Goal: Task Accomplishment & Management: Use online tool/utility

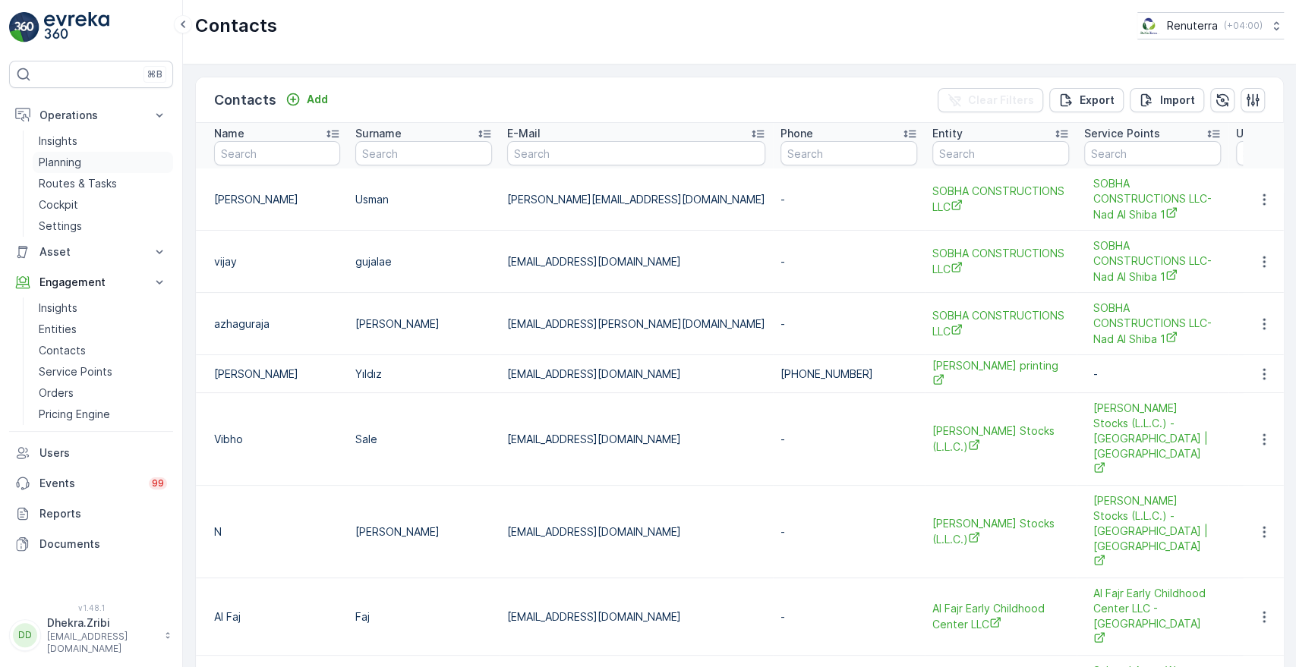
click at [65, 164] on p "Planning" at bounding box center [60, 162] width 43 height 15
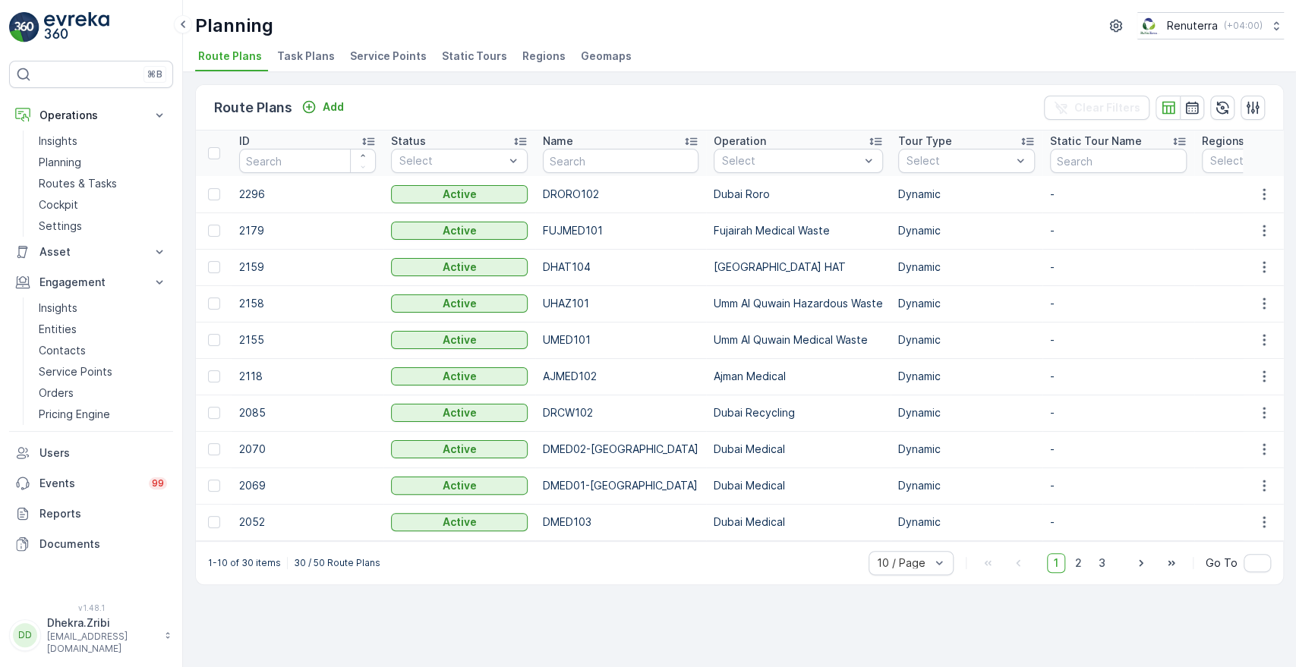
click at [383, 55] on span "Service Points" at bounding box center [388, 56] width 77 height 15
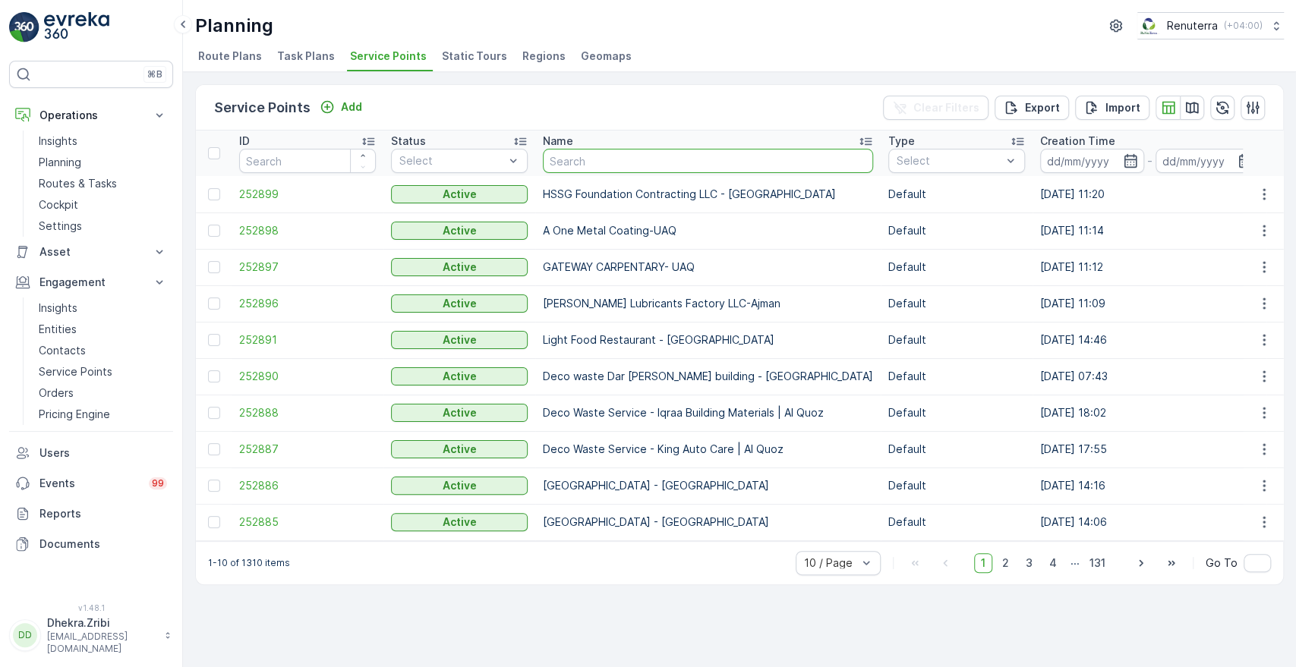
click at [585, 156] on input "text" at bounding box center [708, 161] width 330 height 24
type input "ahma"
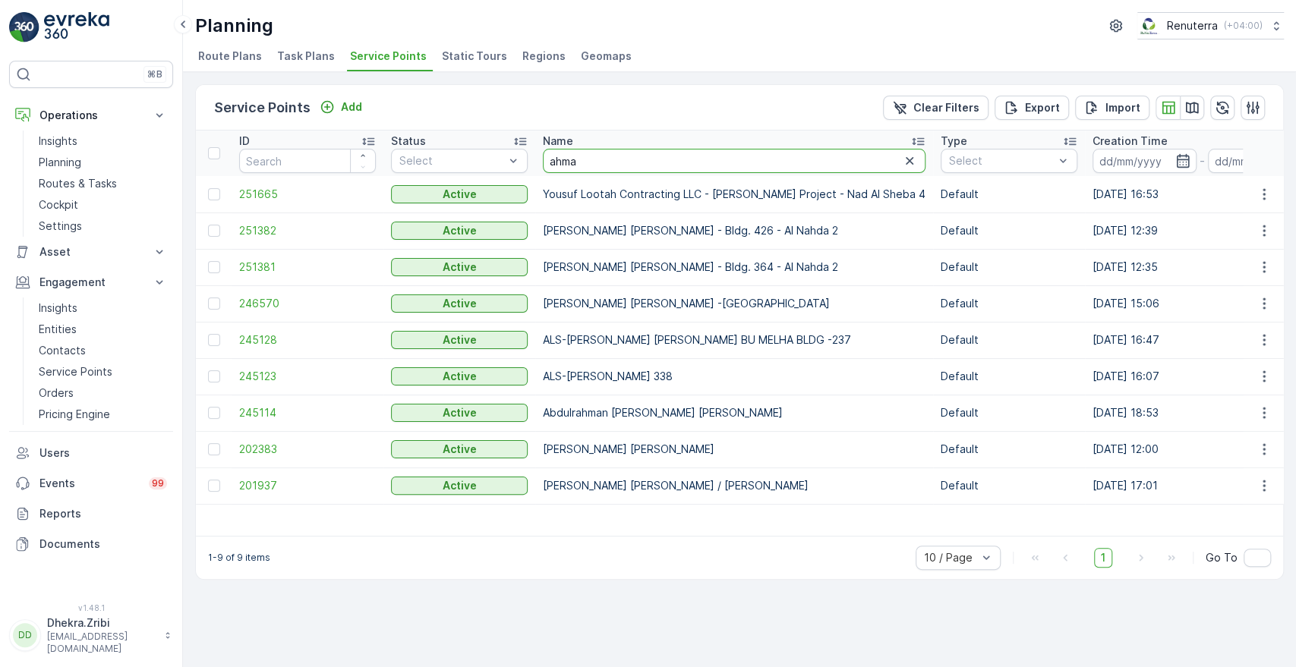
click at [607, 154] on input "ahma" at bounding box center [734, 161] width 383 height 24
type input "[PERSON_NAME]"
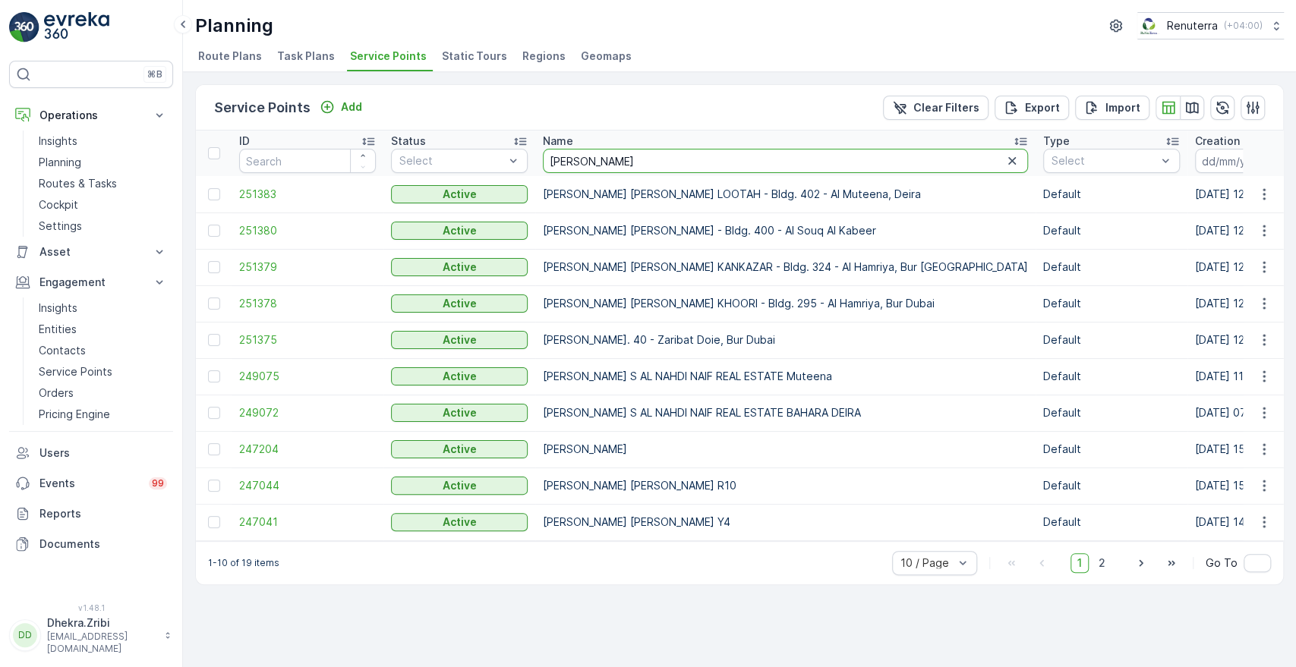
click at [611, 157] on input "[PERSON_NAME]" at bounding box center [785, 161] width 485 height 24
type input "ahmedha"
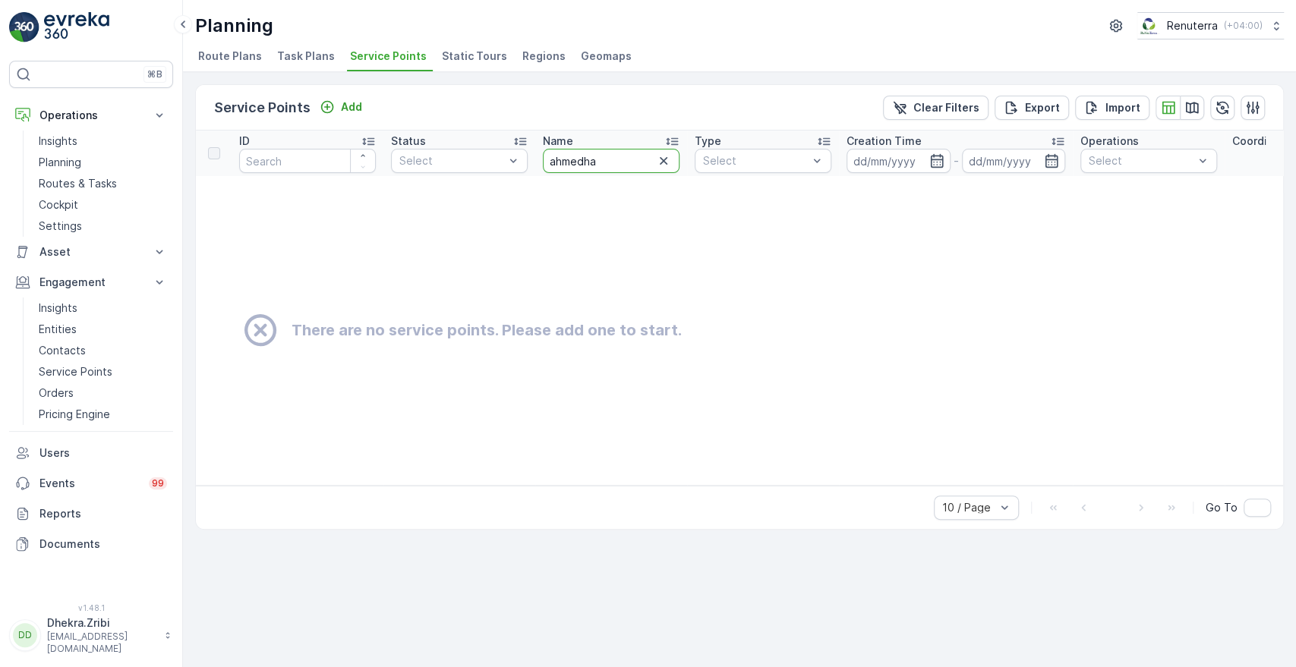
click at [611, 157] on input "ahmedha" at bounding box center [611, 161] width 137 height 24
type input "[PERSON_NAME]"
click at [615, 162] on input "[PERSON_NAME]" at bounding box center [611, 161] width 137 height 24
type input "[PERSON_NAME]"
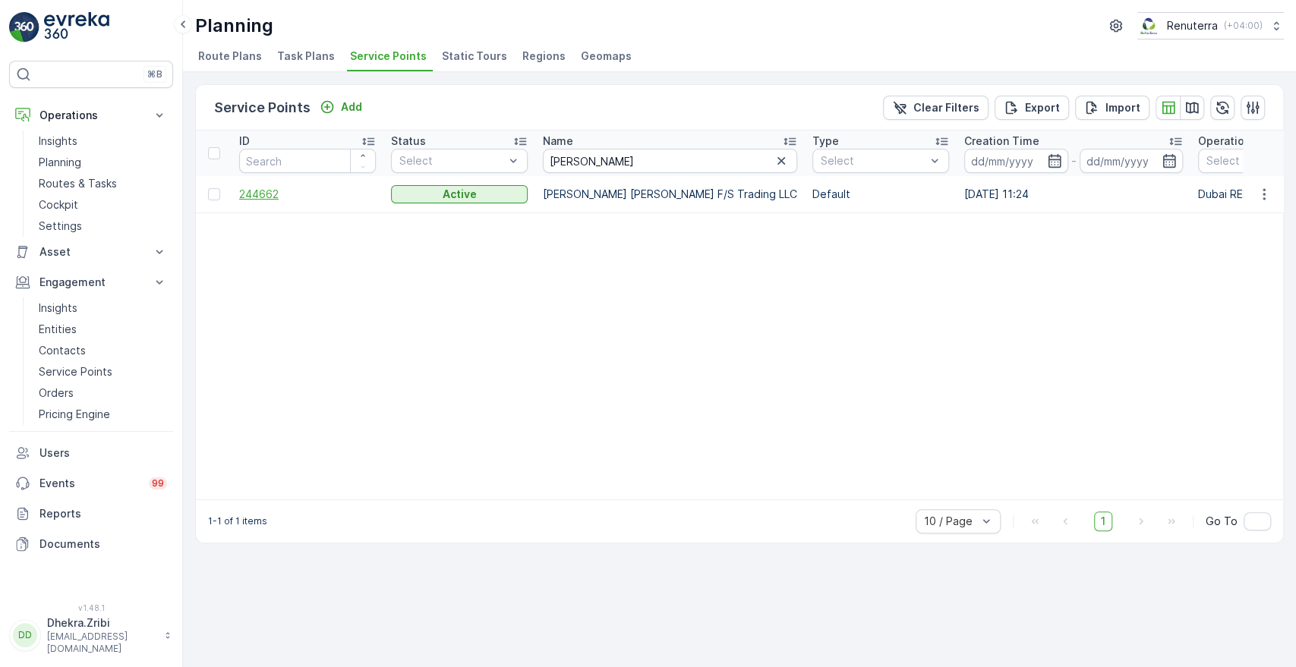
click at [255, 197] on span "244662" at bounding box center [307, 194] width 137 height 15
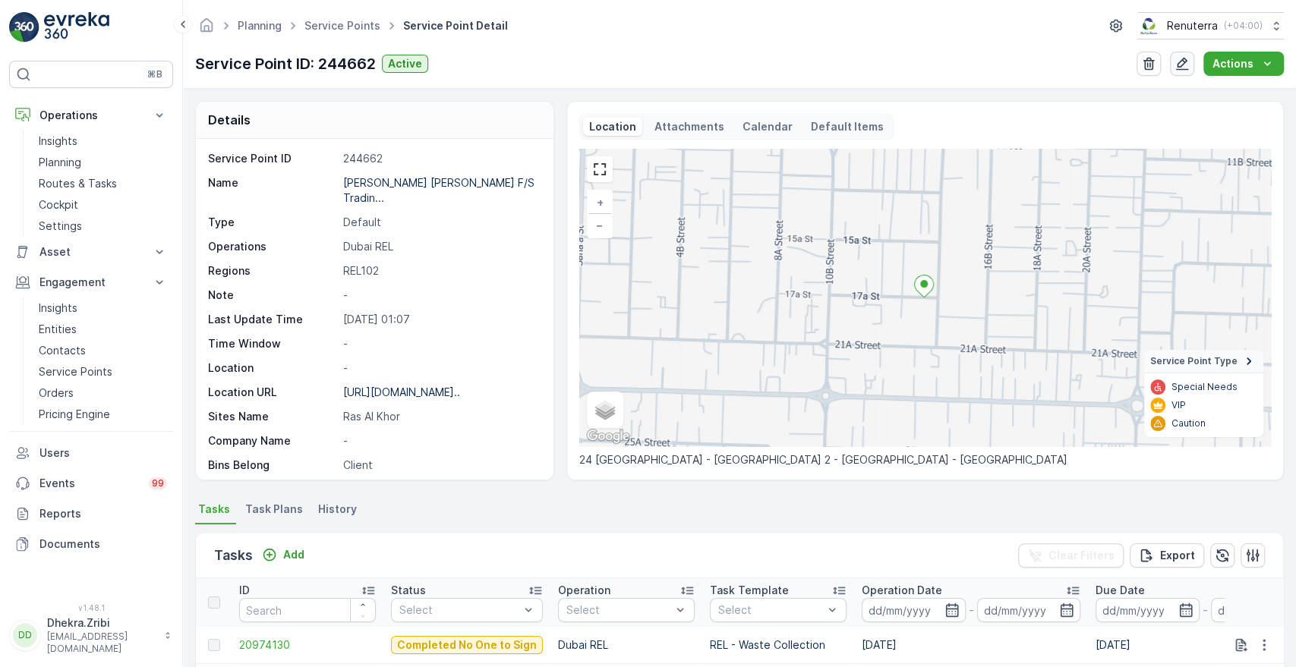
click at [1185, 65] on icon "button" at bounding box center [1181, 63] width 15 height 15
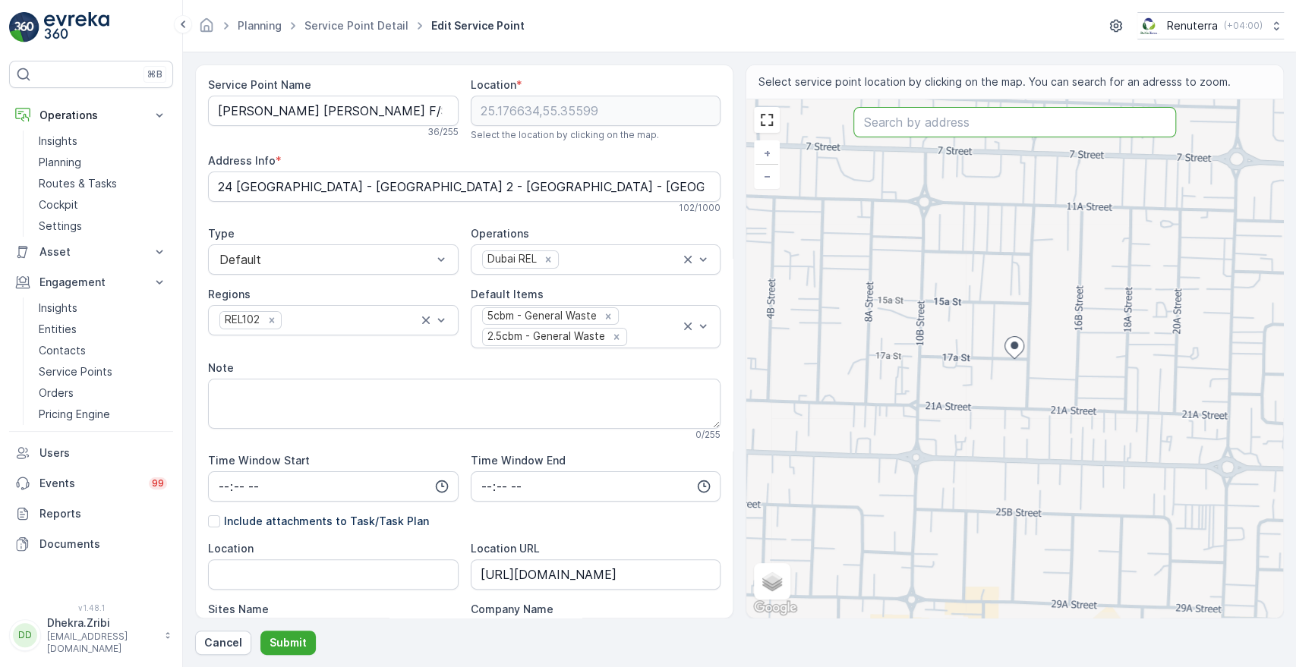
click at [903, 125] on input "text" at bounding box center [1014, 122] width 322 height 30
paste input "Musandam Ras Al Khor"
type input "Musandam Ras Al Khor"
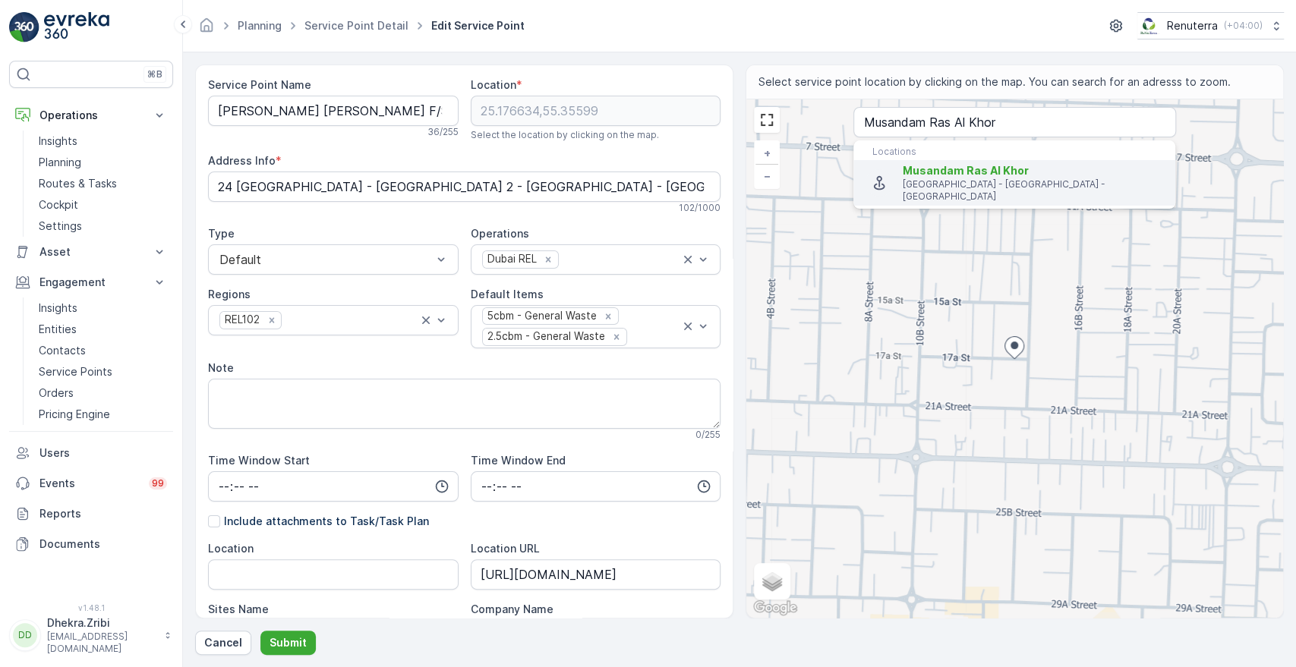
click at [933, 191] on li "Musandam Ras Al Khor [STREET_ADDRESS]" at bounding box center [1014, 183] width 322 height 46
type input "25.1789174,55.3492544"
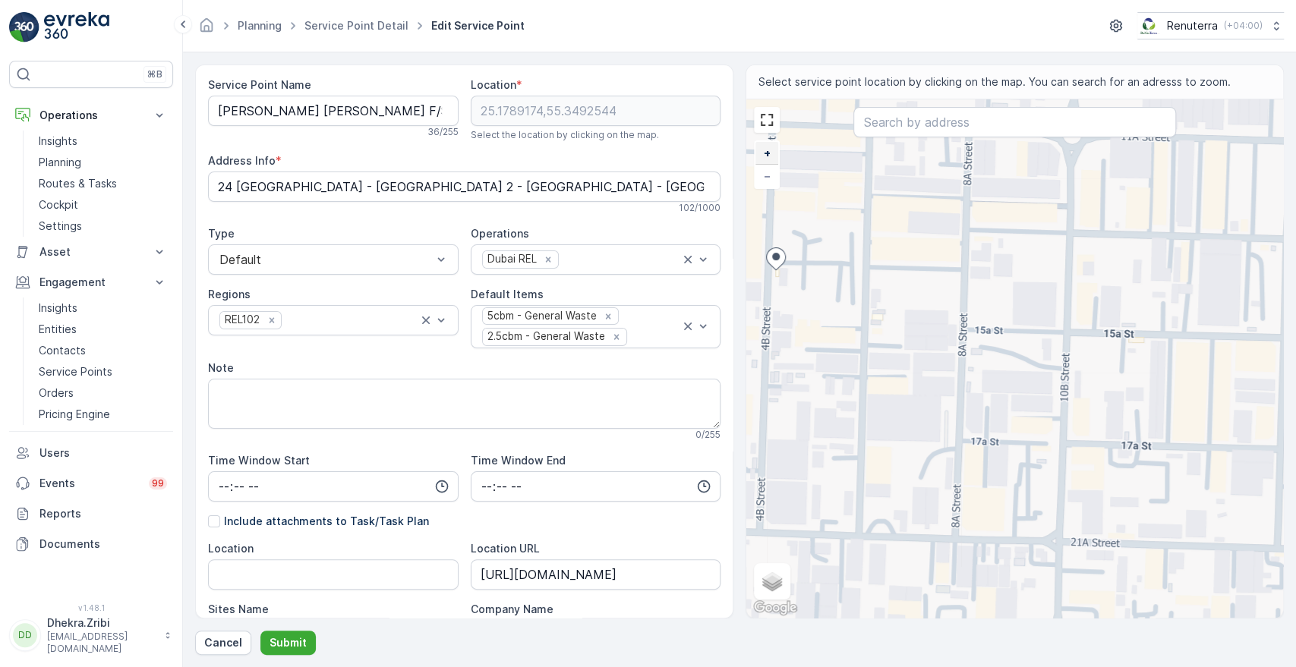
click at [771, 157] on link "+" at bounding box center [766, 153] width 23 height 23
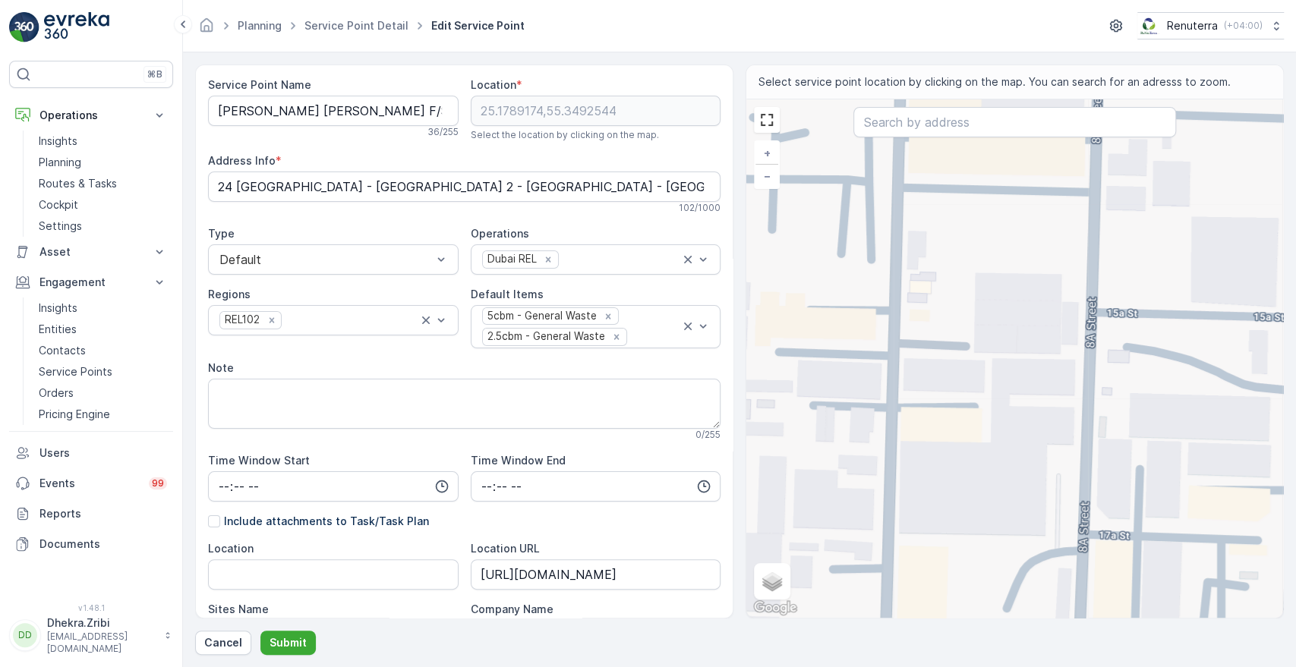
drag, startPoint x: 931, startPoint y: 279, endPoint x: 1112, endPoint y: 291, distance: 181.1
click at [1112, 291] on div "+ − Satellite Roadmap Terrain Hybrid Leaflet Keyboard shortcuts Map Data Map da…" at bounding box center [1014, 358] width 537 height 518
click at [927, 251] on div "+ − Satellite Roadmap Terrain Hybrid Leaflet Keyboard shortcuts Map Data Map da…" at bounding box center [1014, 358] width 537 height 518
type input "25.1785410277771,55.35073727311823"
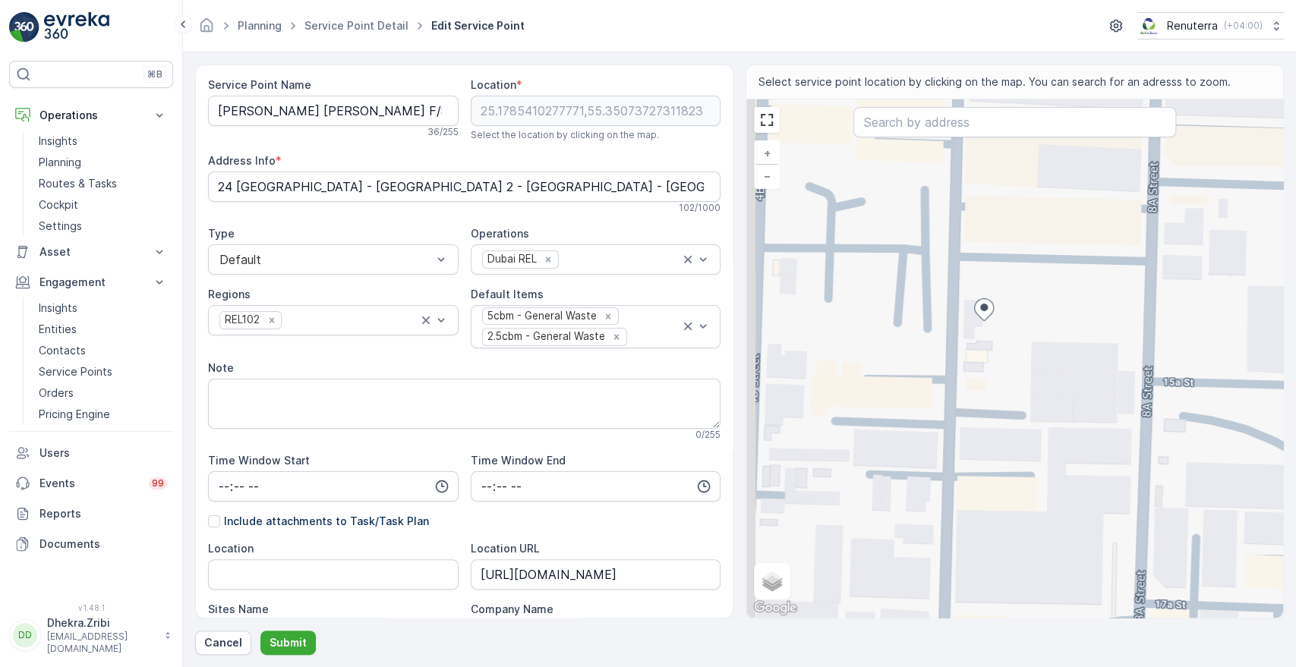
type Info "13 6a [GEOGRAPHIC_DATA] - Industrial Second - [GEOGRAPHIC_DATA] - [GEOGRAPHIC_D…"
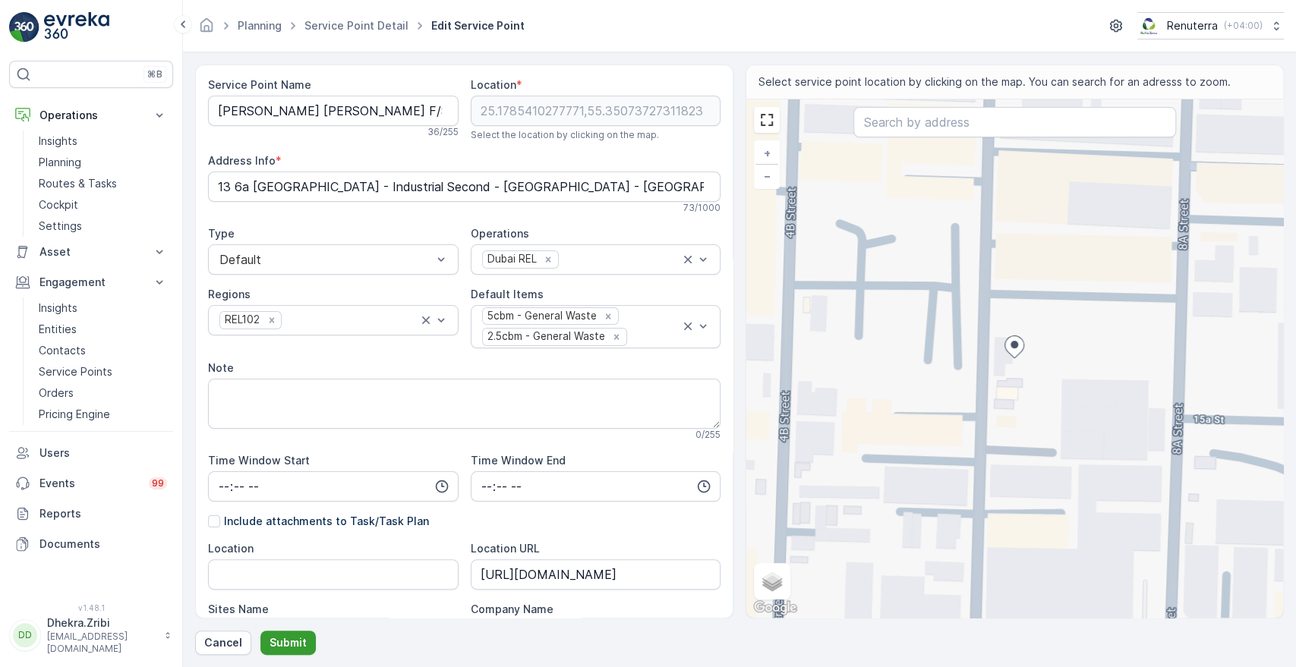
click at [286, 646] on p "Submit" at bounding box center [287, 642] width 37 height 15
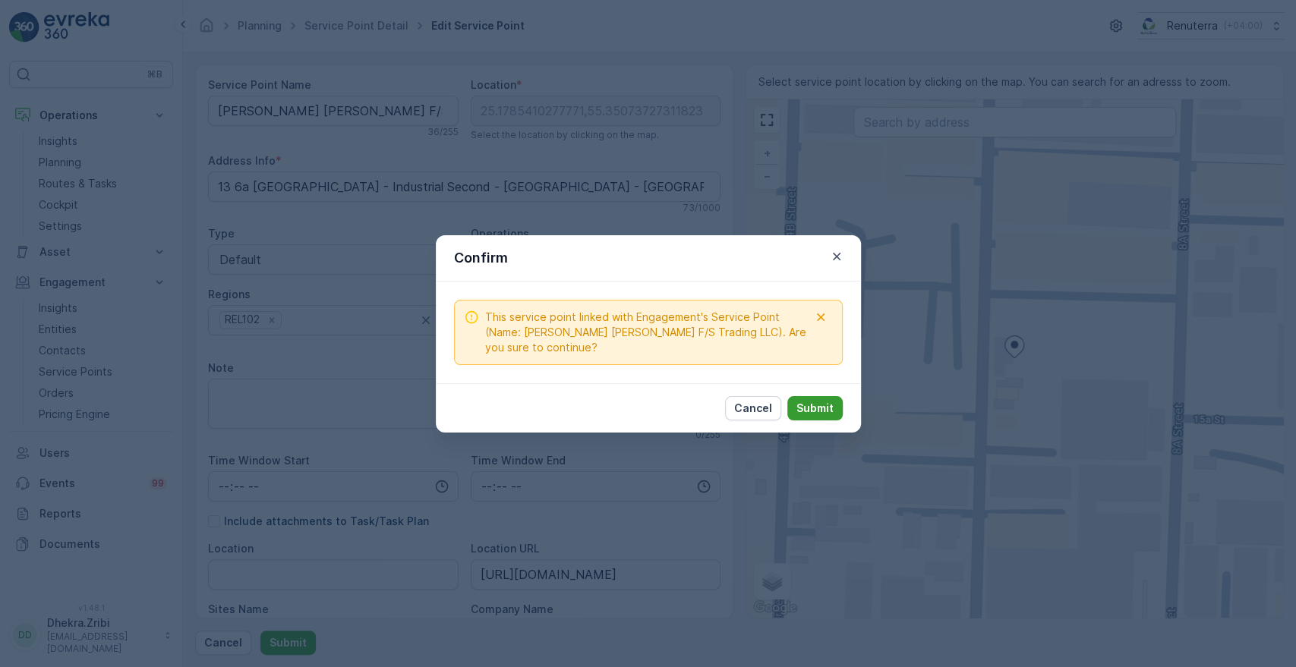
click at [820, 414] on p "Submit" at bounding box center [814, 408] width 37 height 15
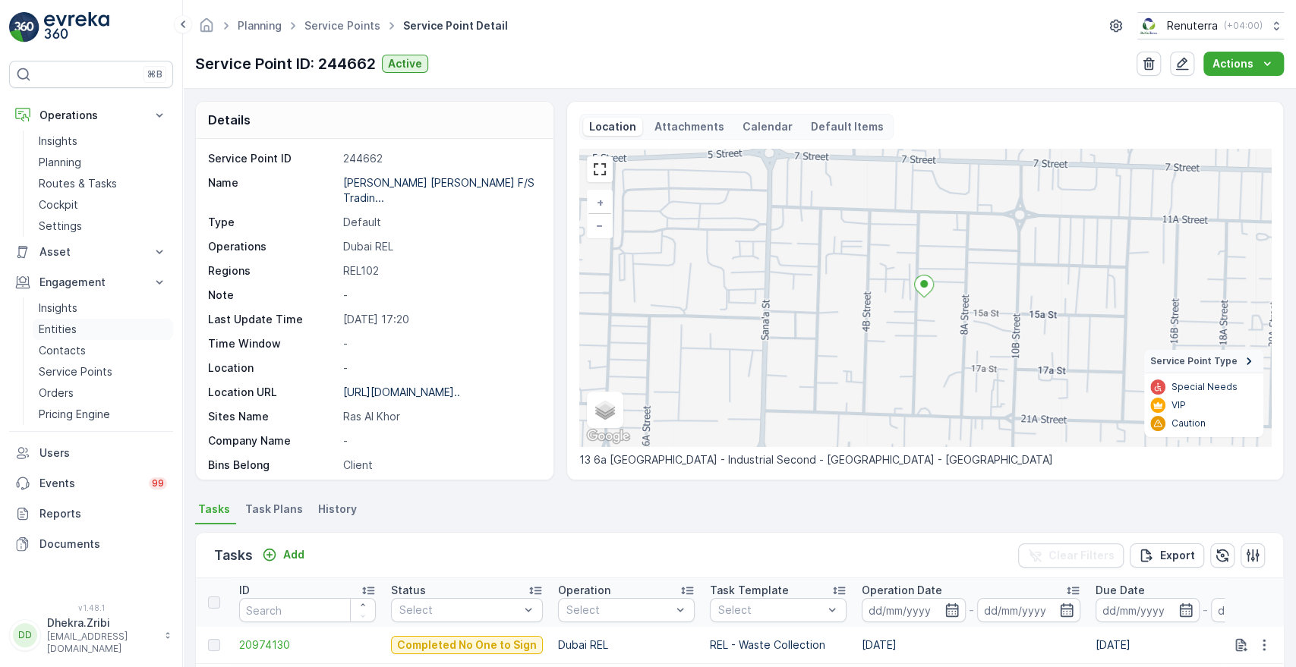
click at [60, 332] on p "Entities" at bounding box center [58, 329] width 38 height 15
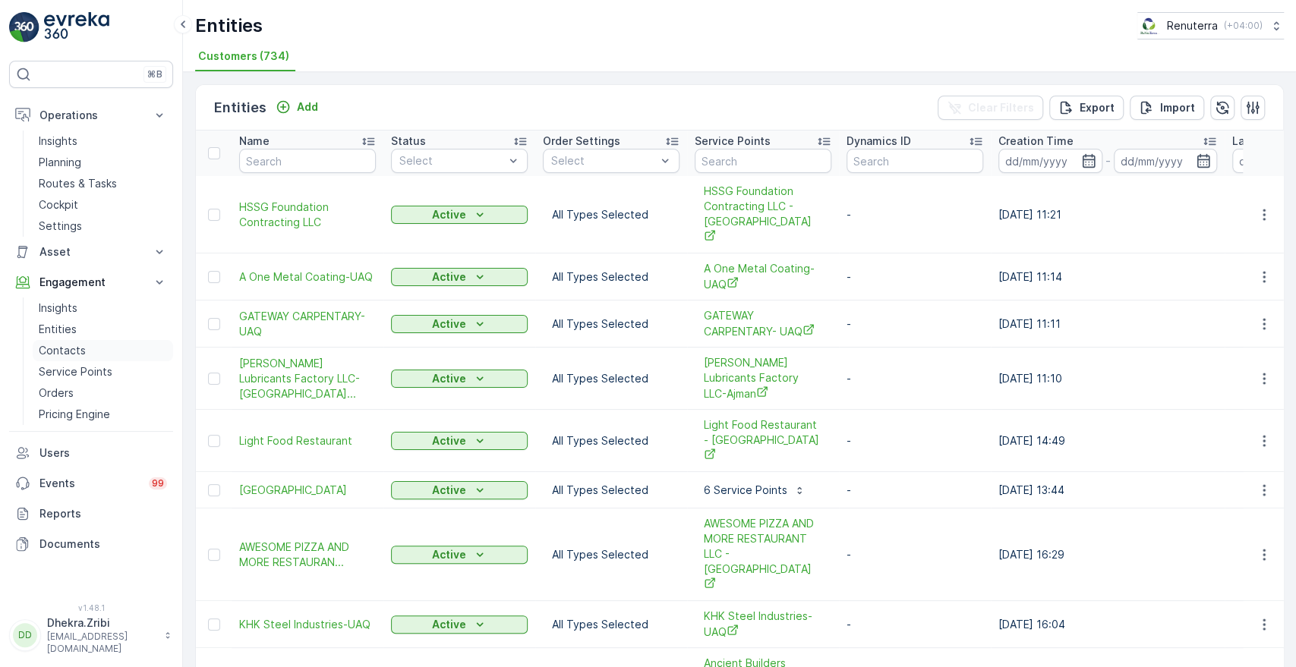
click at [61, 349] on p "Contacts" at bounding box center [62, 350] width 47 height 15
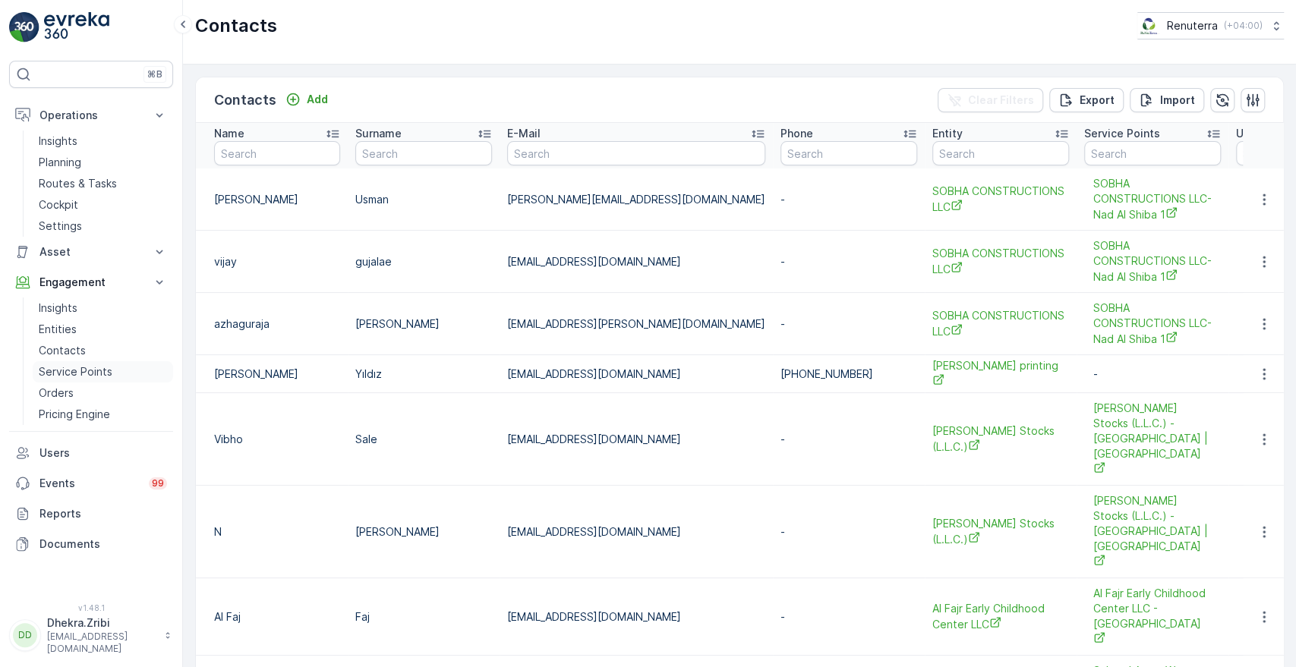
click at [59, 376] on p "Service Points" at bounding box center [76, 371] width 74 height 15
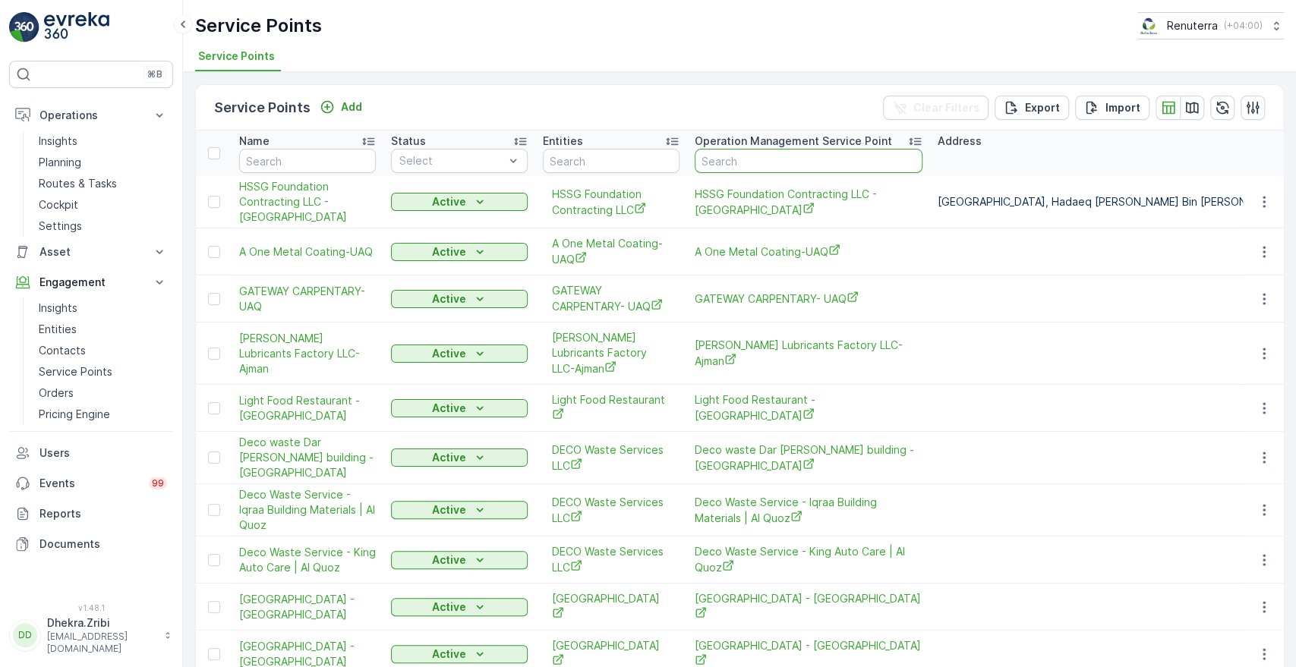
click at [767, 168] on input "text" at bounding box center [808, 161] width 228 height 24
type input "[PERSON_NAME]"
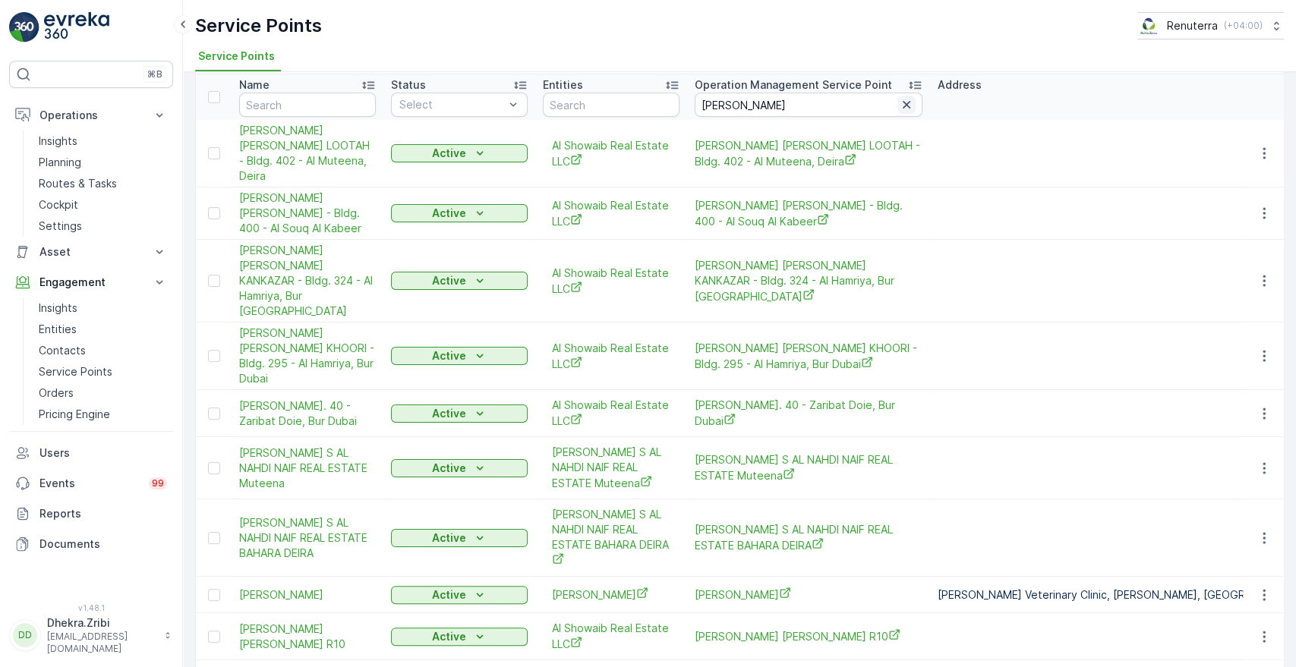
click at [909, 108] on icon "button" at bounding box center [906, 104] width 15 height 15
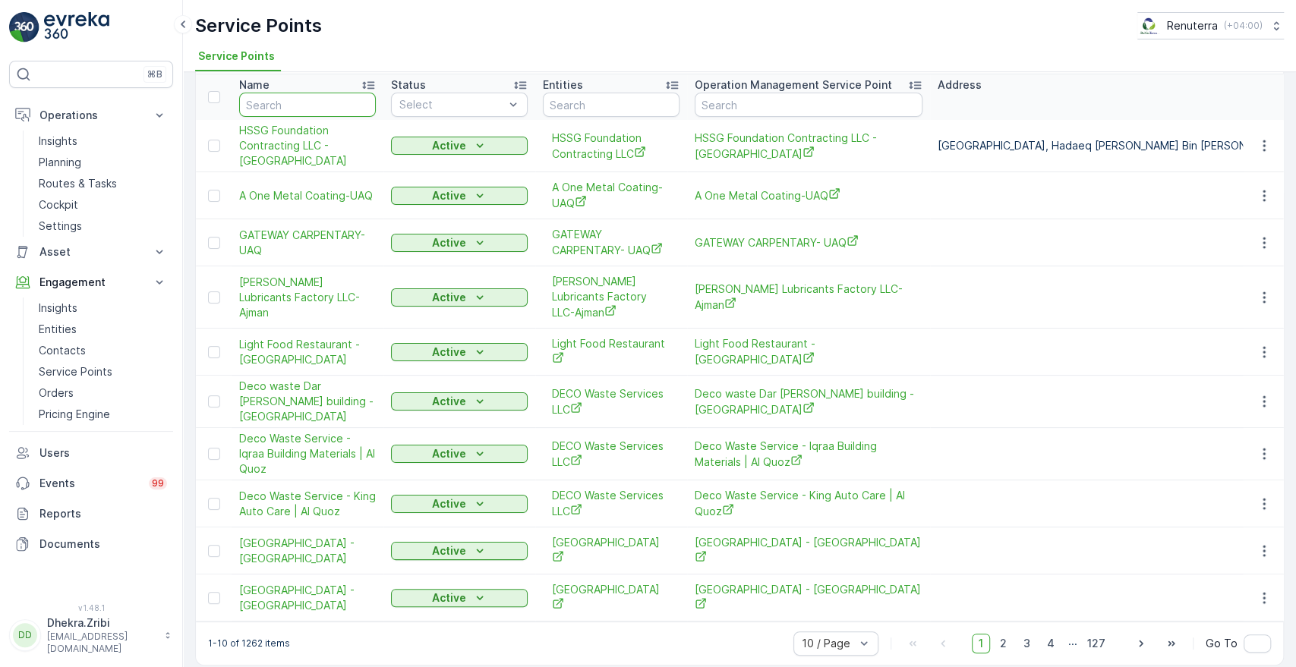
click at [302, 108] on input "text" at bounding box center [307, 105] width 137 height 24
type input "[PERSON_NAME]"
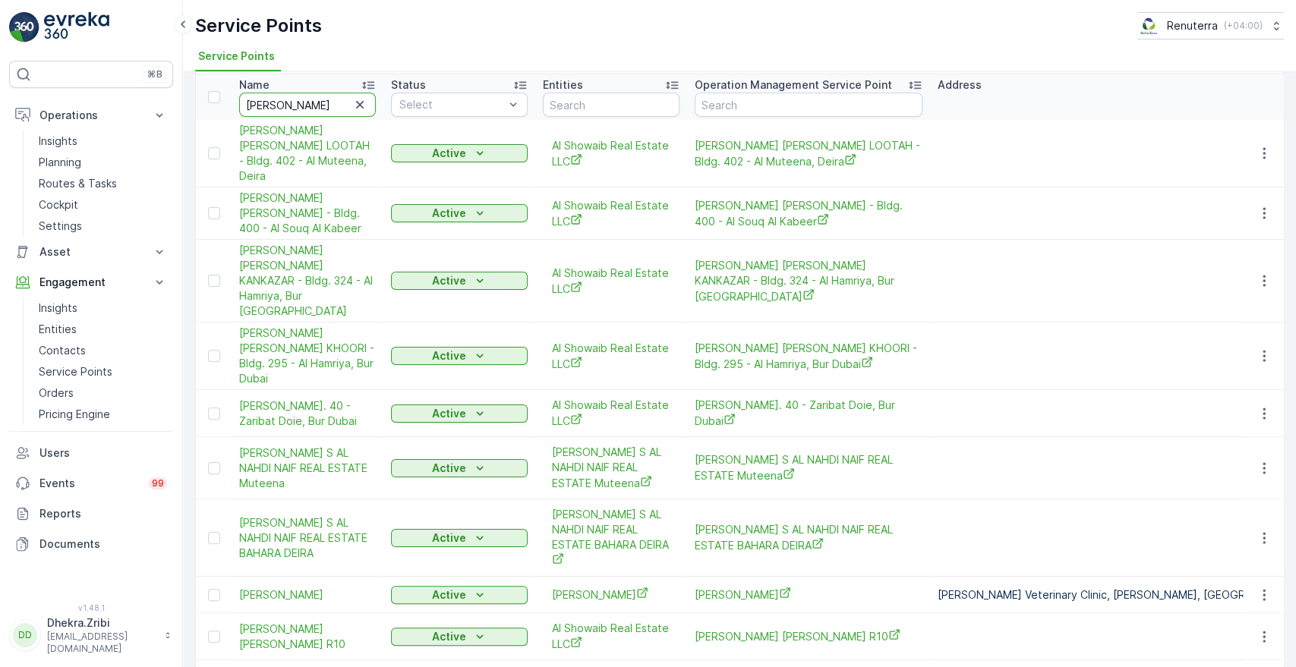
click at [307, 108] on input "[PERSON_NAME]" at bounding box center [307, 105] width 137 height 24
type input "[PERSON_NAME] has"
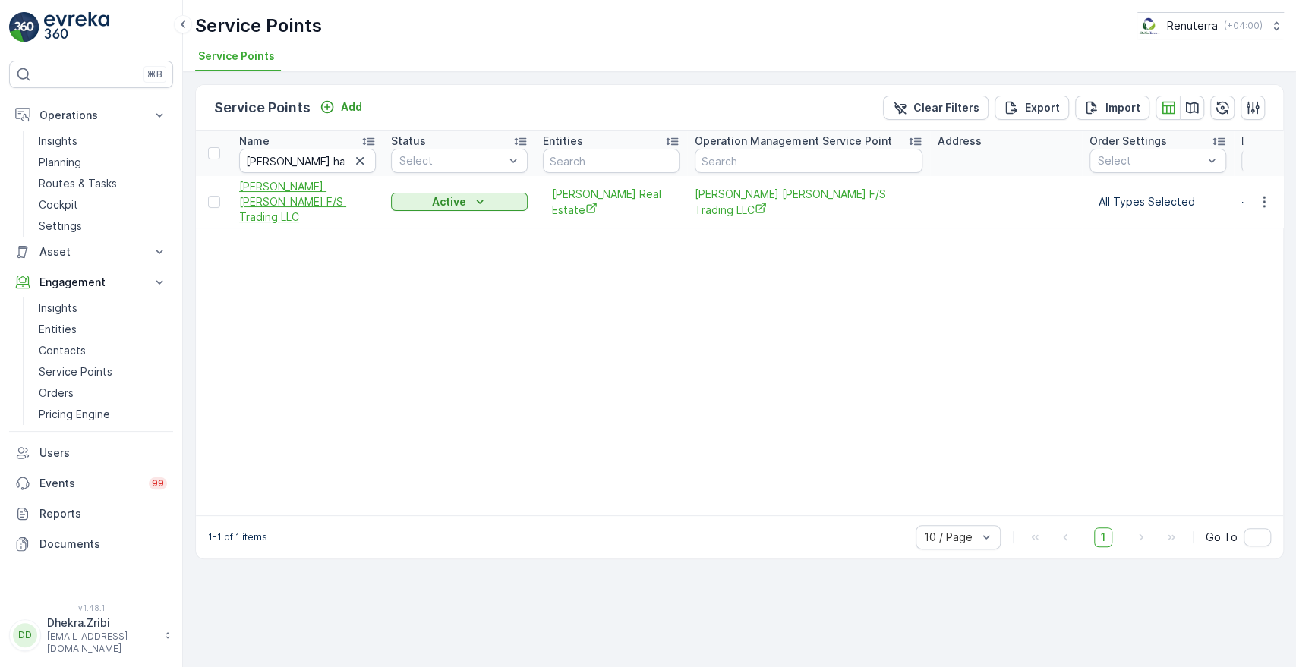
click at [276, 197] on span "[PERSON_NAME] [PERSON_NAME] F/S Trading LLC" at bounding box center [307, 202] width 137 height 46
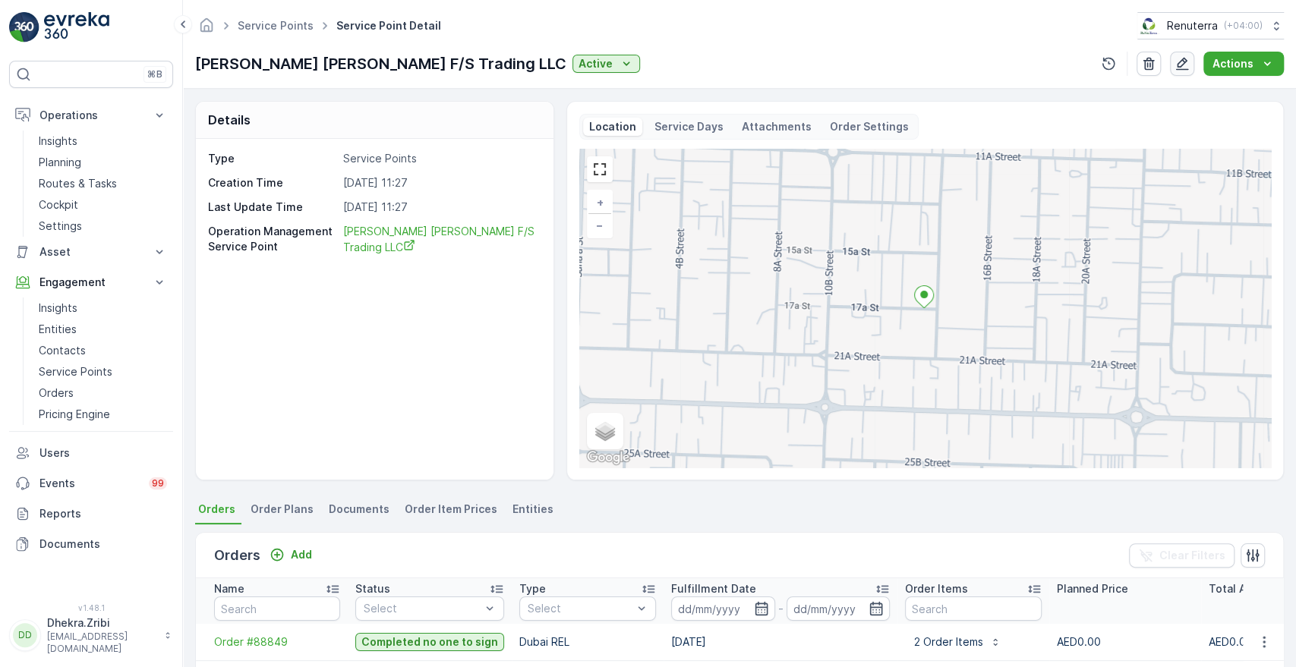
click at [1184, 66] on icon "button" at bounding box center [1181, 63] width 15 height 15
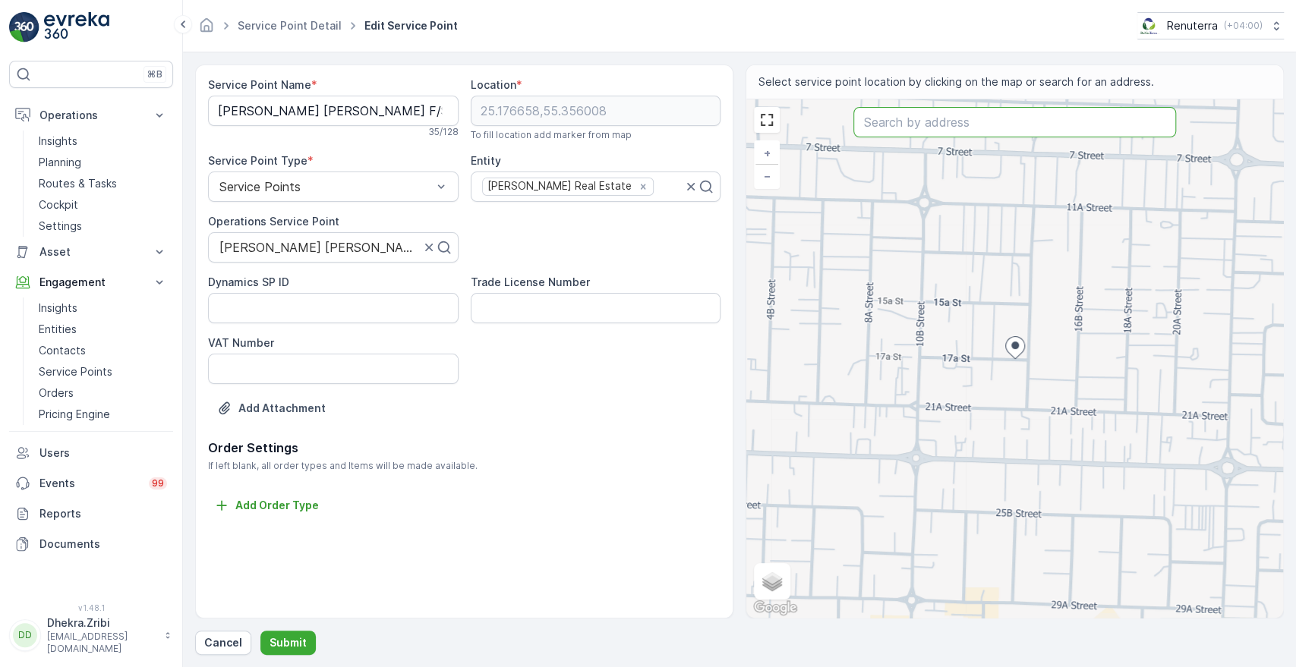
click at [920, 121] on input "text" at bounding box center [1014, 122] width 322 height 30
paste input "Musandam Ras Al Khor"
type input "Musandam Ras Al Khor"
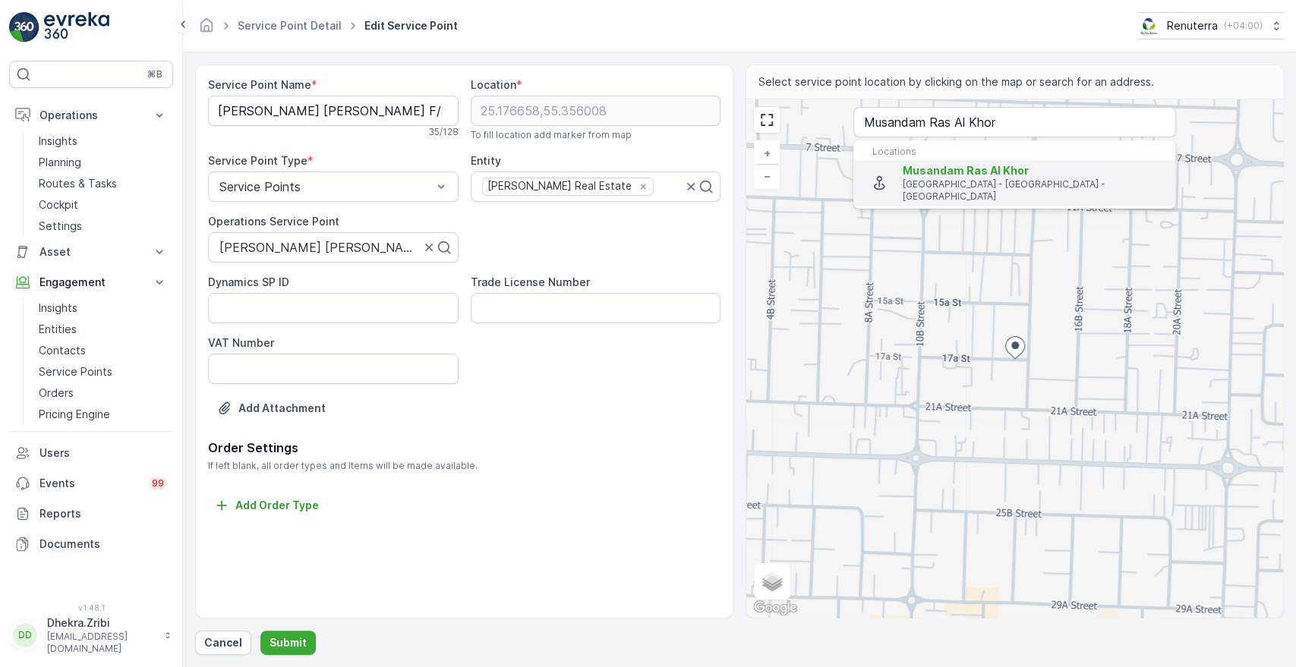
click at [923, 177] on span "Musandam Ras Al Khor" at bounding box center [1032, 170] width 260 height 15
type input "25.1789174,55.3492544"
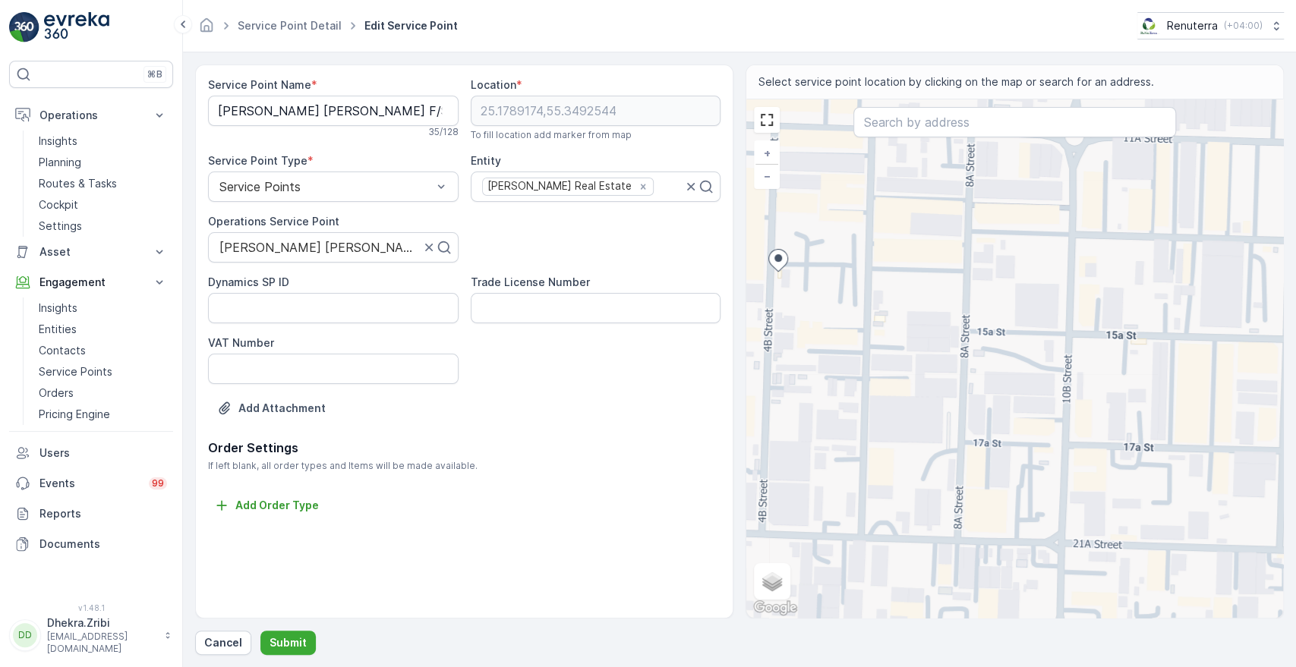
click at [789, 282] on div "+ − Satellite Roadmap Terrain Hybrid Leaflet Keyboard shortcuts Map Data Map da…" at bounding box center [1014, 358] width 537 height 518
type input "25.178770886254725,55.34941370420983"
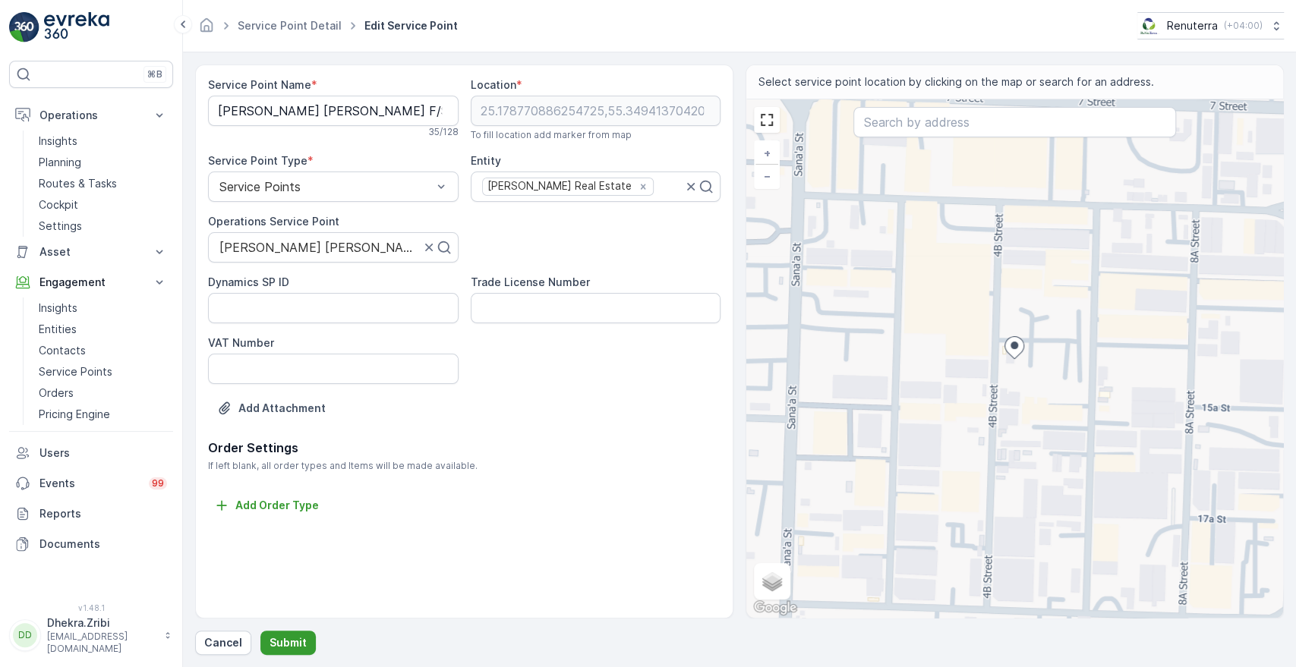
click at [278, 642] on p "Submit" at bounding box center [287, 642] width 37 height 15
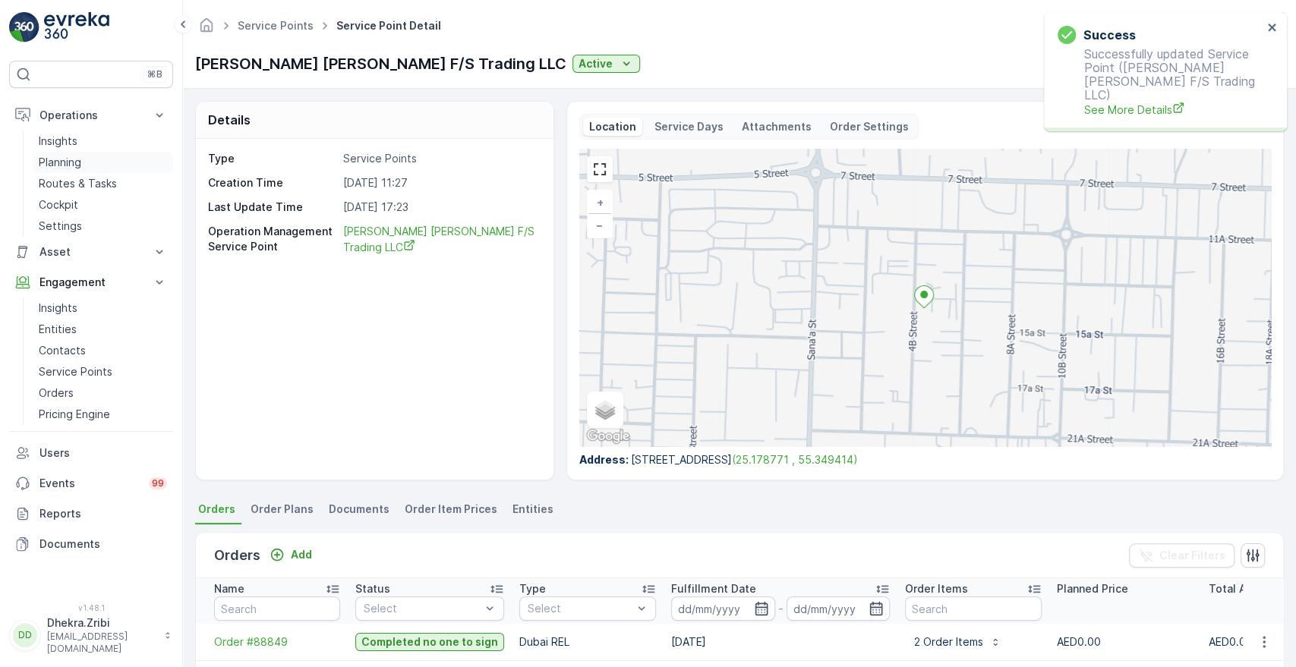
click at [61, 159] on p "Planning" at bounding box center [60, 162] width 43 height 15
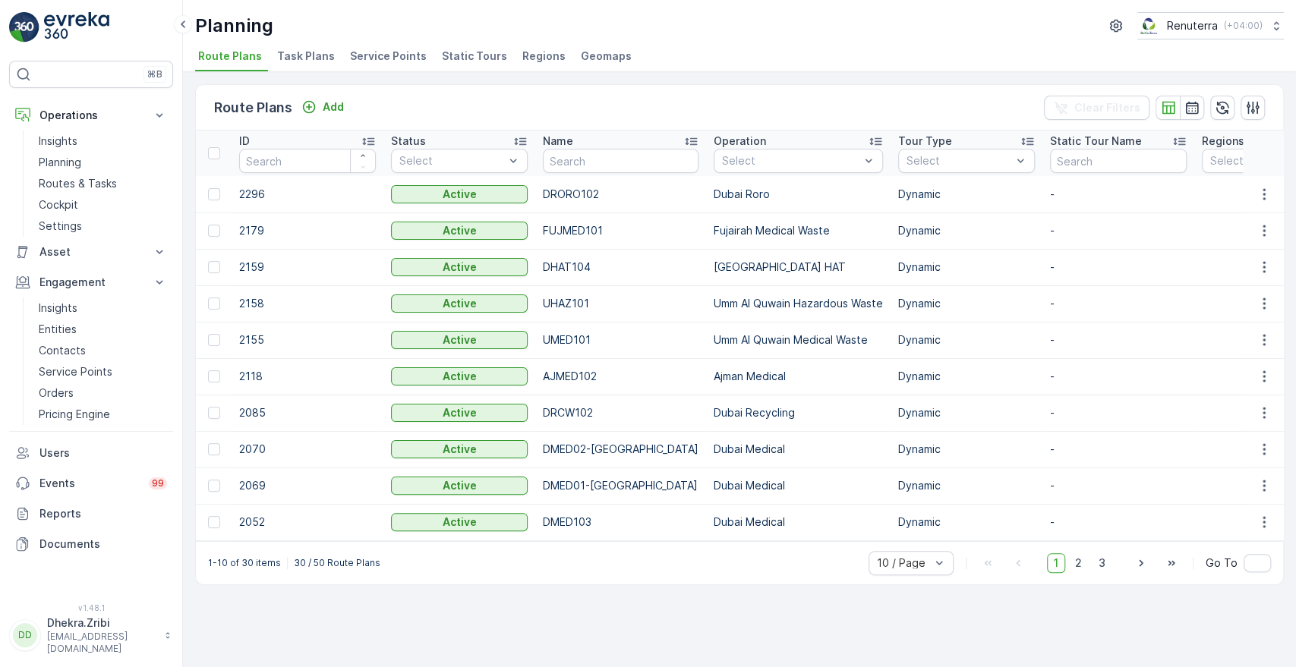
click at [372, 58] on span "Service Points" at bounding box center [388, 56] width 77 height 15
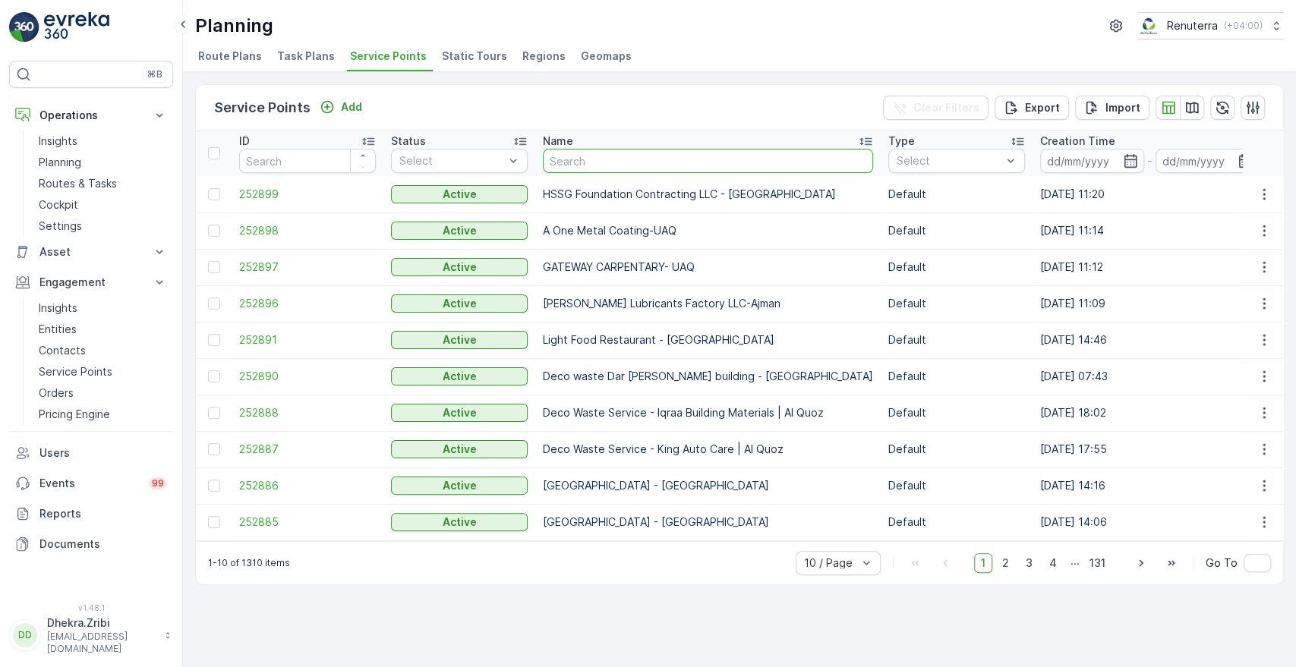
click at [613, 162] on input "text" at bounding box center [708, 161] width 330 height 24
type input "[PERSON_NAME]"
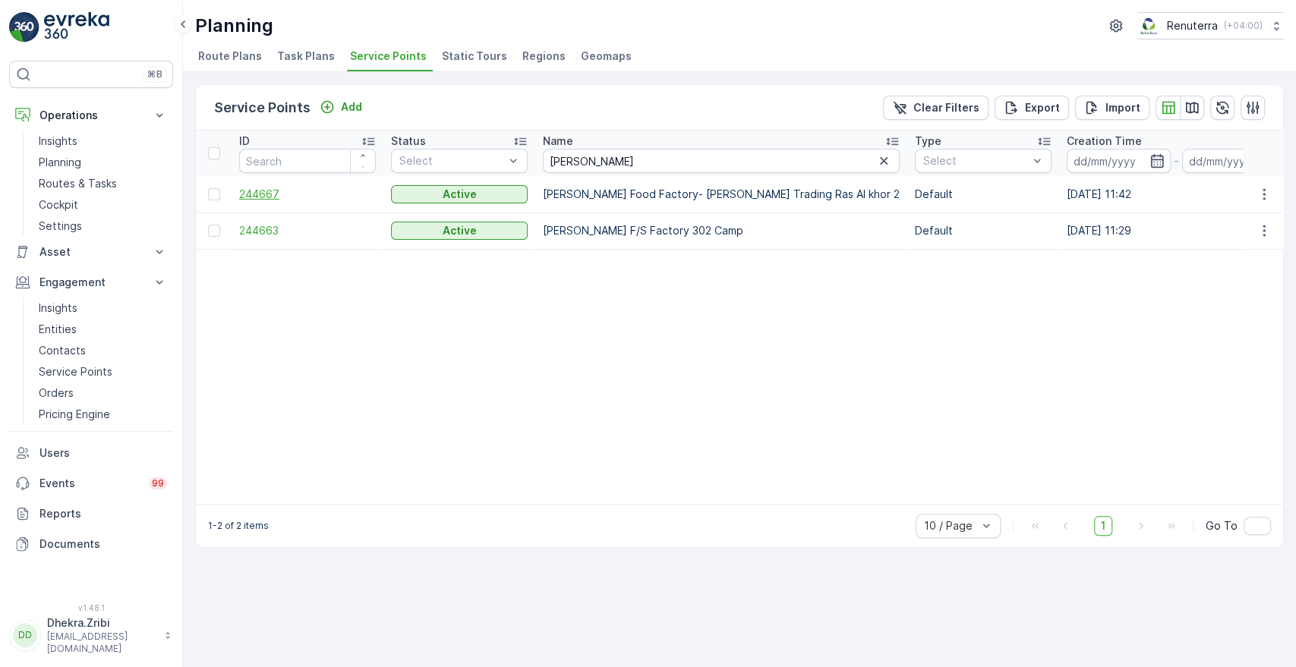
click at [258, 193] on span "244667" at bounding box center [307, 194] width 137 height 15
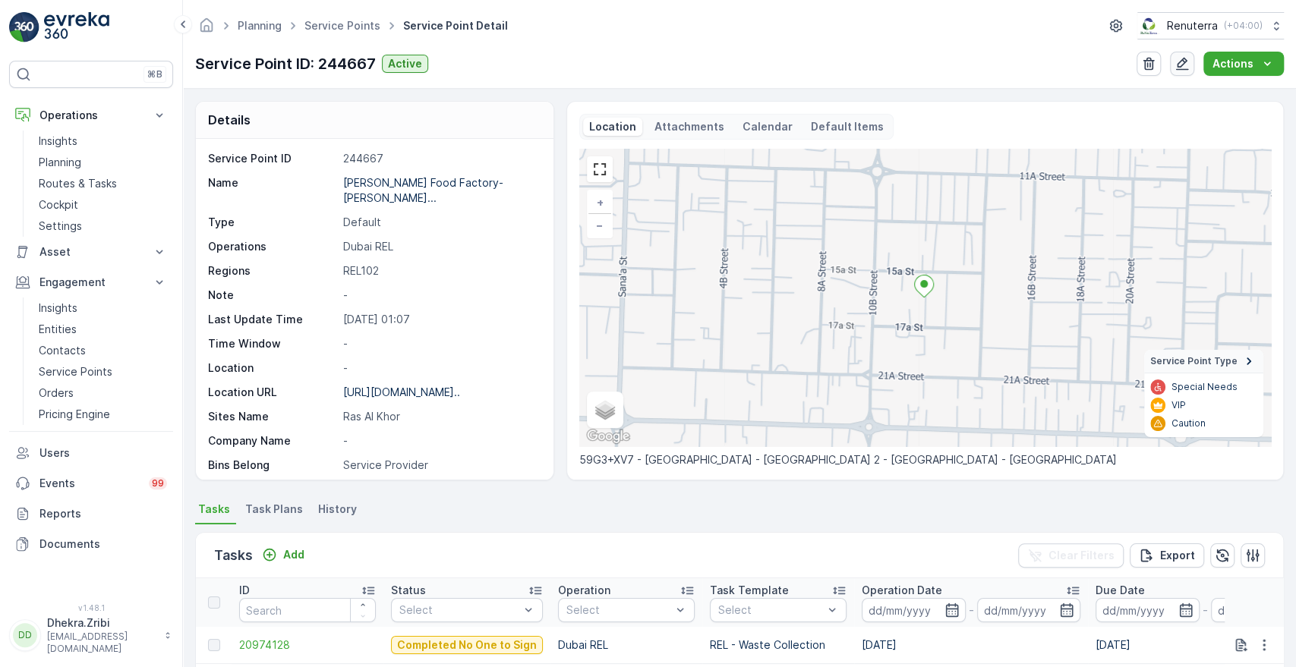
click at [1184, 60] on icon "button" at bounding box center [1182, 64] width 13 height 13
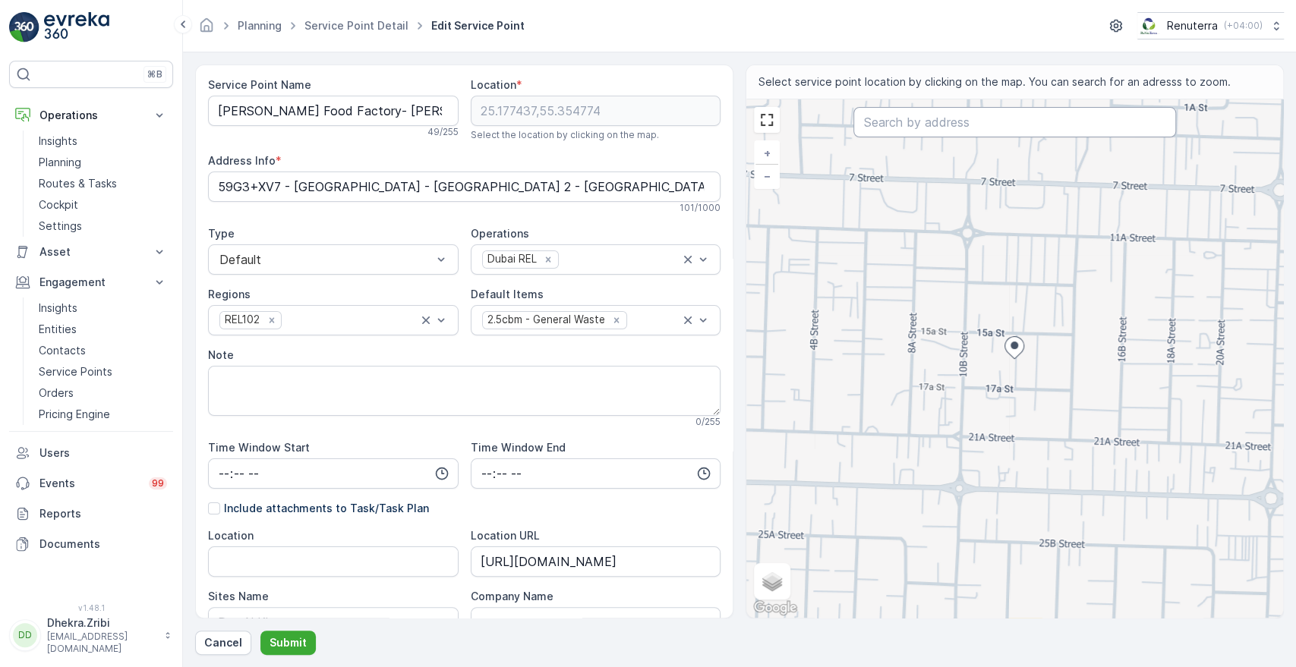
click at [908, 120] on input "text" at bounding box center [1014, 122] width 322 height 30
paste input "SARCO INTERNATIONAL GENERAL TRADING (L.L.C.)"
type input "SARCO INTERNATIONAL GENERAL TRADING (L.L.C.)"
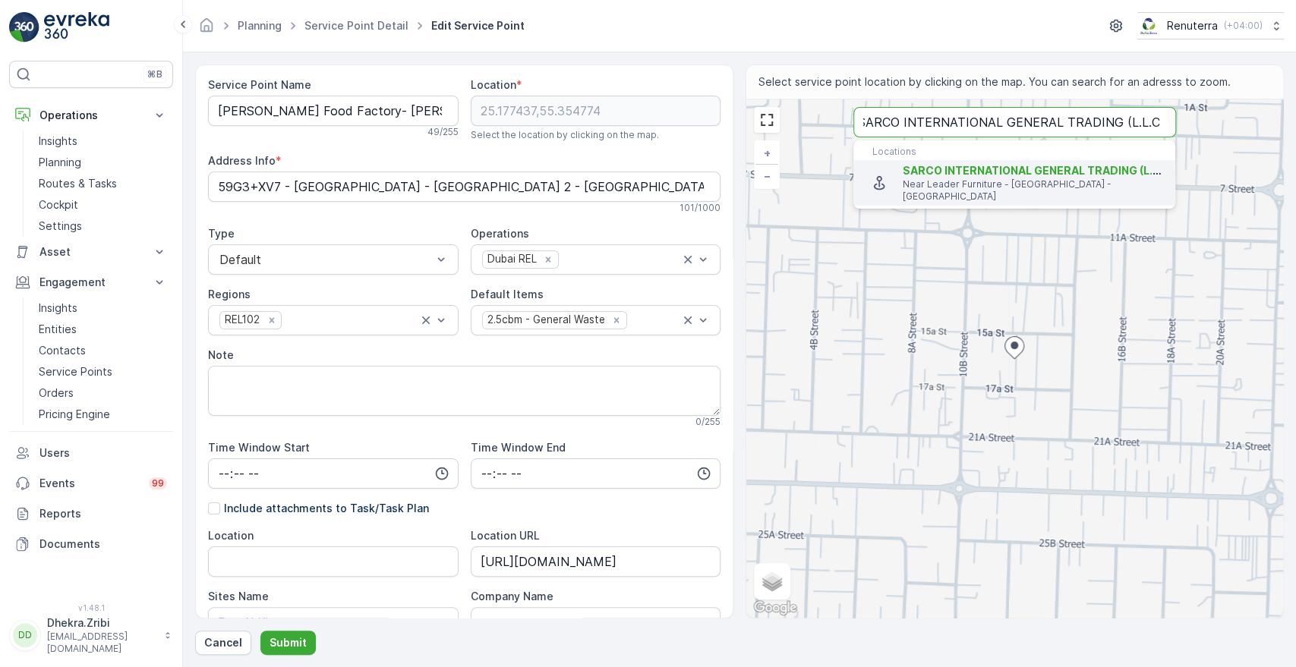
scroll to position [0, 0]
click at [920, 173] on span "SARCO INTERNATIONAL GENERAL TRADING (L.L.C" at bounding box center [1035, 170] width 267 height 13
type input "25.177881,55.35546799999999"
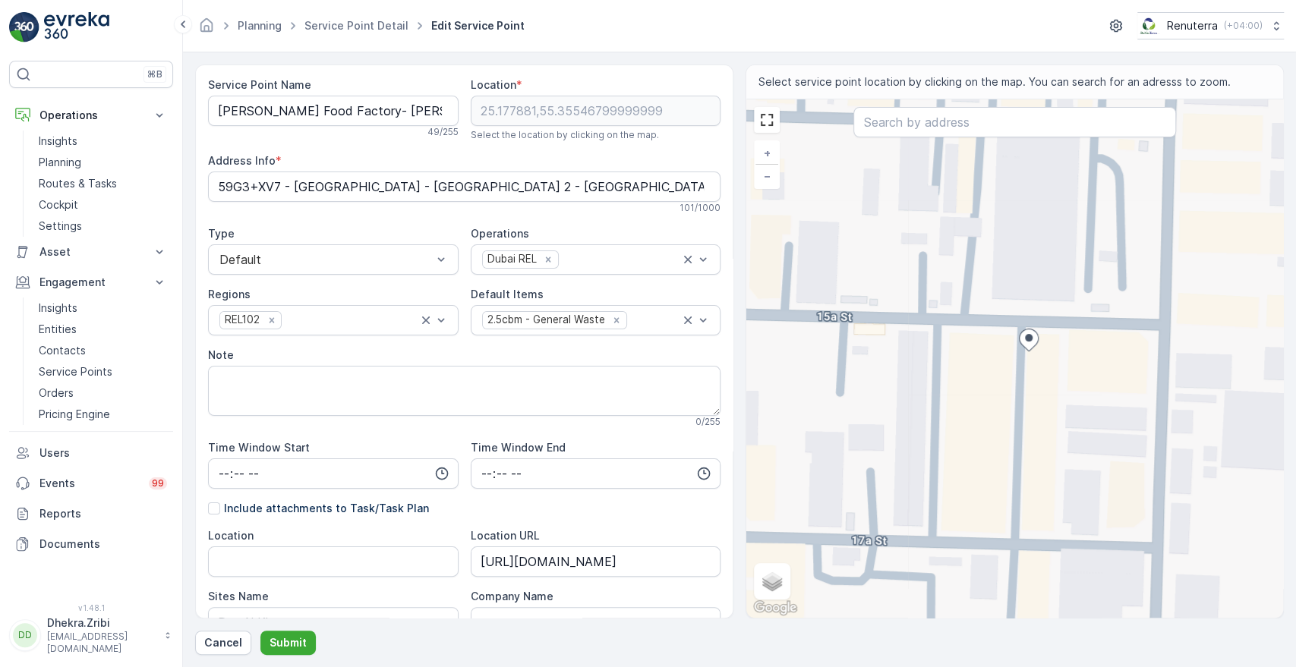
click at [1111, 369] on div "+ − Satellite Roadmap Terrain Hybrid Leaflet Keyboard shortcuts Map Data Map da…" at bounding box center [1014, 358] width 537 height 518
type input "25.177763999391495,55.356053209115665"
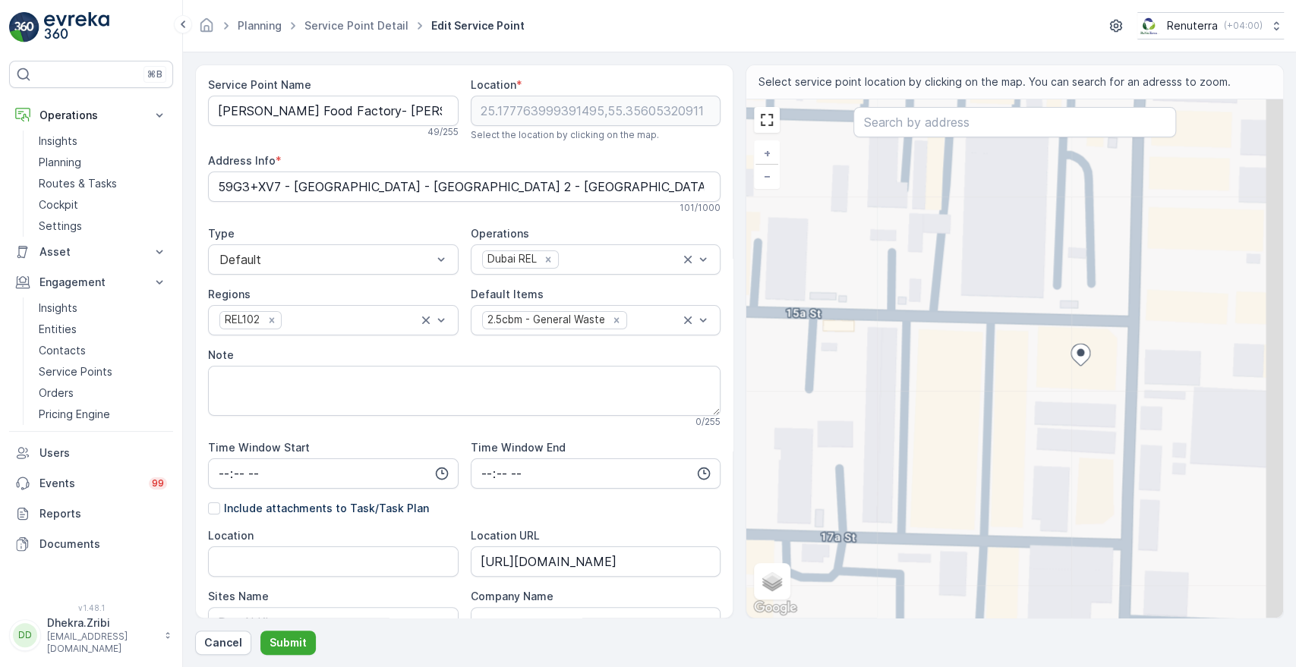
type Info "[STREET_ADDRESS]"
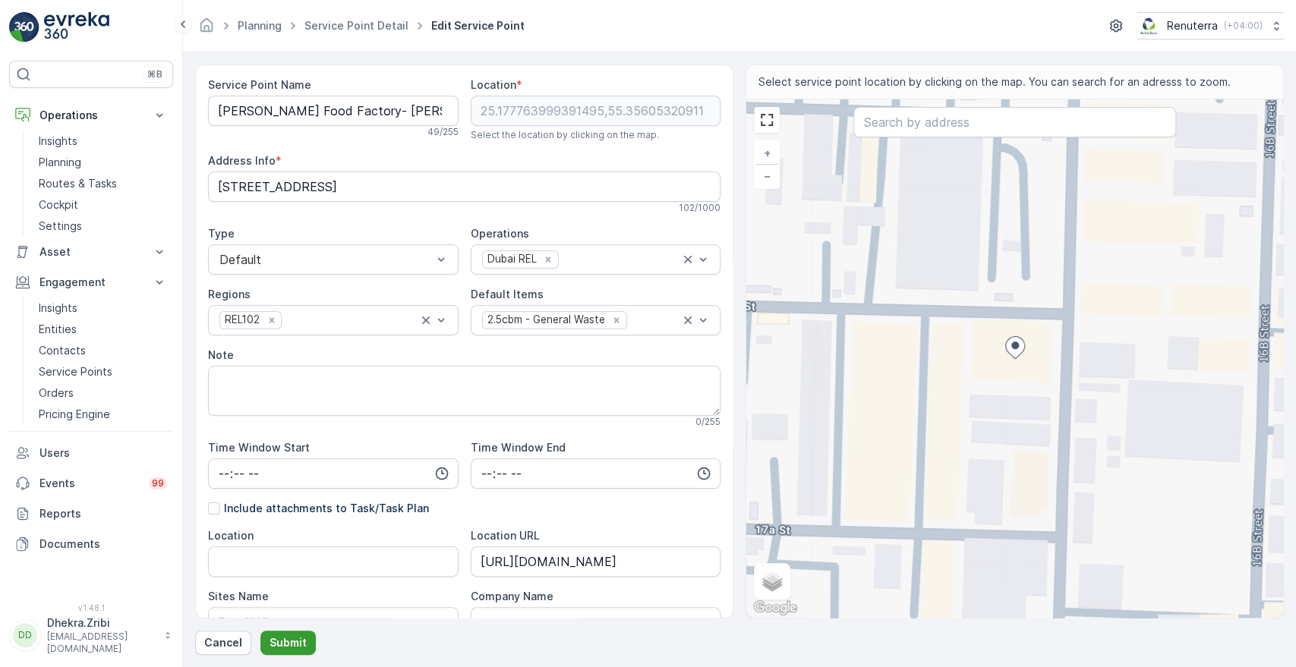
click at [279, 636] on p "Submit" at bounding box center [287, 642] width 37 height 15
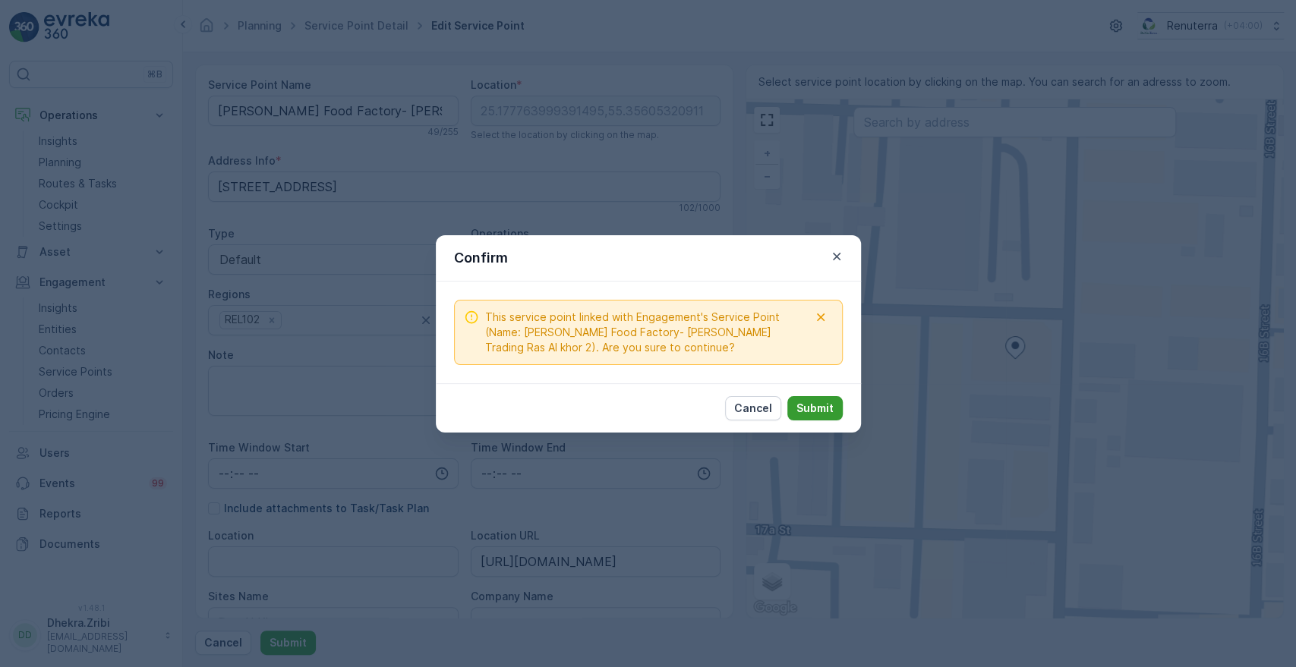
click at [817, 408] on p "Submit" at bounding box center [814, 408] width 37 height 15
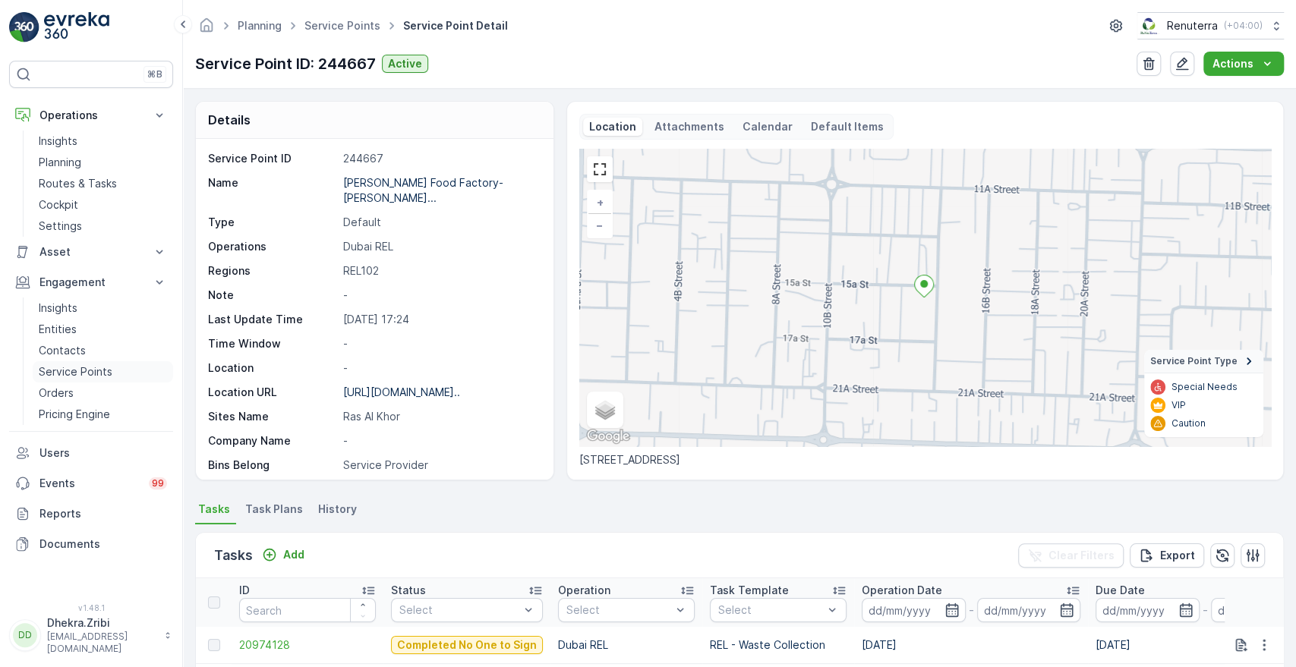
click at [74, 366] on p "Service Points" at bounding box center [76, 371] width 74 height 15
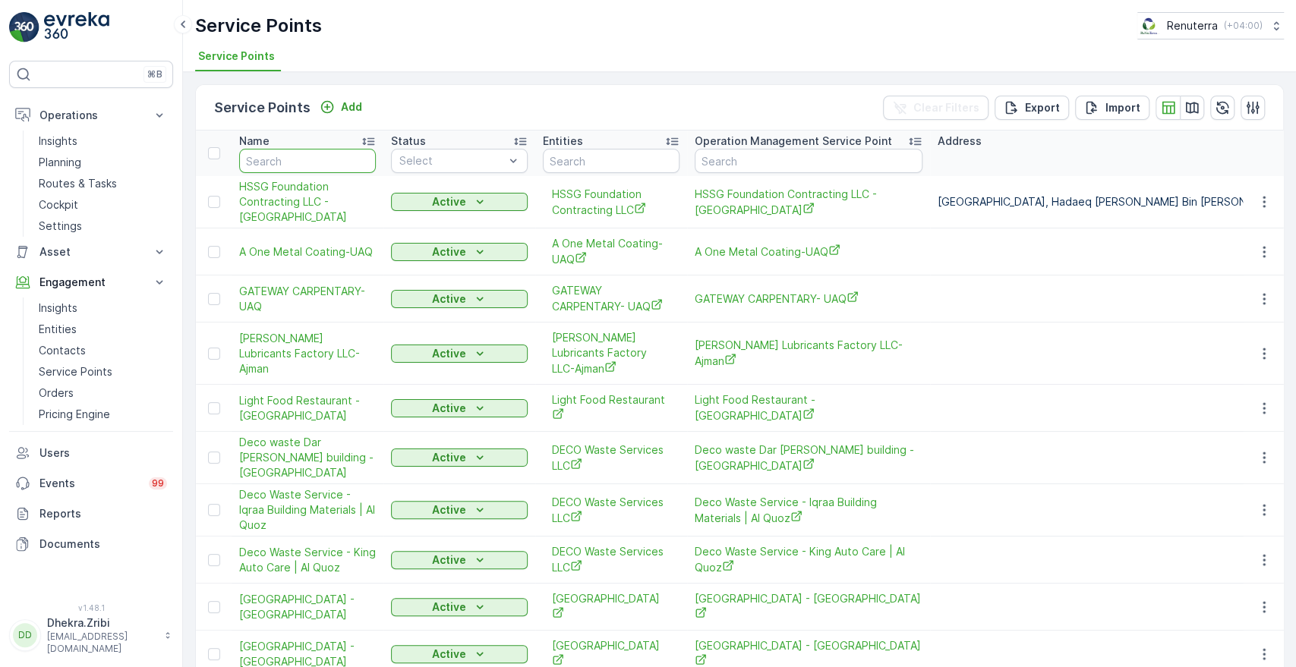
click at [269, 169] on input "text" at bounding box center [307, 161] width 137 height 24
type input "nat"
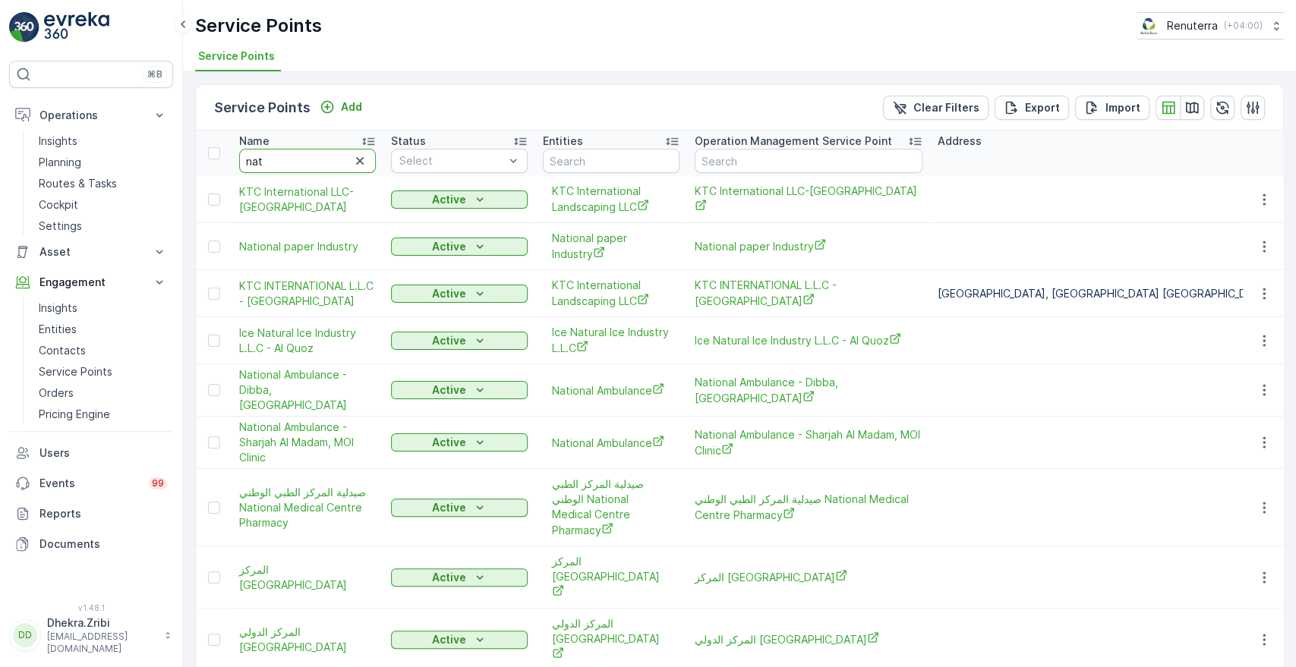
click at [272, 161] on input "nat" at bounding box center [307, 161] width 137 height 24
type input "[PERSON_NAME]"
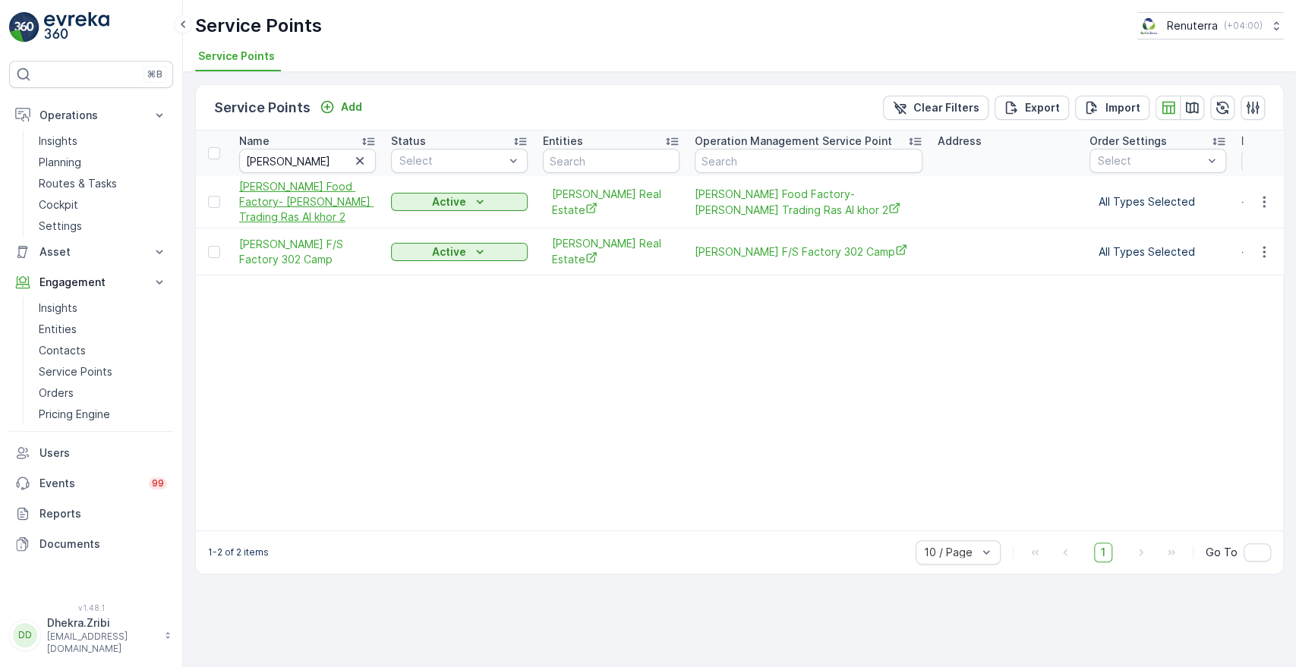
click at [281, 202] on span "[PERSON_NAME] Food Factory- [PERSON_NAME] Trading Ras Al khor 2" at bounding box center [307, 202] width 137 height 46
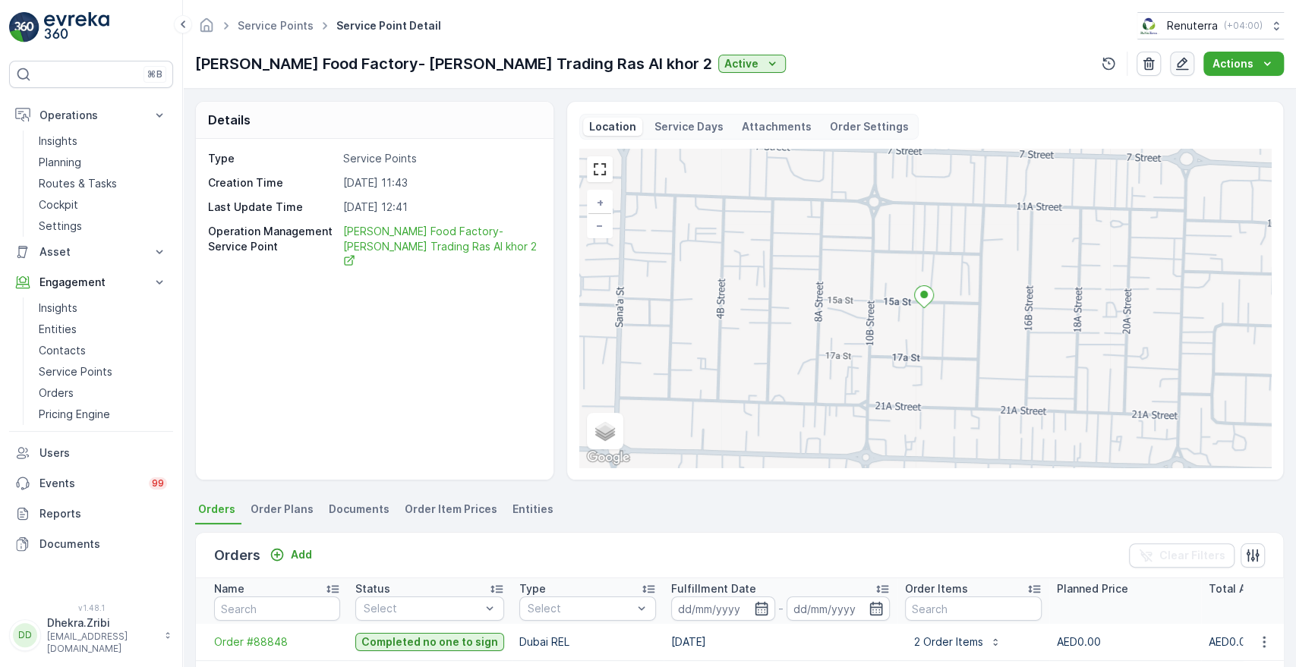
click at [1181, 66] on icon "button" at bounding box center [1182, 64] width 13 height 13
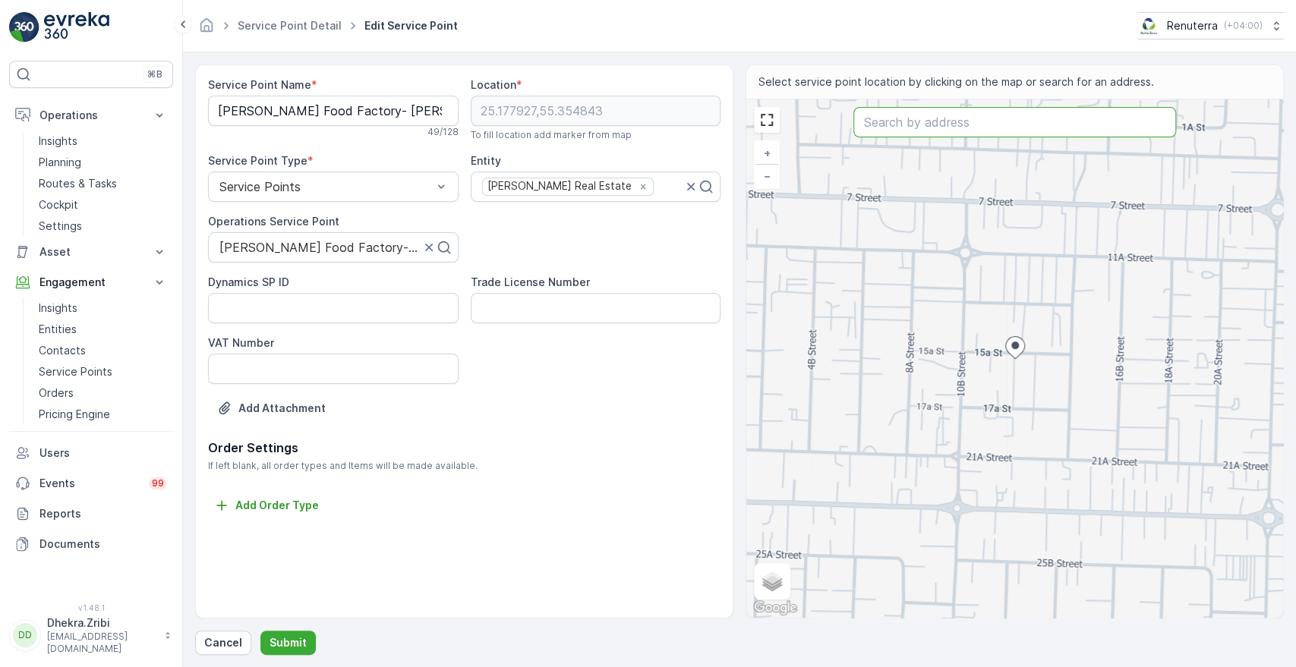
click at [919, 126] on input "text" at bounding box center [1014, 122] width 322 height 30
paste input "SARCO INTERNATIONAL GENERAL TRADING (L.L.C.)"
type input "SARCO INTERNATIONAL GENERAL TRADING (L.L.C.)"
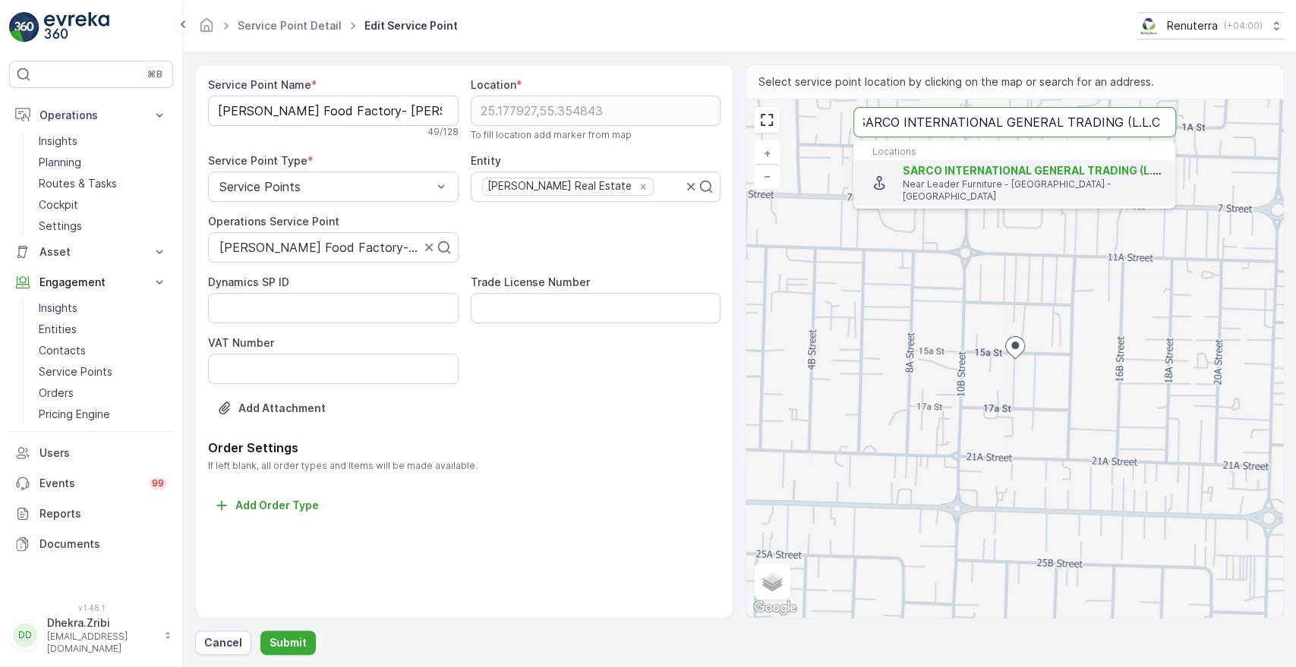
scroll to position [0, 0]
click at [929, 178] on p "Near Leader Furniture - [GEOGRAPHIC_DATA] - [GEOGRAPHIC_DATA]" at bounding box center [1032, 190] width 260 height 24
type input "25.177881,55.35546799999999"
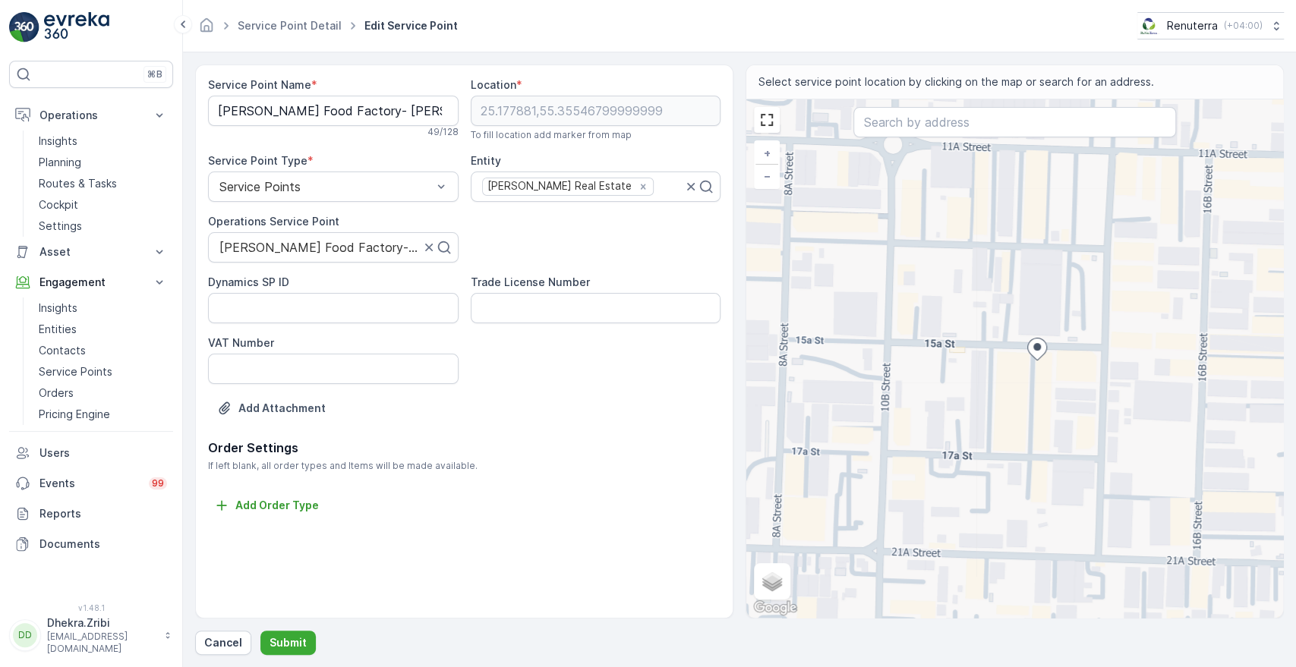
click at [1069, 370] on div "+ − Satellite Roadmap Terrain Hybrid Leaflet Keyboard shortcuts Map Data Map da…" at bounding box center [1014, 358] width 537 height 518
type input "25.177751025473928,55.3559365255437"
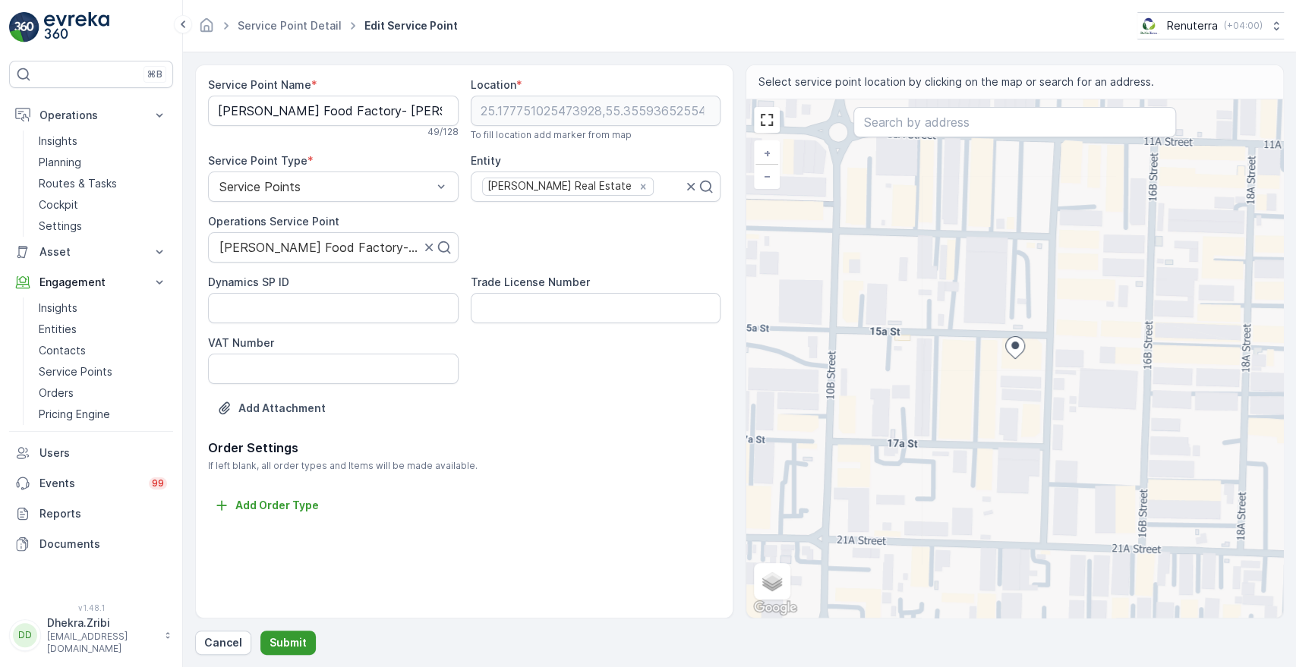
click at [282, 634] on button "Submit" at bounding box center [287, 643] width 55 height 24
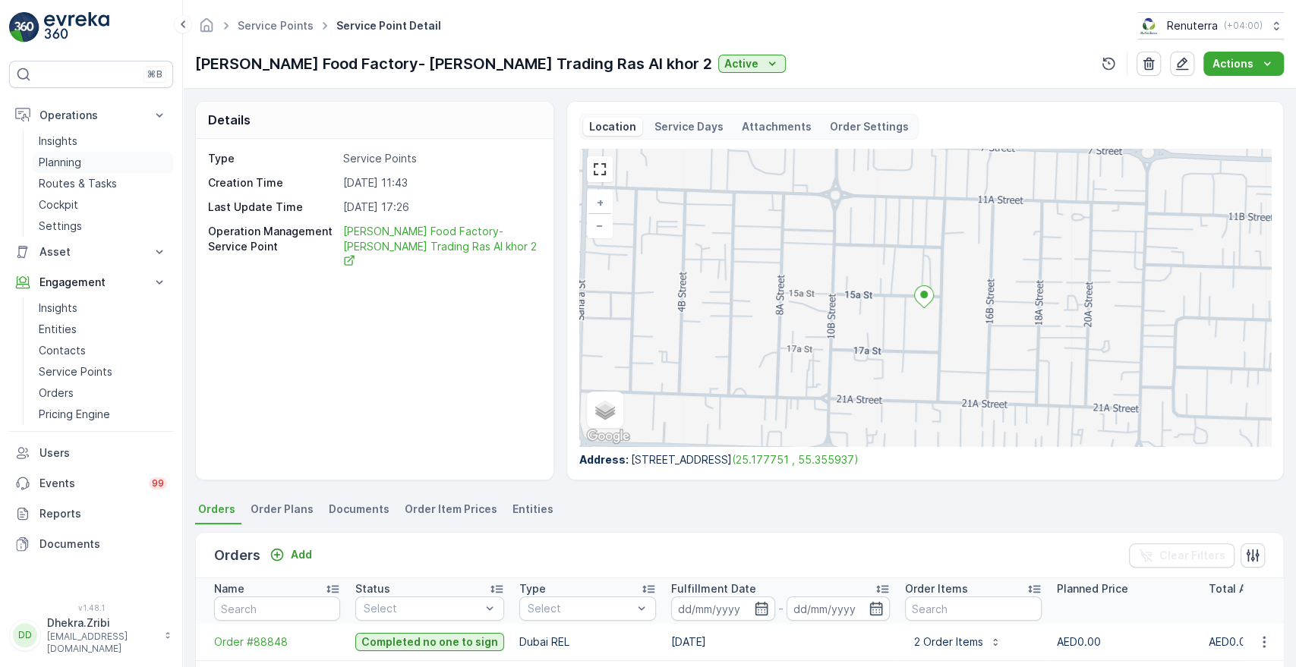
click at [67, 162] on p "Planning" at bounding box center [60, 162] width 43 height 15
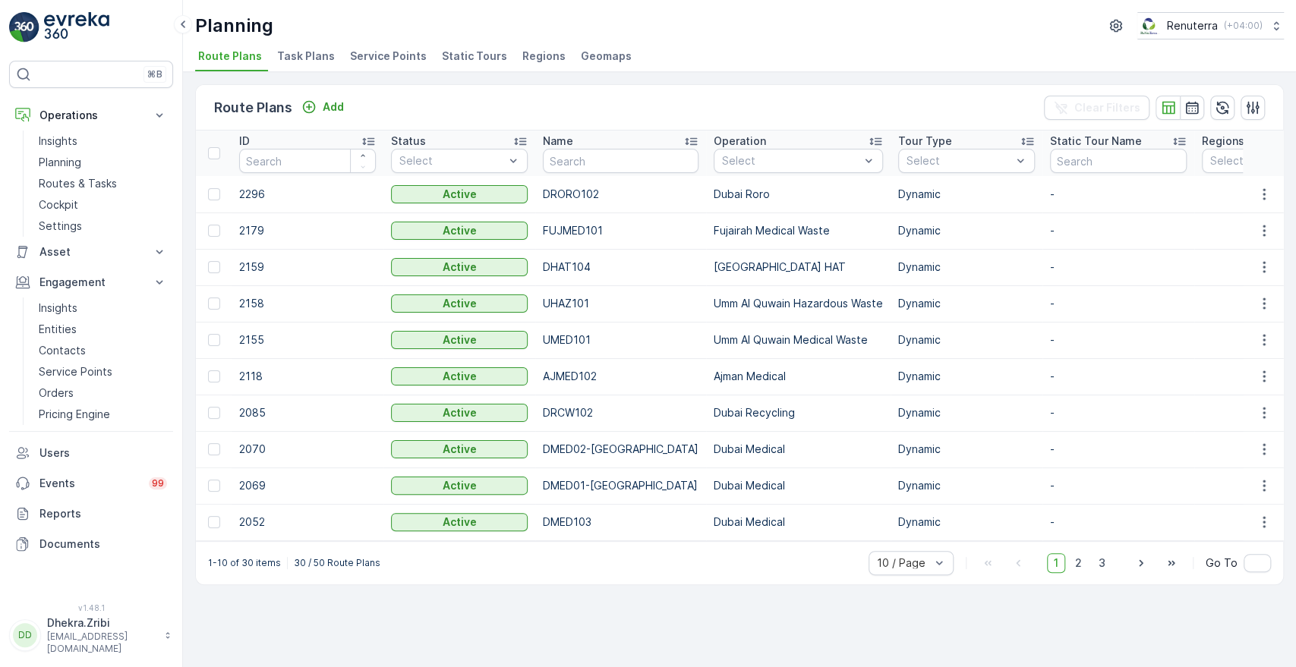
click at [392, 54] on span "Service Points" at bounding box center [388, 56] width 77 height 15
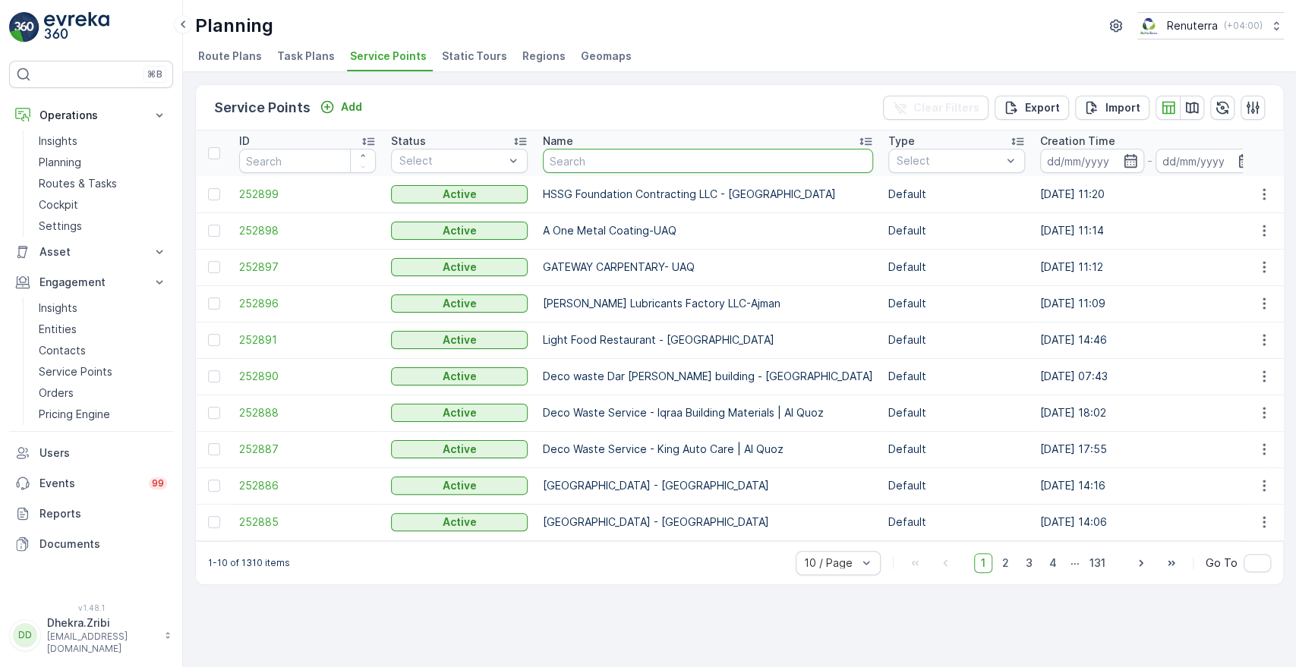
click at [575, 161] on input "text" at bounding box center [708, 161] width 330 height 24
type input "sankal"
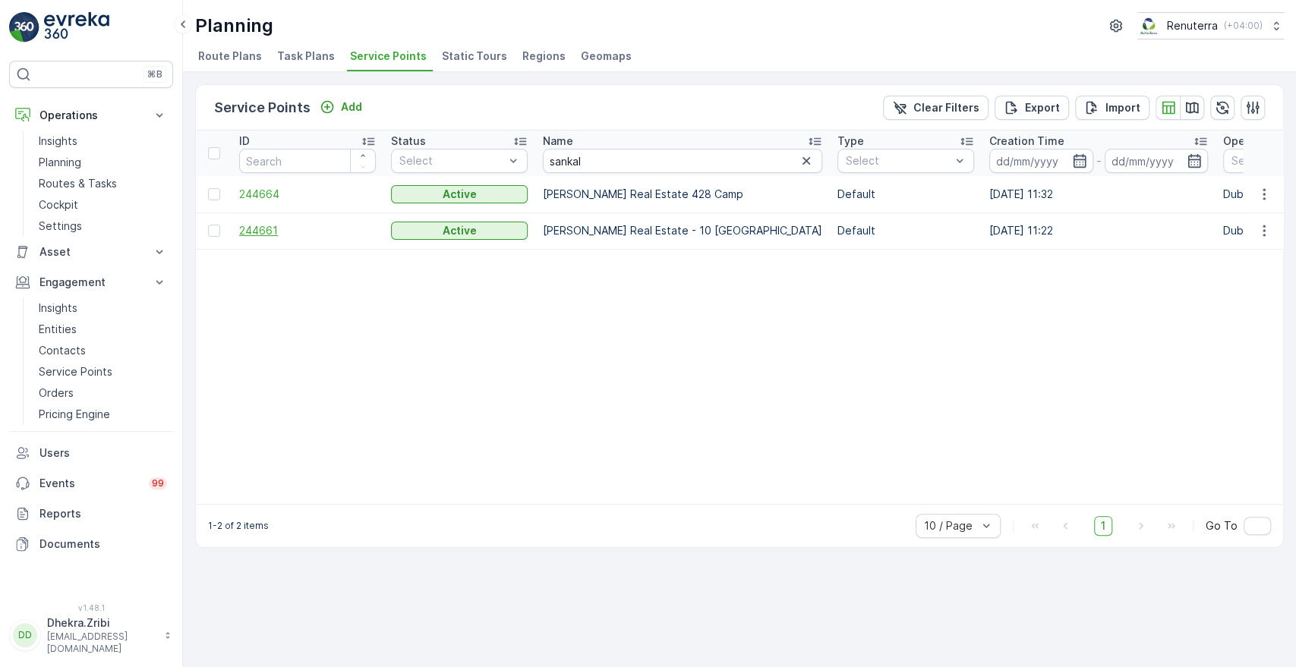
click at [263, 228] on span "244661" at bounding box center [307, 230] width 137 height 15
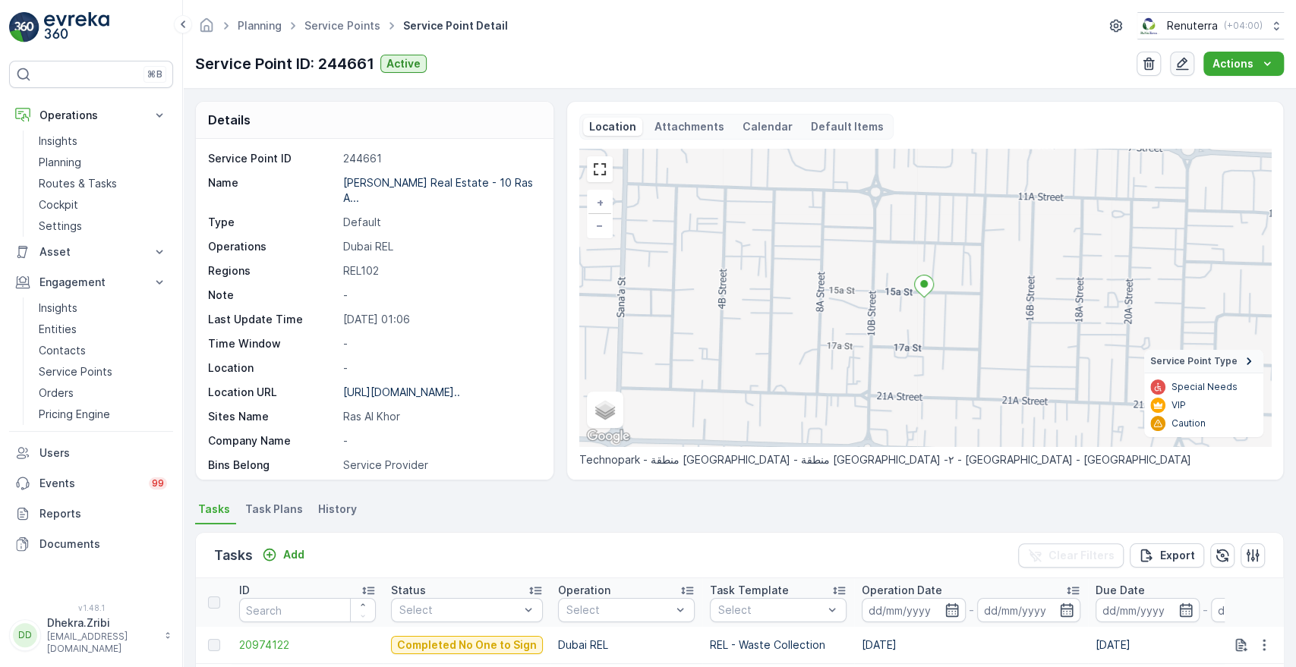
click at [1178, 67] on icon "button" at bounding box center [1182, 64] width 13 height 13
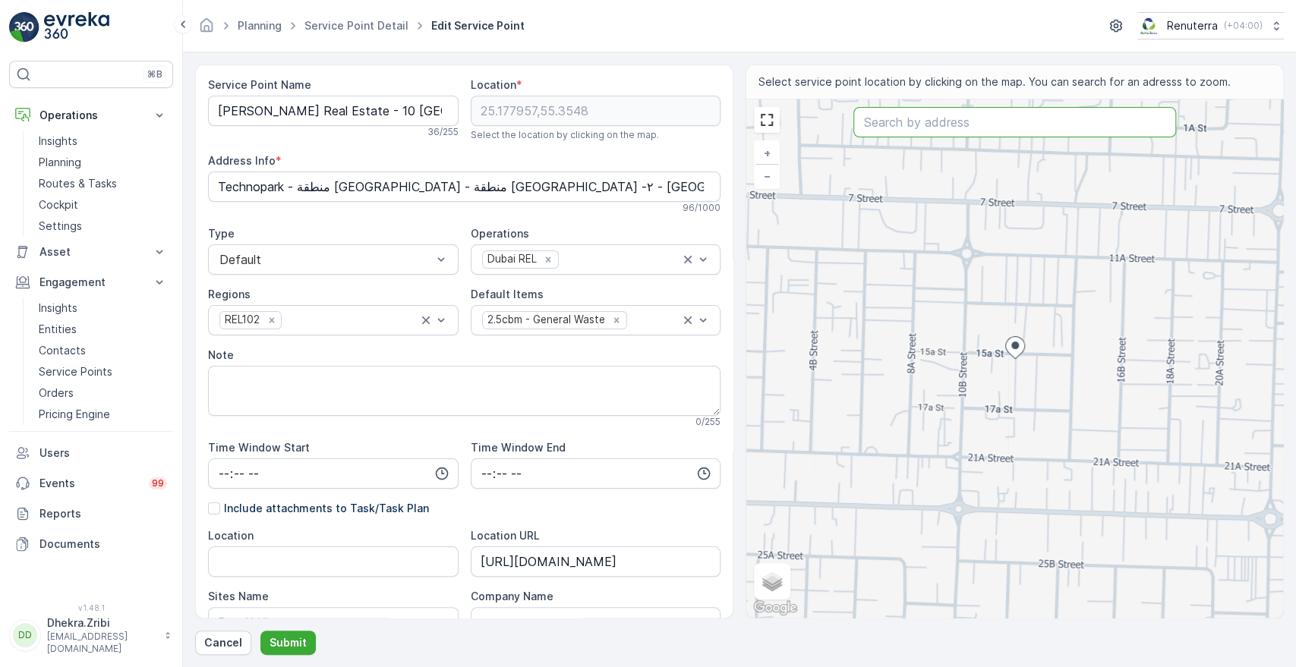
click at [904, 132] on input "text" at bounding box center [1014, 122] width 322 height 30
paste input "hgruh"
type input "hgruh"
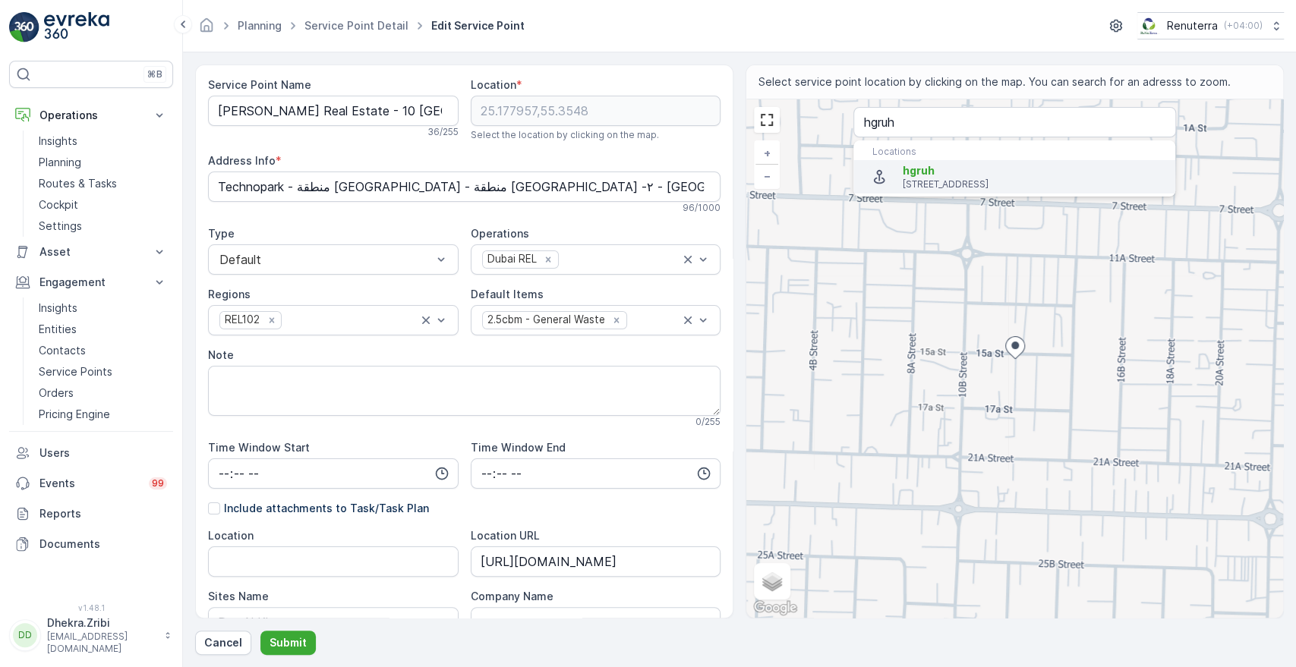
click at [915, 182] on p "[STREET_ADDRESS]" at bounding box center [1032, 184] width 260 height 12
type input "25.2618027,55.2849452"
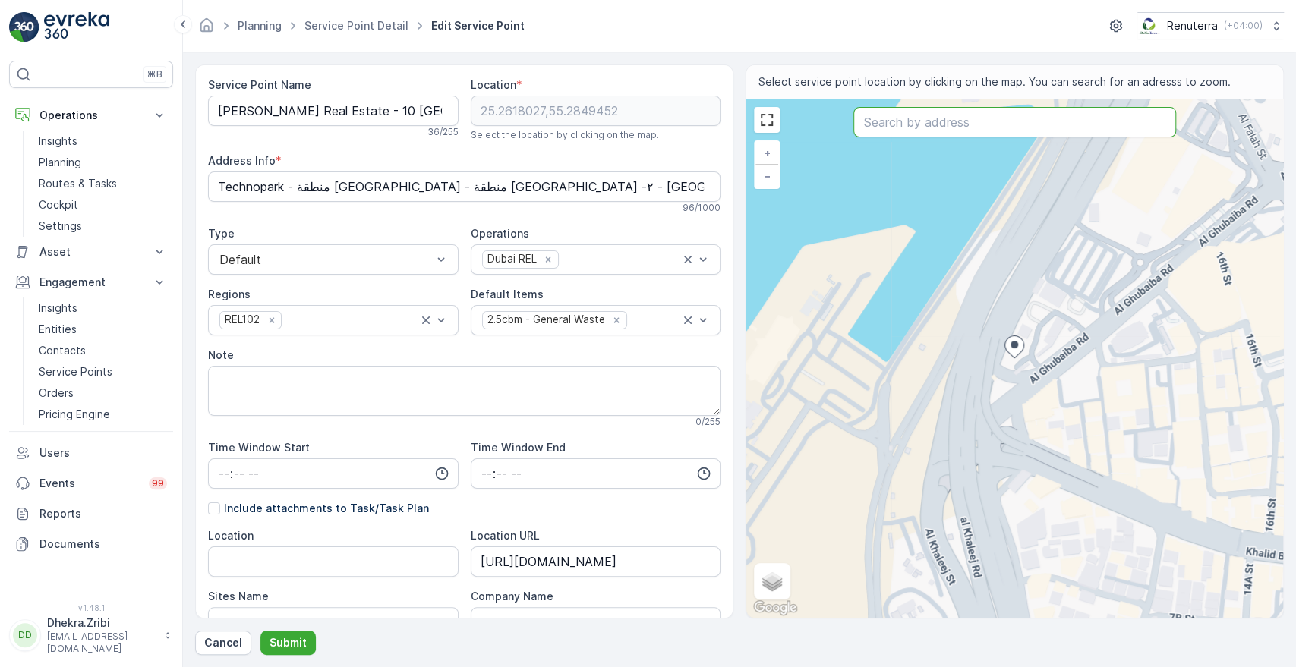
click at [876, 130] on input "text" at bounding box center [1014, 122] width 322 height 30
paste input "SparksLab Technology"
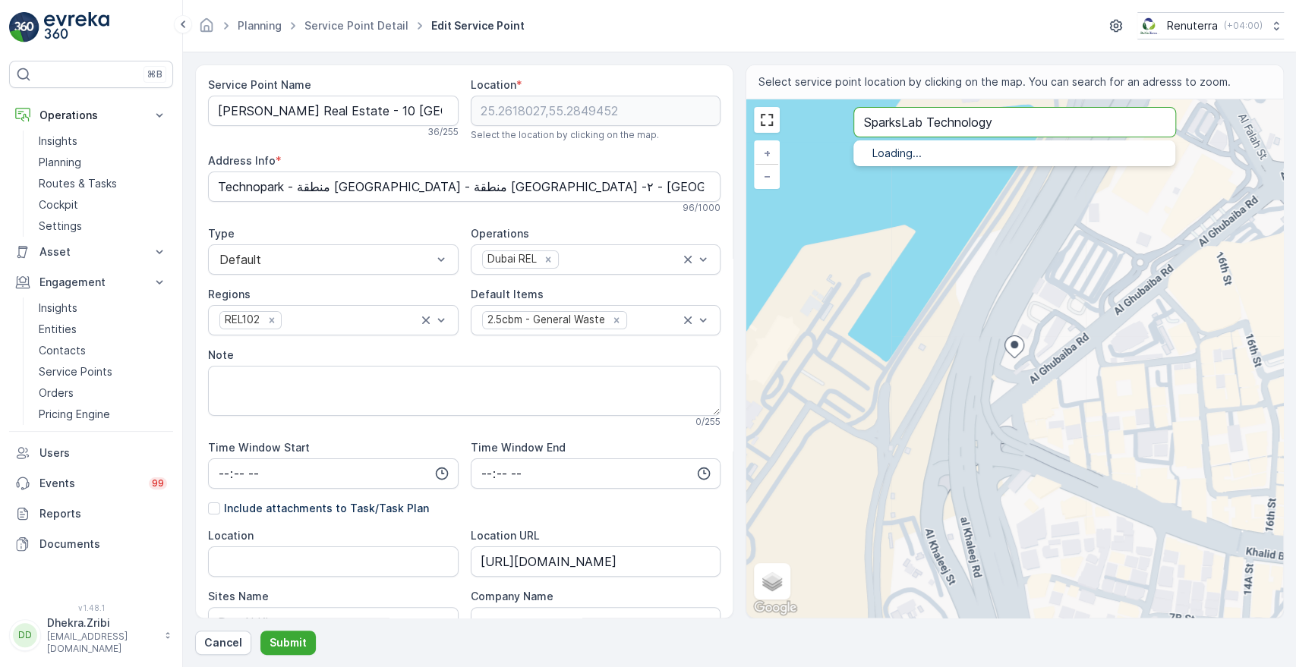
type input "SparksLab Technology"
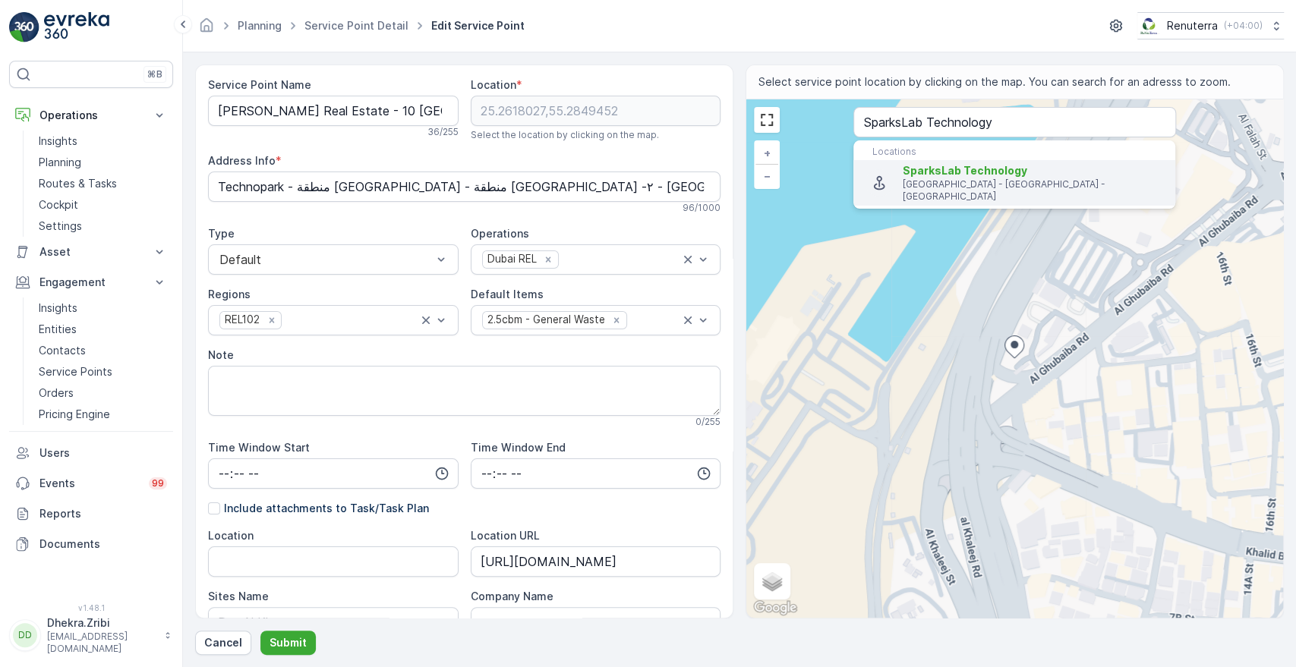
click at [923, 174] on span "SparksLab Technology" at bounding box center [964, 170] width 124 height 13
type input "25.1777508,55.3574509"
type Info "3 [GEOGRAPHIC_DATA] - [GEOGRAPHIC_DATA] - [GEOGRAPHIC_DATA] 2 - [GEOGRAPHIC_DAT…"
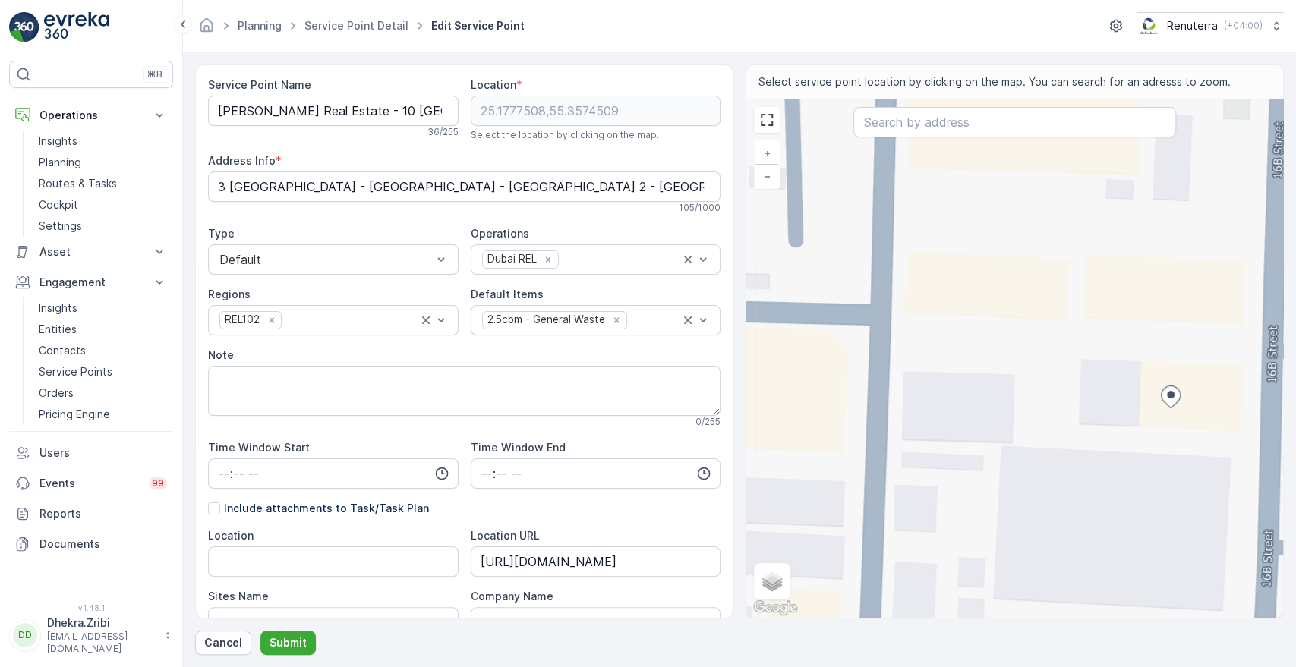
click at [1001, 367] on div "+ − Satellite Roadmap Terrain Hybrid Leaflet Keyboard shortcuts Map Data Map da…" at bounding box center [1014, 358] width 537 height 518
type input "25.17788214490585,55.35685457652673"
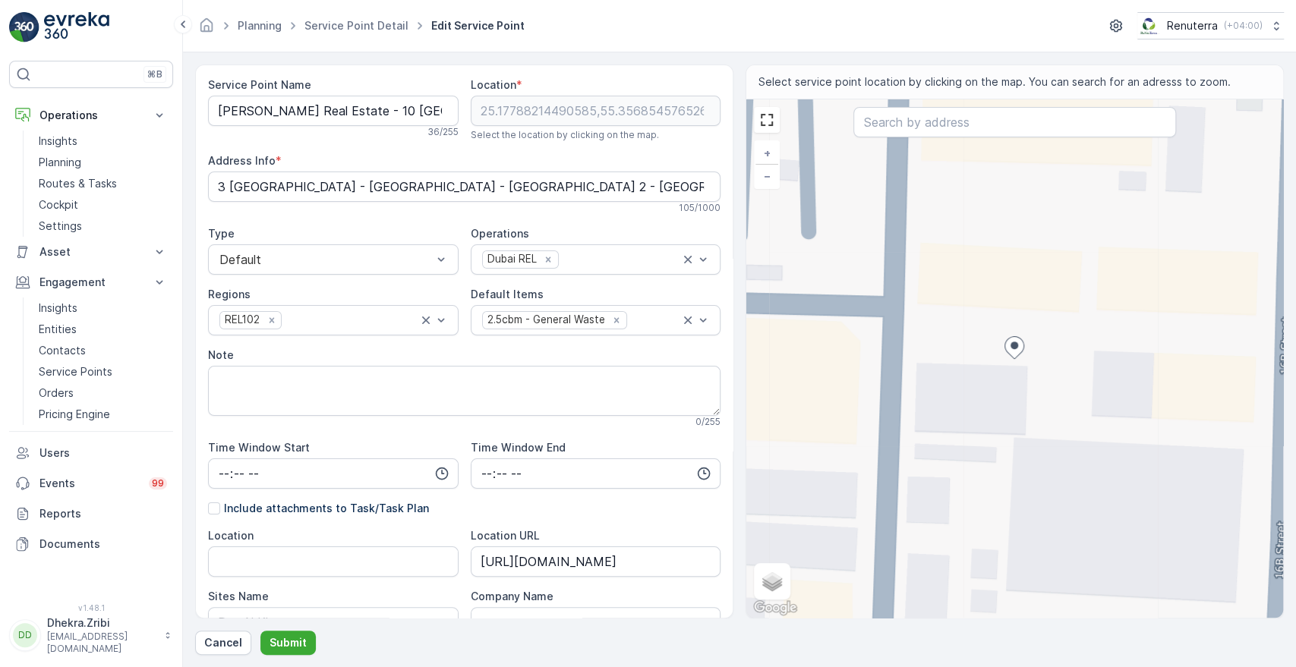
type Info "[STREET_ADDRESS]"
click at [280, 631] on button "Submit" at bounding box center [287, 643] width 55 height 24
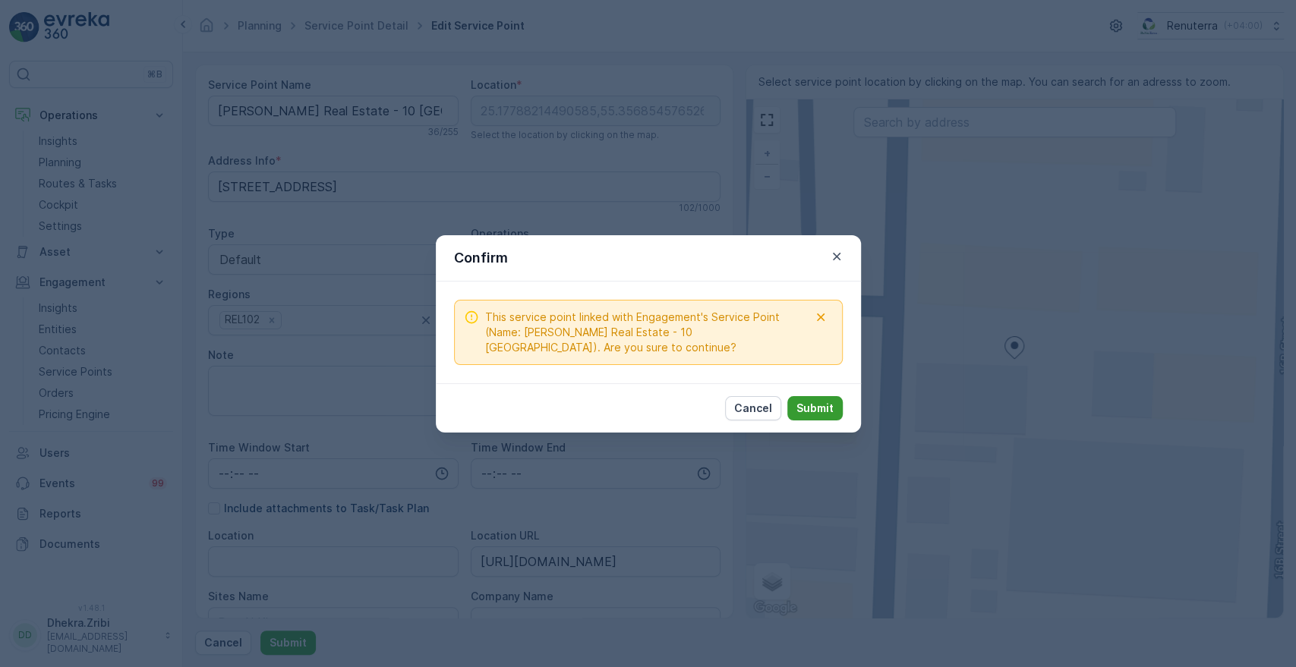
click at [811, 396] on button "Submit" at bounding box center [814, 408] width 55 height 24
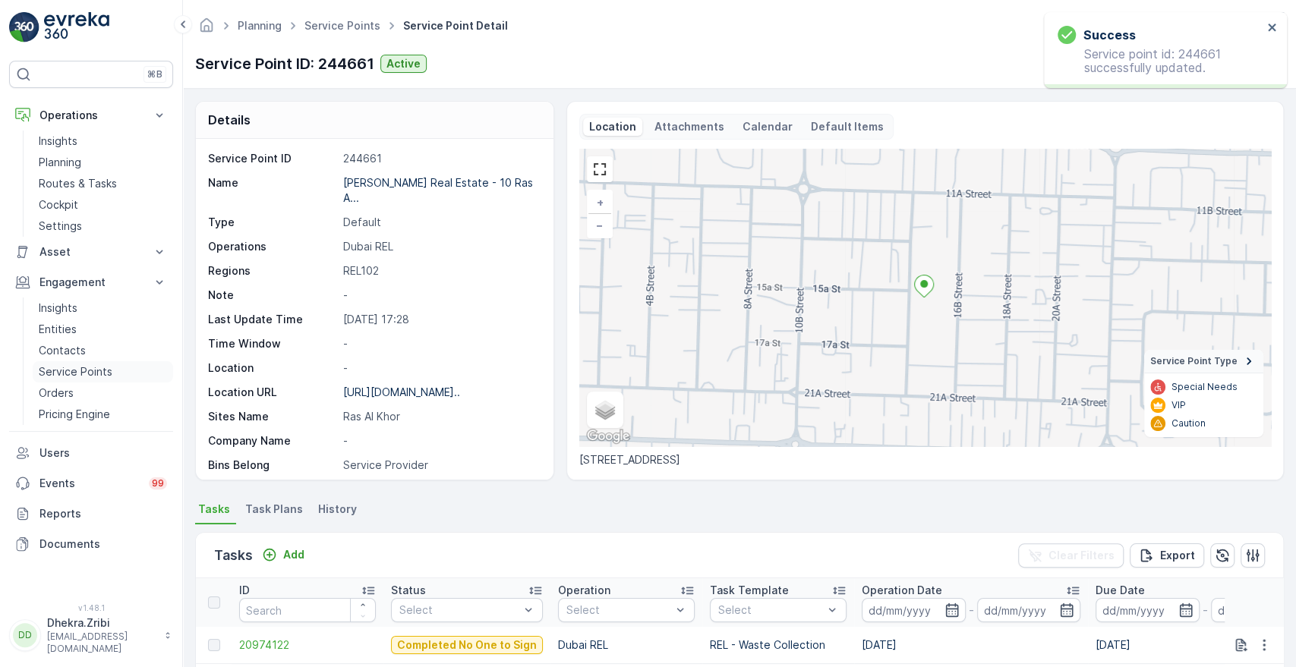
click at [53, 369] on p "Service Points" at bounding box center [76, 371] width 74 height 15
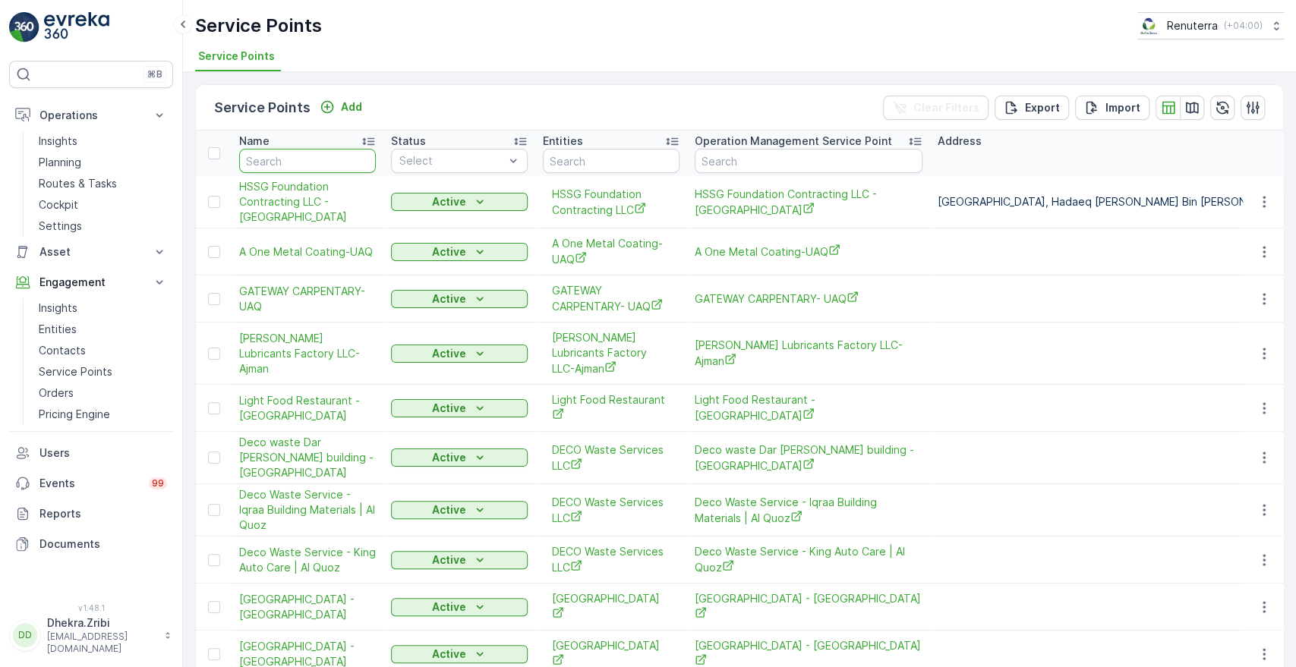
click at [301, 160] on input "text" at bounding box center [307, 161] width 137 height 24
type input "[PERSON_NAME]"
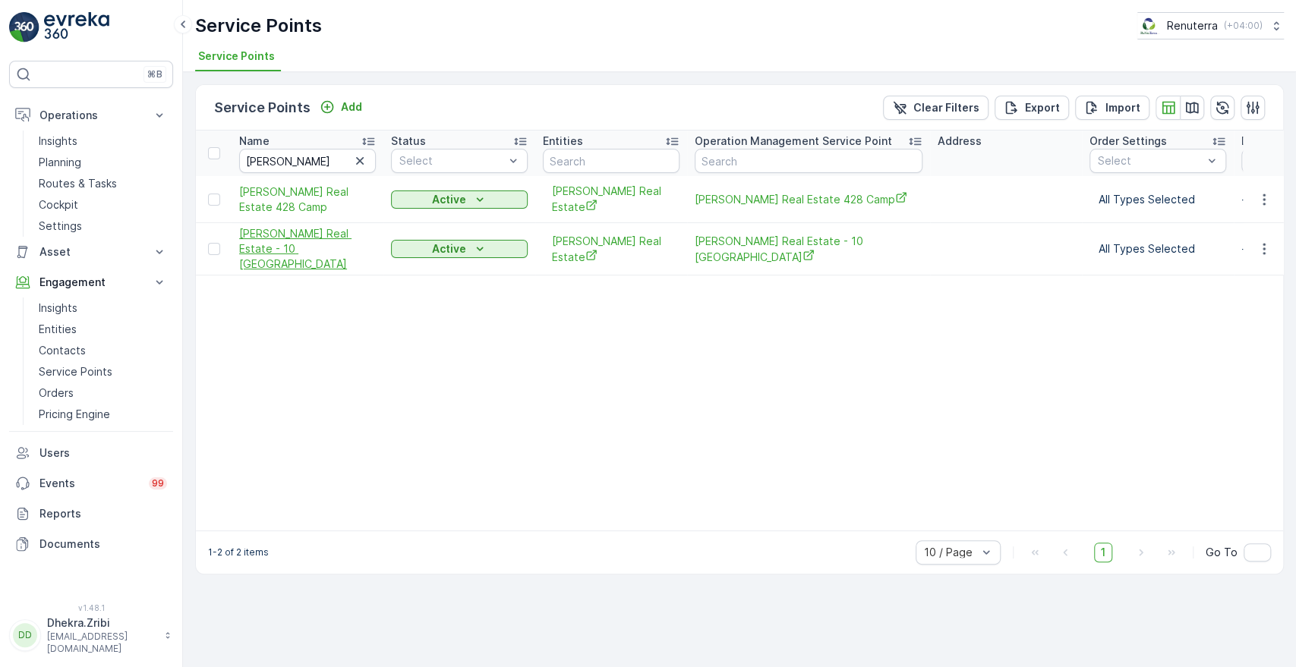
click at [260, 226] on span "[PERSON_NAME] Real Estate - 10 [GEOGRAPHIC_DATA]" at bounding box center [307, 249] width 137 height 46
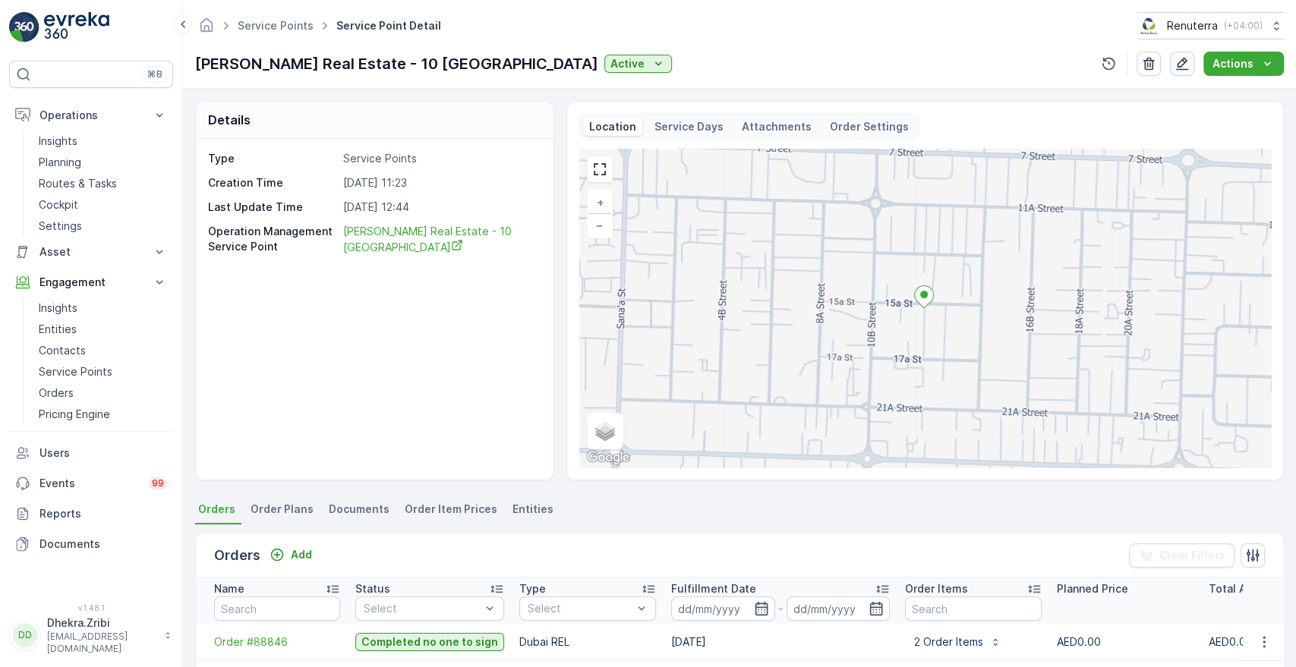
click at [1189, 61] on icon "button" at bounding box center [1181, 63] width 15 height 15
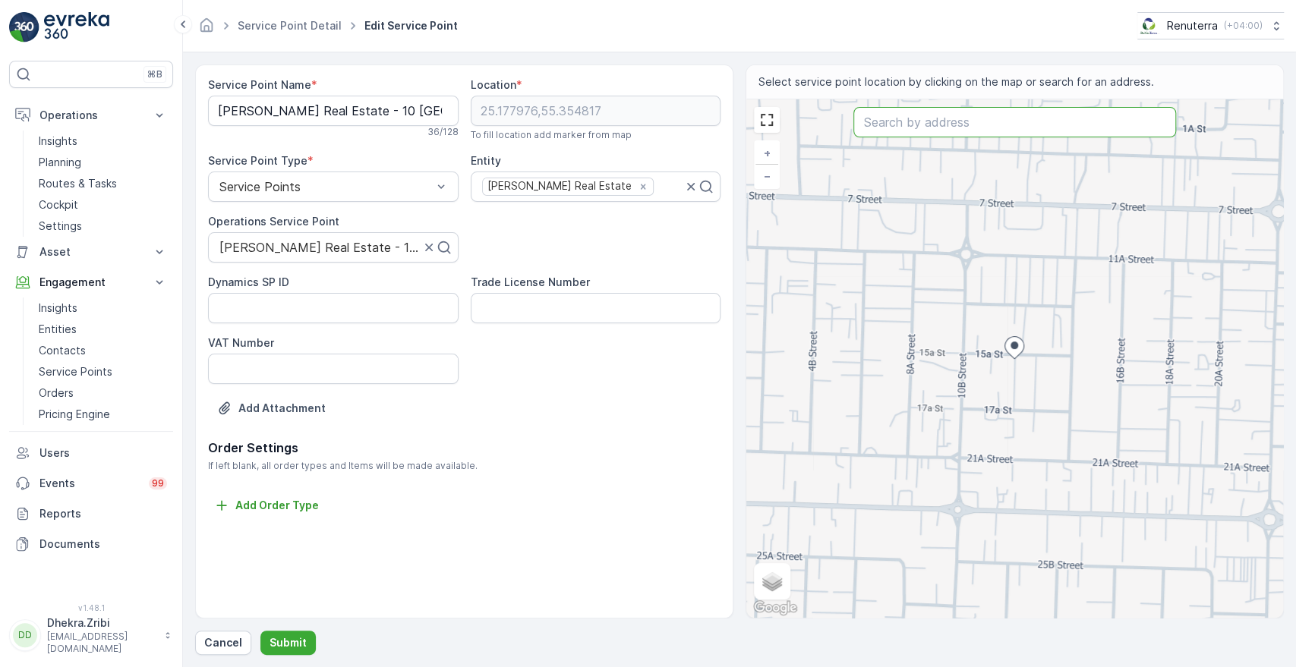
click at [905, 115] on input "text" at bounding box center [1014, 122] width 322 height 30
paste input "SparksLab Technology"
type input "SparksLab Technology"
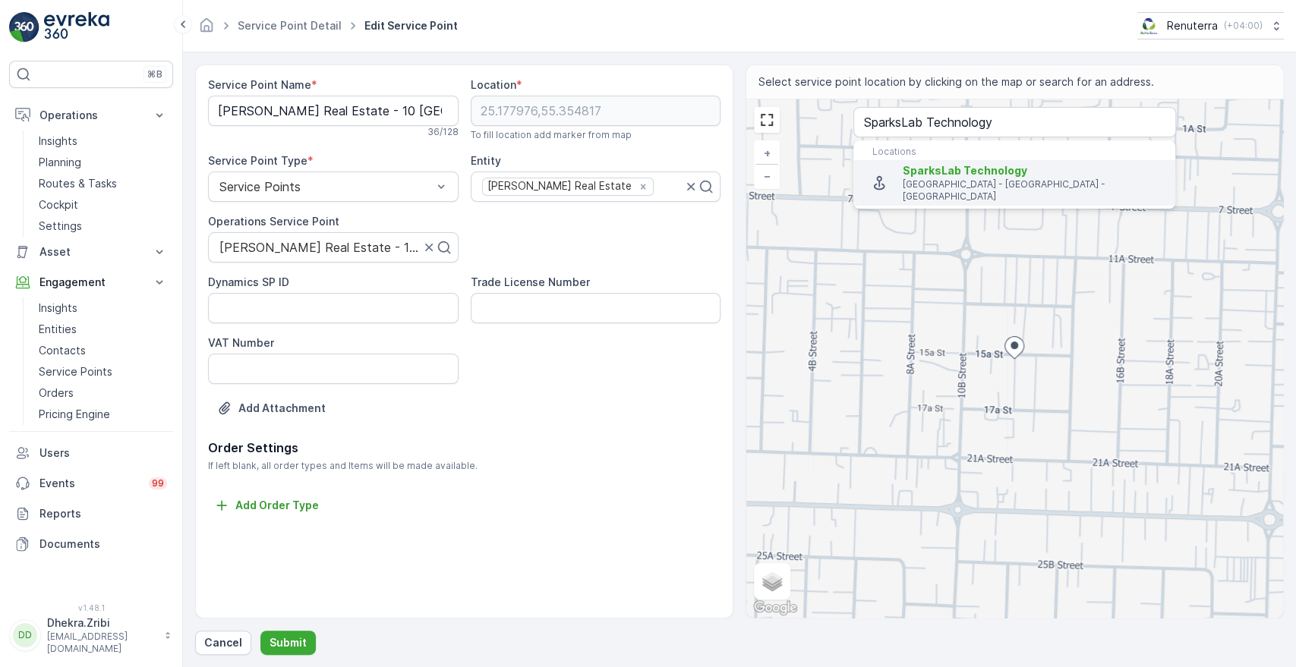
click at [927, 187] on p "[GEOGRAPHIC_DATA] - [GEOGRAPHIC_DATA] - [GEOGRAPHIC_DATA]" at bounding box center [1032, 190] width 260 height 24
type input "25.1777508,55.3574509"
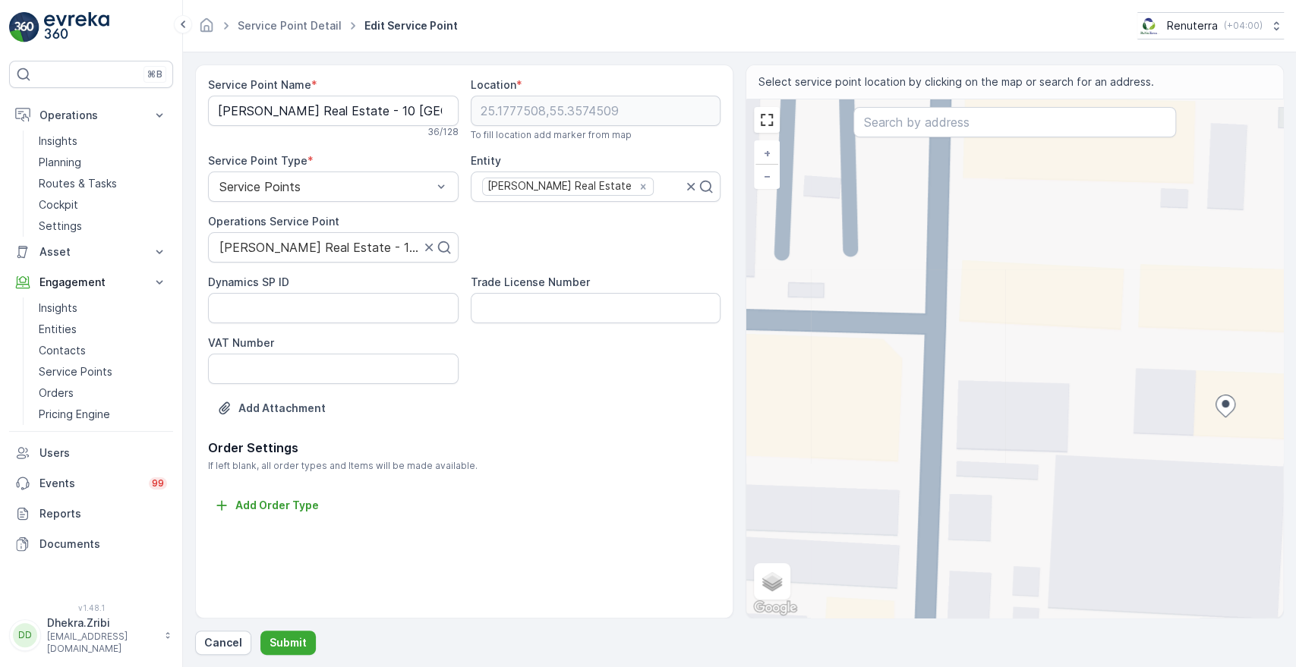
click at [1063, 381] on div "+ − Satellite Roadmap Terrain Hybrid Leaflet Keyboard shortcuts Map Data Map da…" at bounding box center [1014, 358] width 537 height 518
type input "25.177865138283867,55.356878699341316"
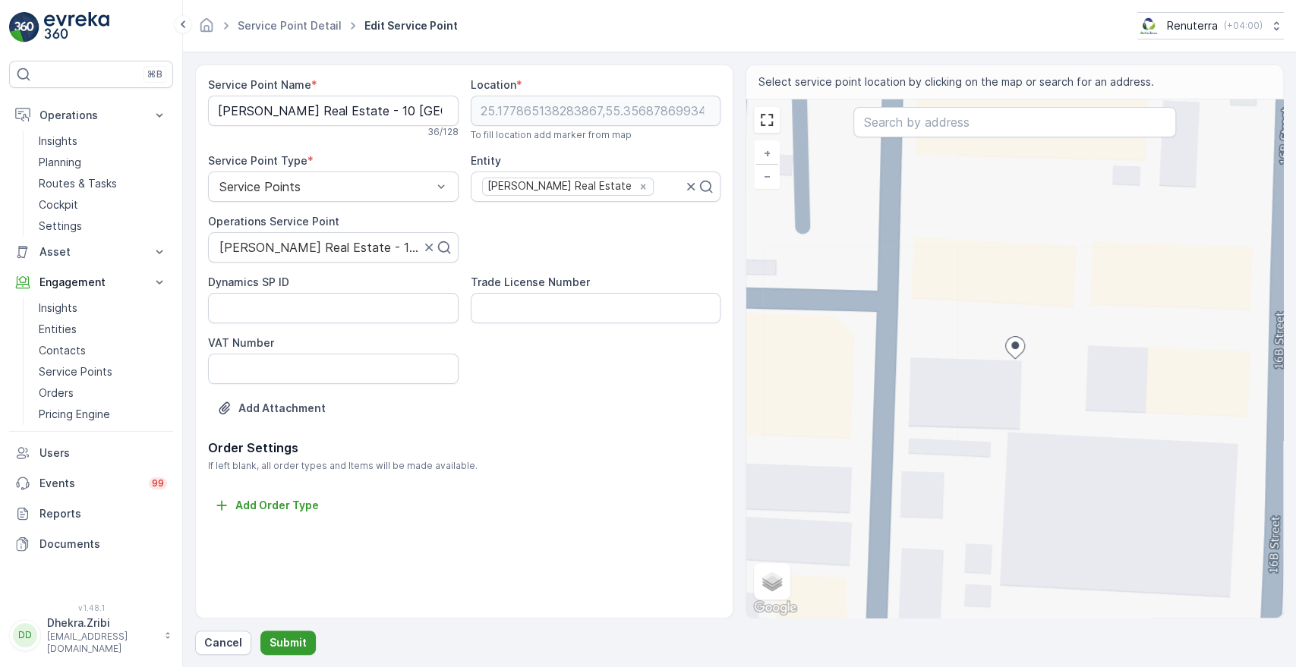
click at [290, 637] on p "Submit" at bounding box center [287, 642] width 37 height 15
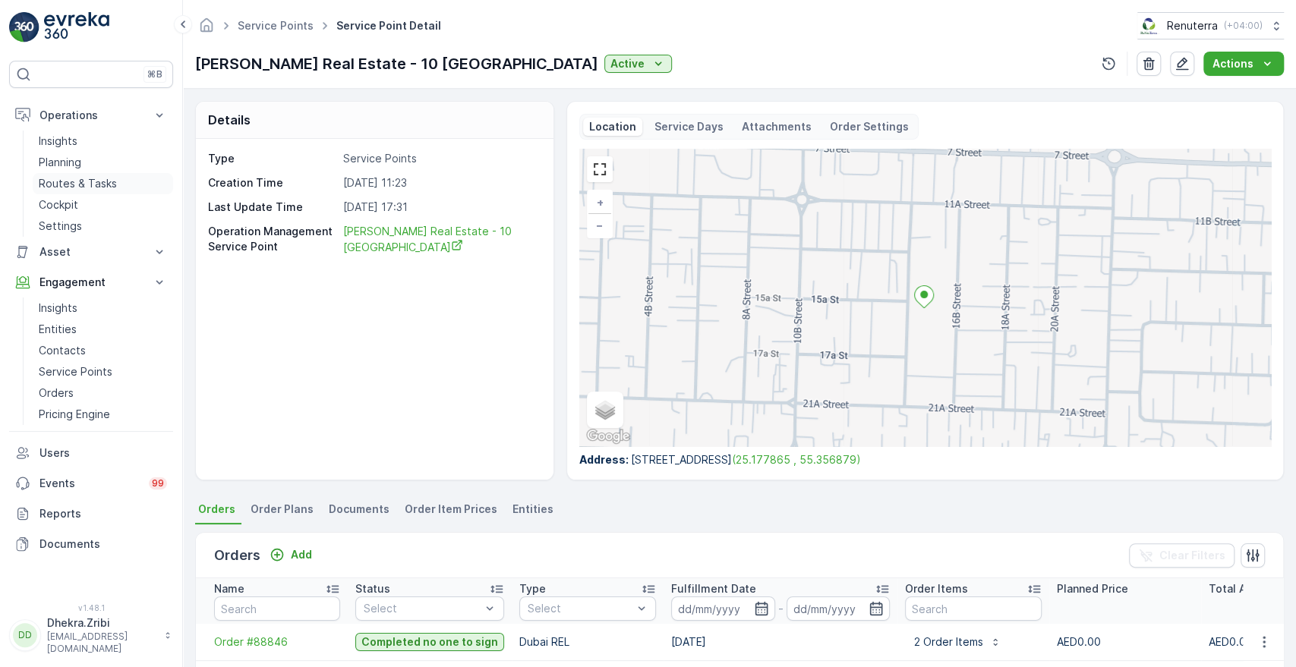
click at [59, 173] on link "Routes & Tasks" at bounding box center [103, 183] width 140 height 21
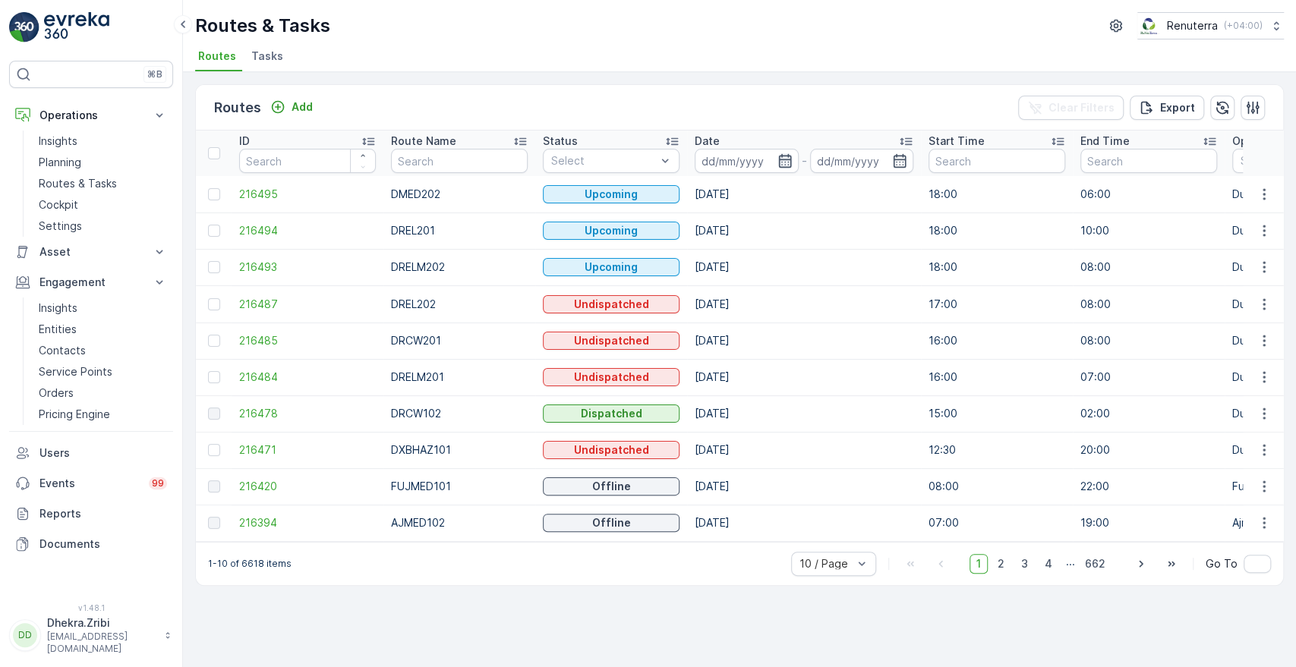
click at [788, 156] on icon "button" at bounding box center [784, 161] width 13 height 14
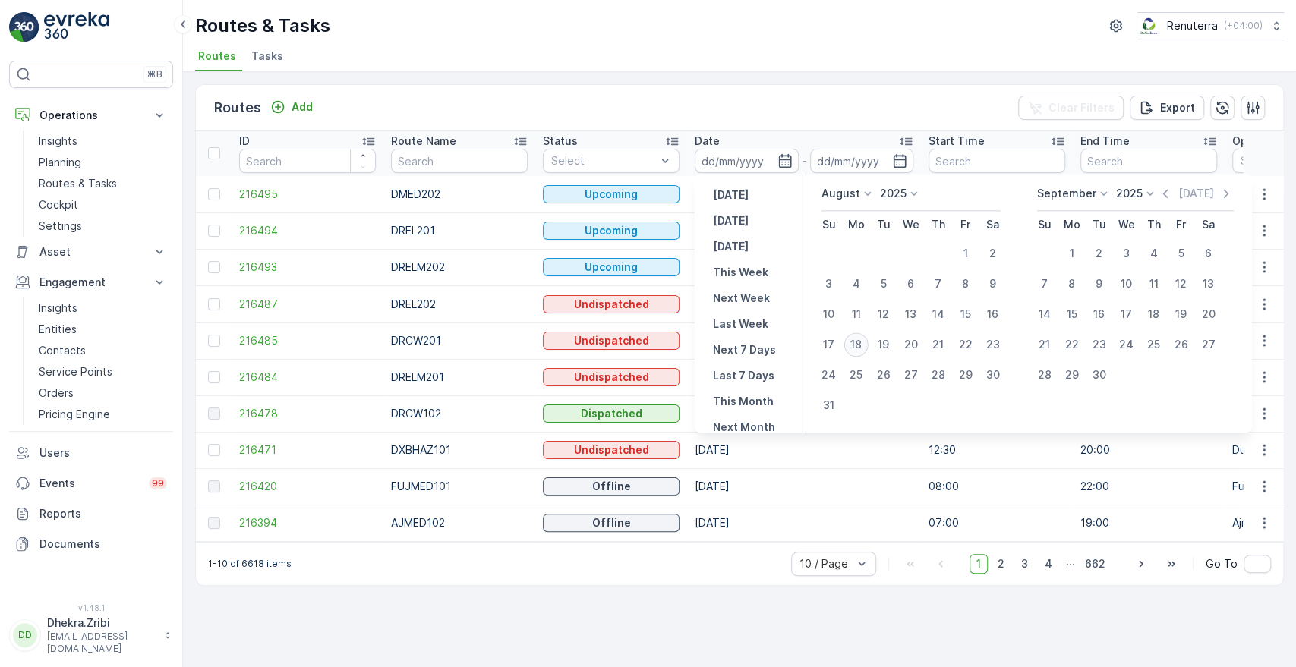
click at [862, 339] on div "18" at bounding box center [856, 344] width 24 height 24
type input "[DATE]"
click at [862, 339] on div "18" at bounding box center [856, 344] width 24 height 24
type input "[DATE]"
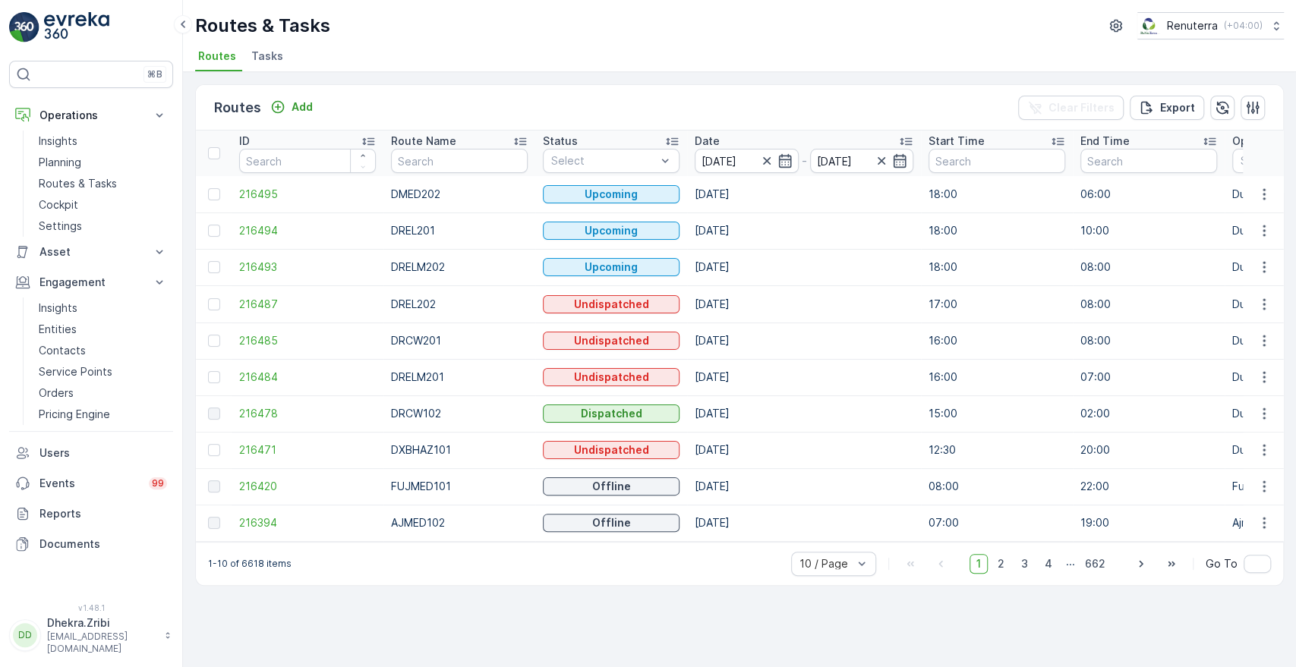
click at [837, 101] on div "Routes Add Clear Filters Export" at bounding box center [739, 108] width 1087 height 46
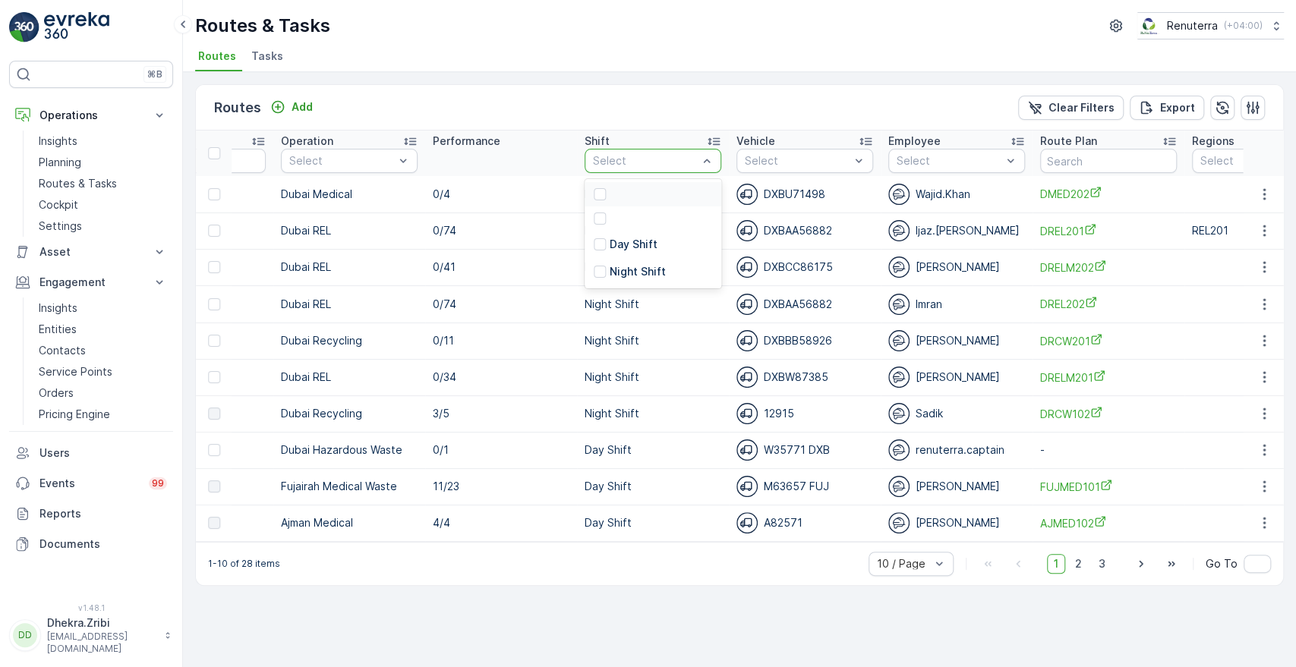
click at [675, 159] on div at bounding box center [645, 161] width 108 height 12
click at [619, 248] on p "Day Shift" at bounding box center [633, 244] width 48 height 15
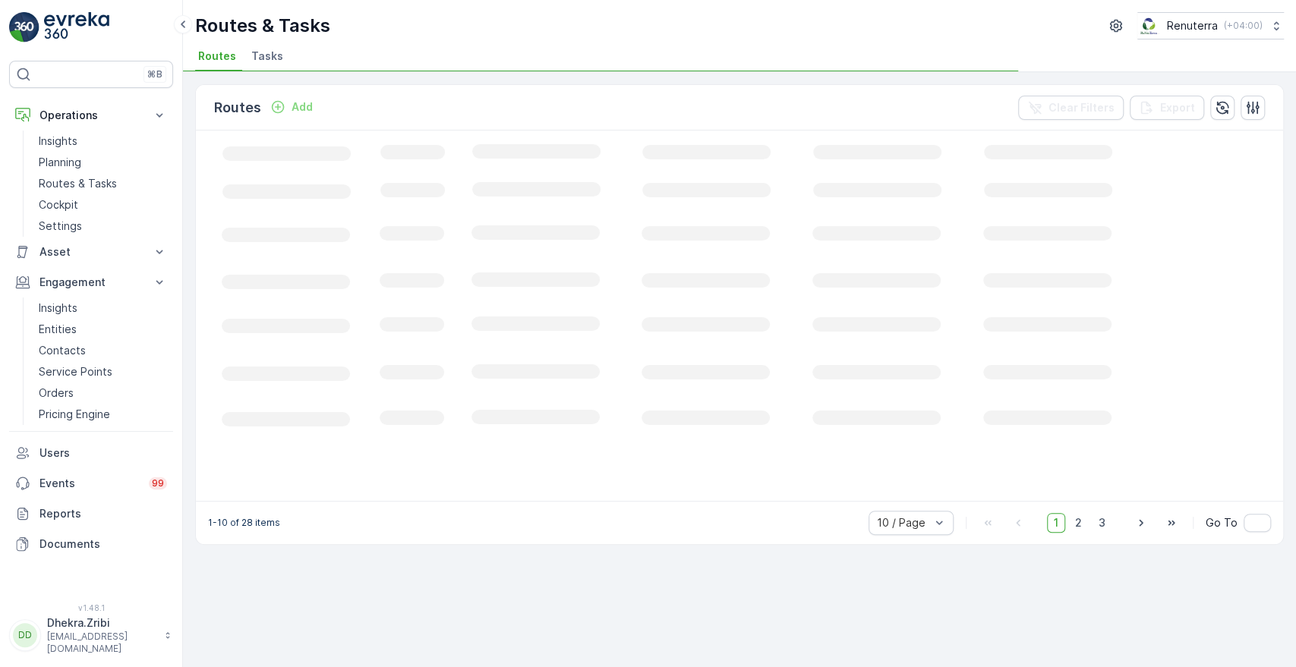
scroll to position [0, 370]
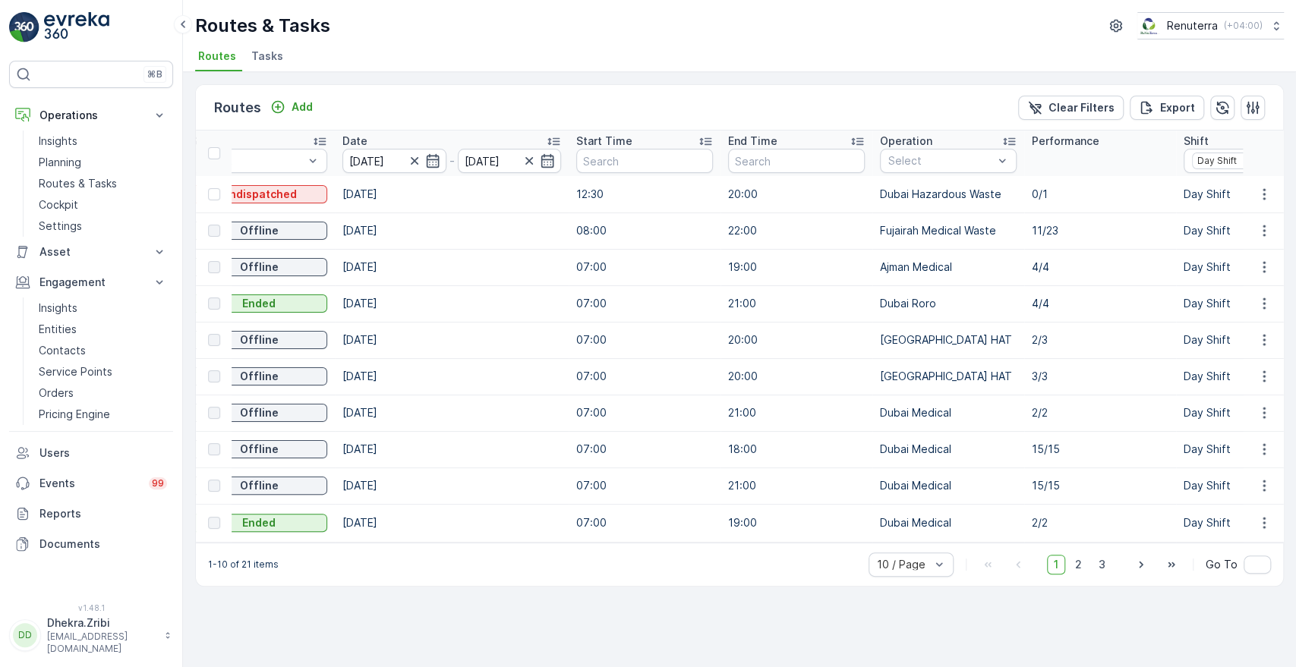
click at [286, 550] on div "1-10 of 21 items 10 / Page 1 2 3 Go To" at bounding box center [739, 564] width 1087 height 43
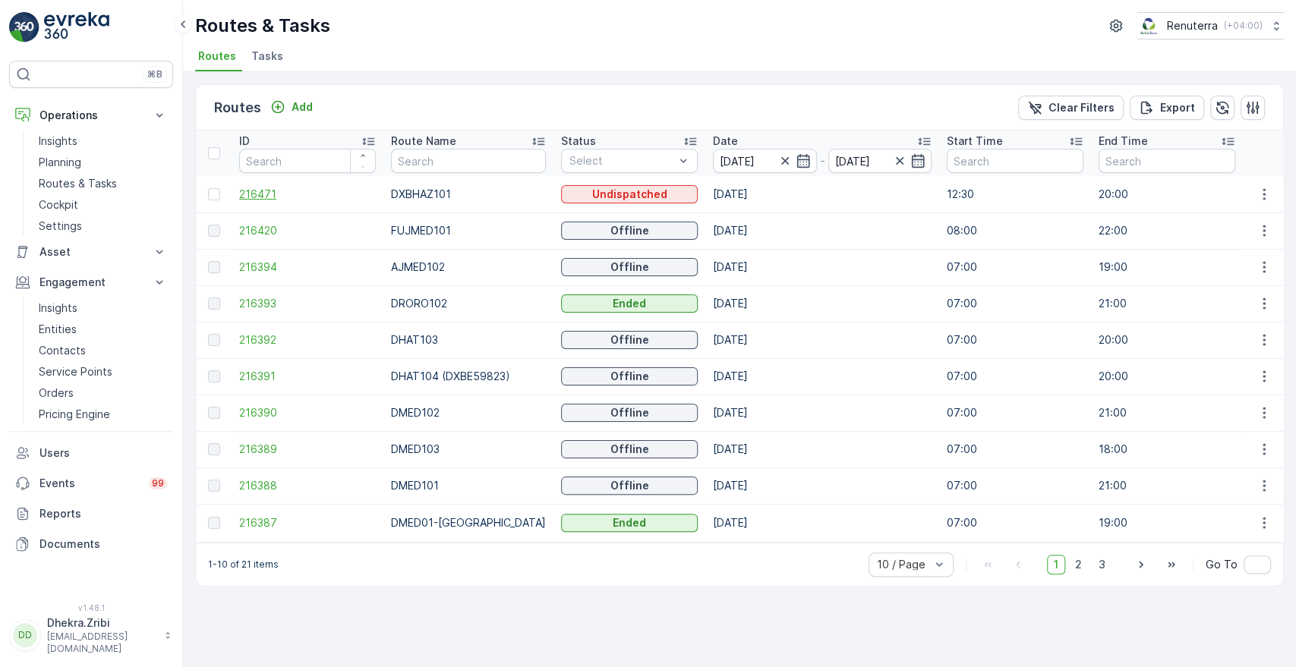
click at [264, 196] on span "216471" at bounding box center [307, 194] width 137 height 15
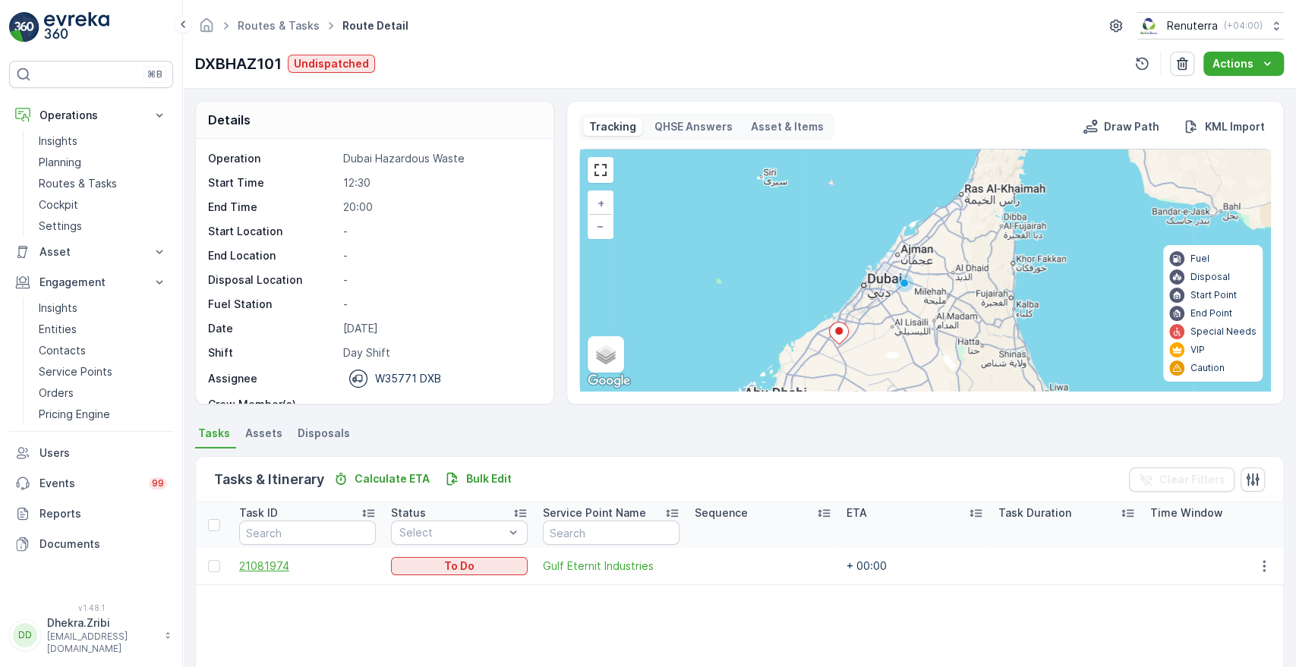
click at [267, 572] on span "21081974" at bounding box center [307, 566] width 137 height 15
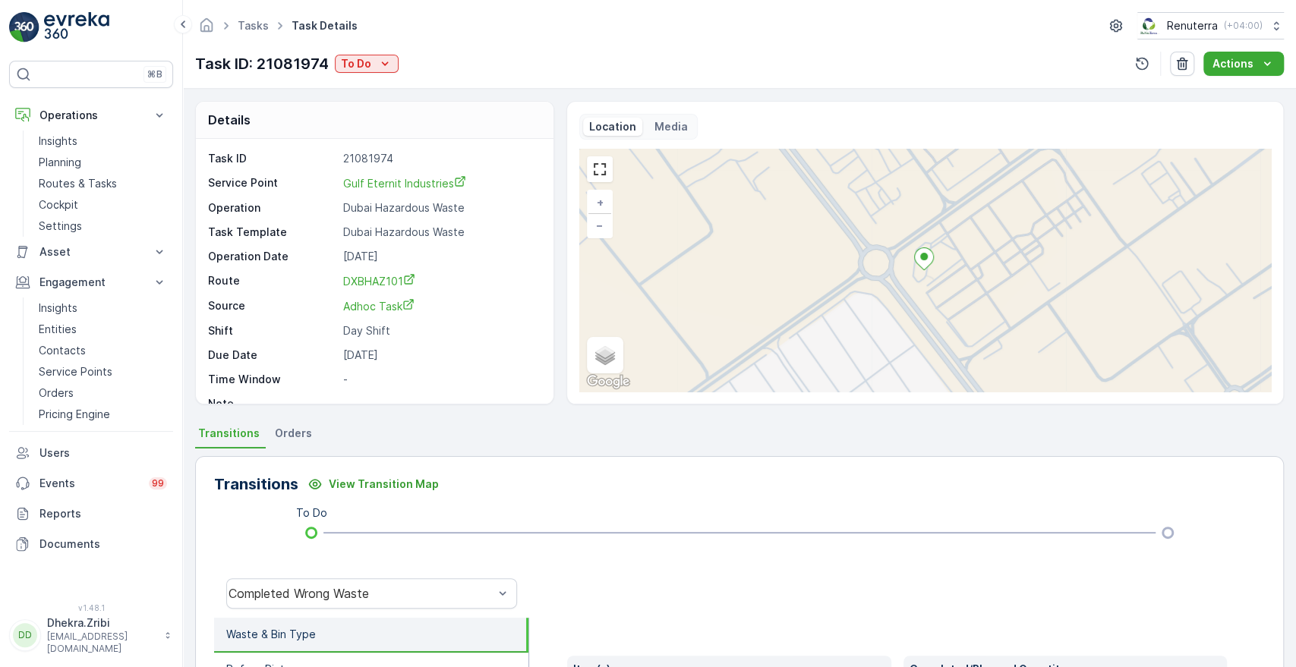
scroll to position [289, 0]
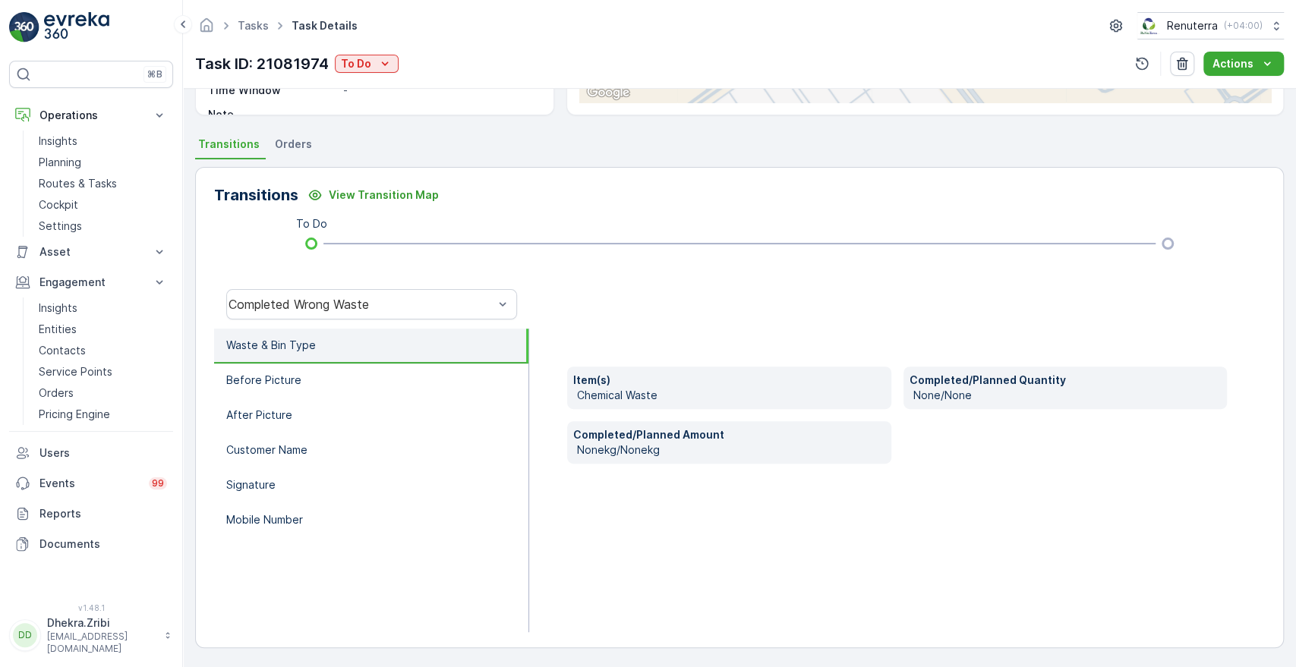
click at [354, 342] on li "Waste & Bin Type" at bounding box center [371, 346] width 314 height 35
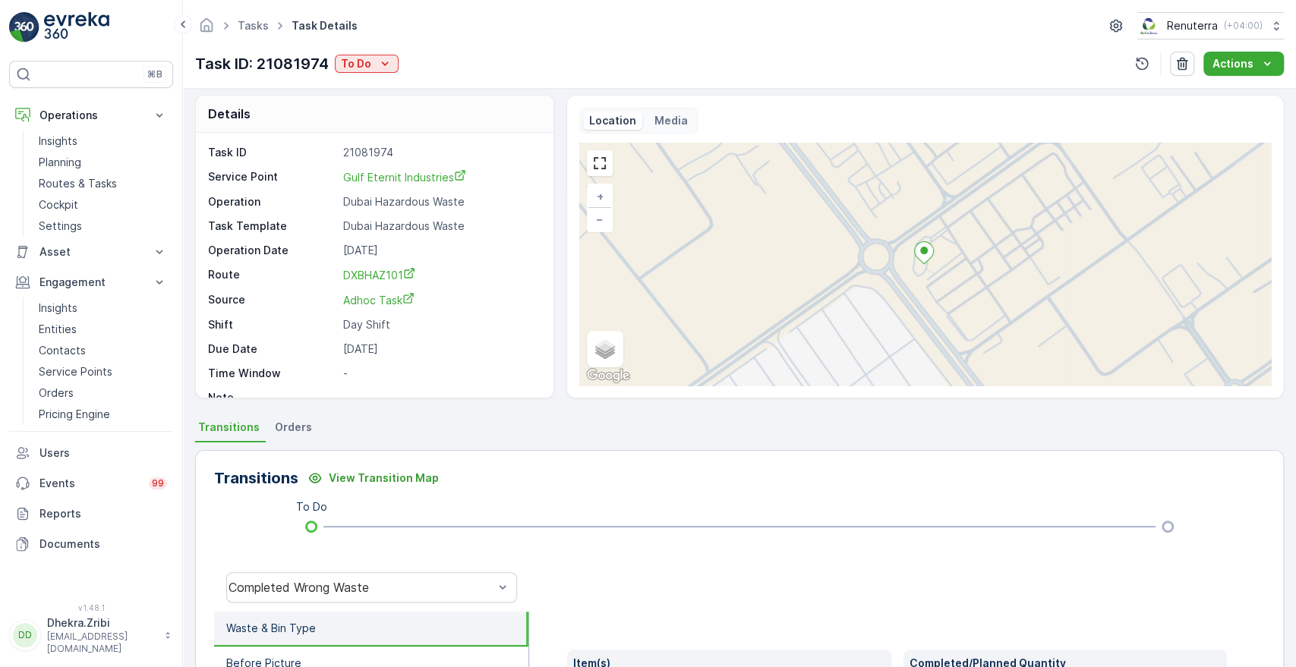
scroll to position [0, 0]
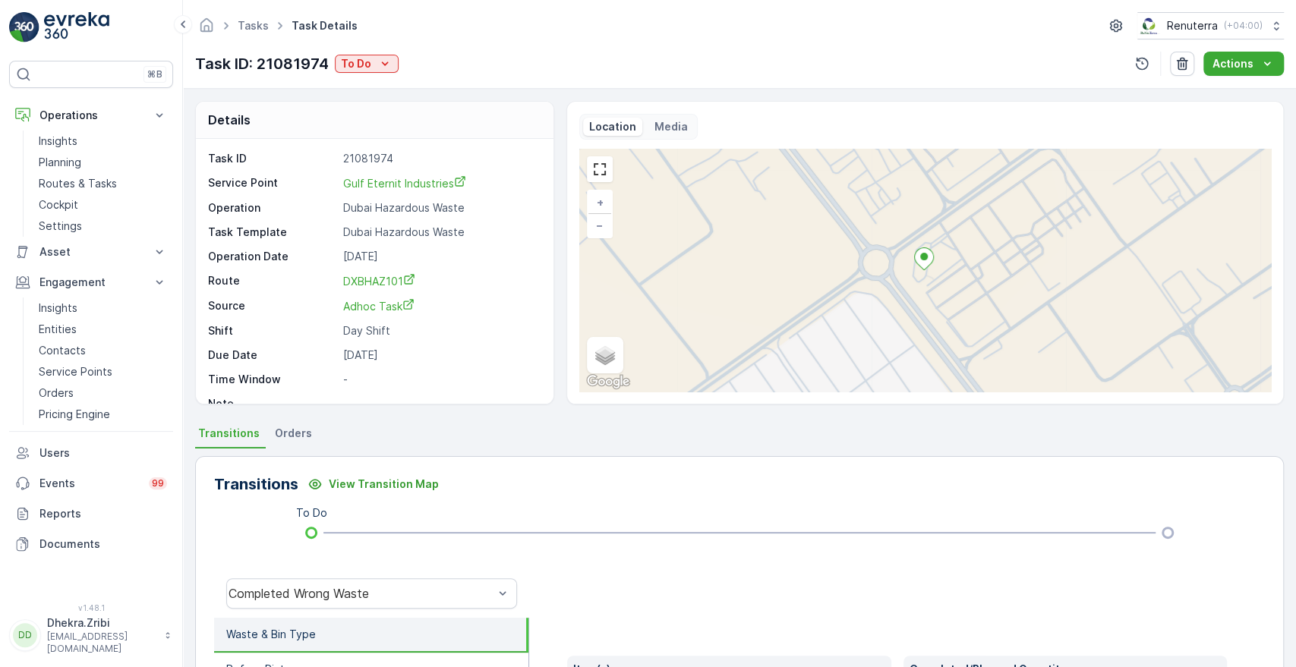
click at [291, 436] on span "Orders" at bounding box center [293, 433] width 37 height 15
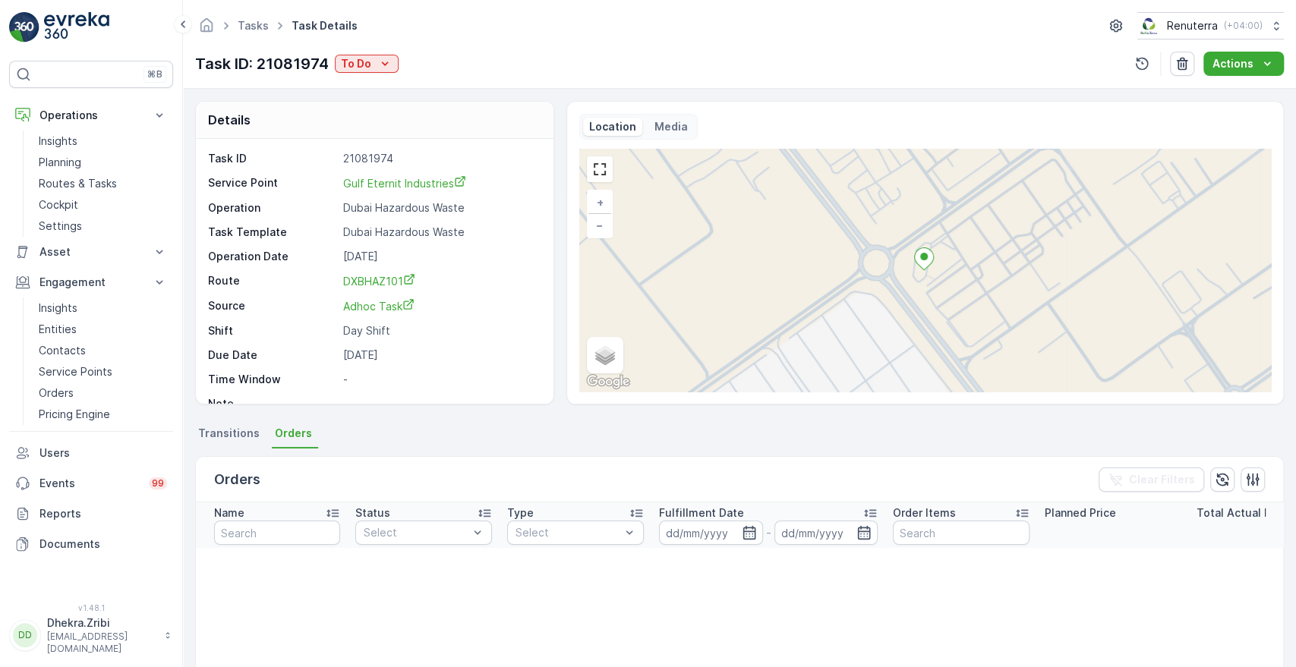
click at [218, 434] on span "Transitions" at bounding box center [228, 433] width 61 height 15
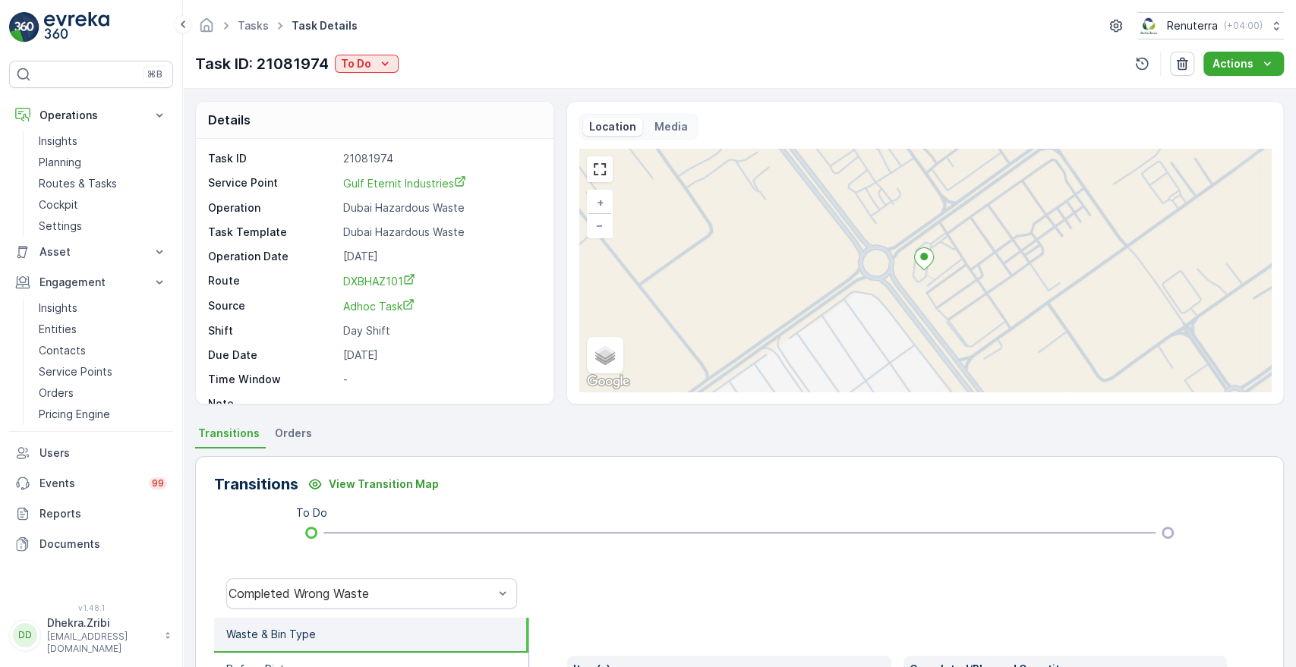
scroll to position [289, 0]
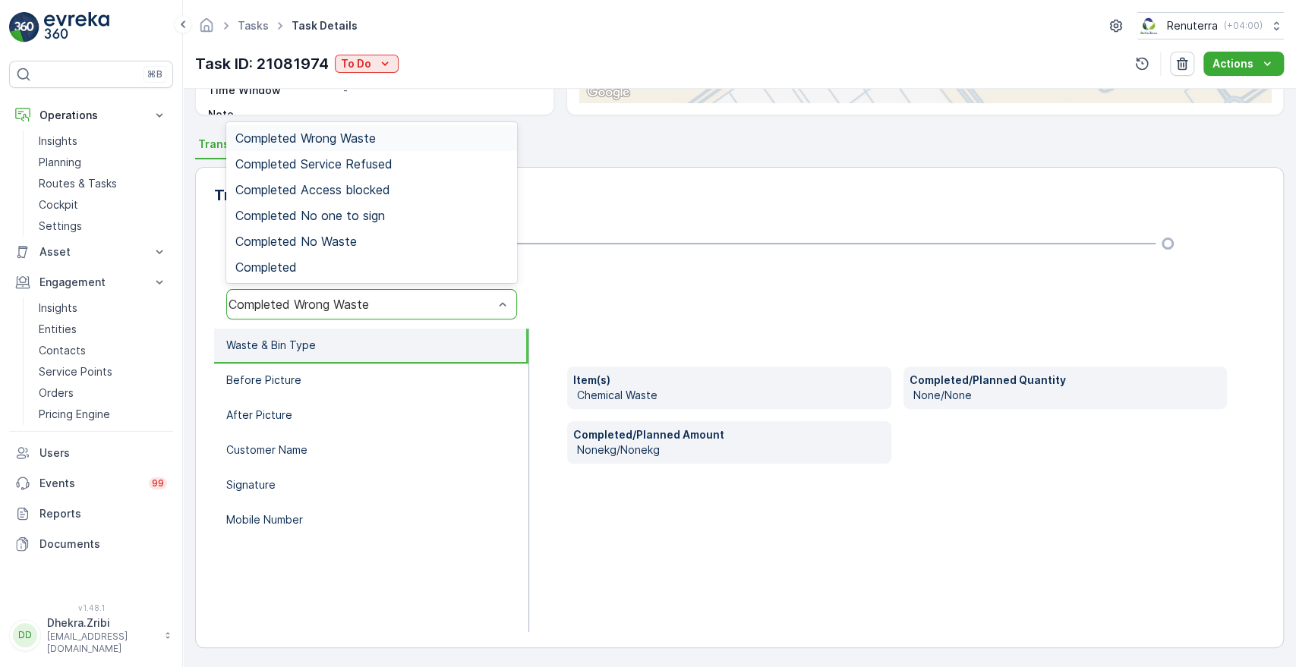
click at [399, 307] on div "Completed Wrong Waste" at bounding box center [360, 305] width 265 height 14
click at [342, 272] on div "Completed" at bounding box center [371, 267] width 272 height 14
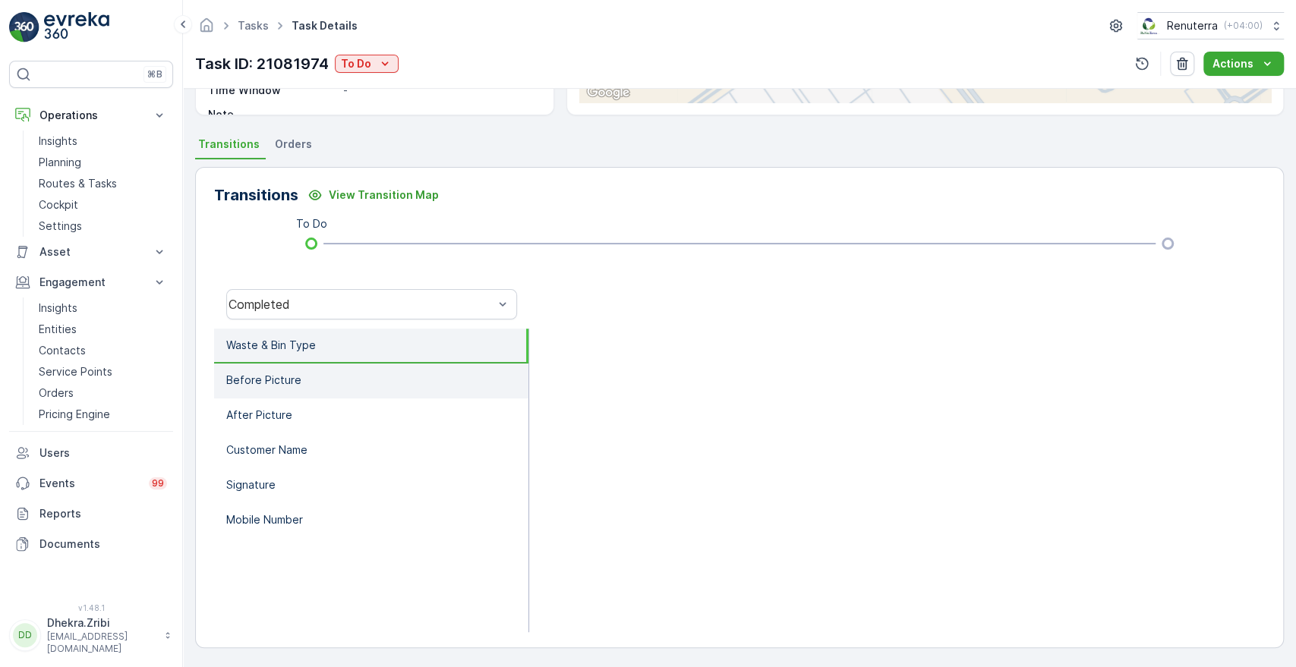
click at [306, 389] on li "Before Picture" at bounding box center [371, 381] width 314 height 35
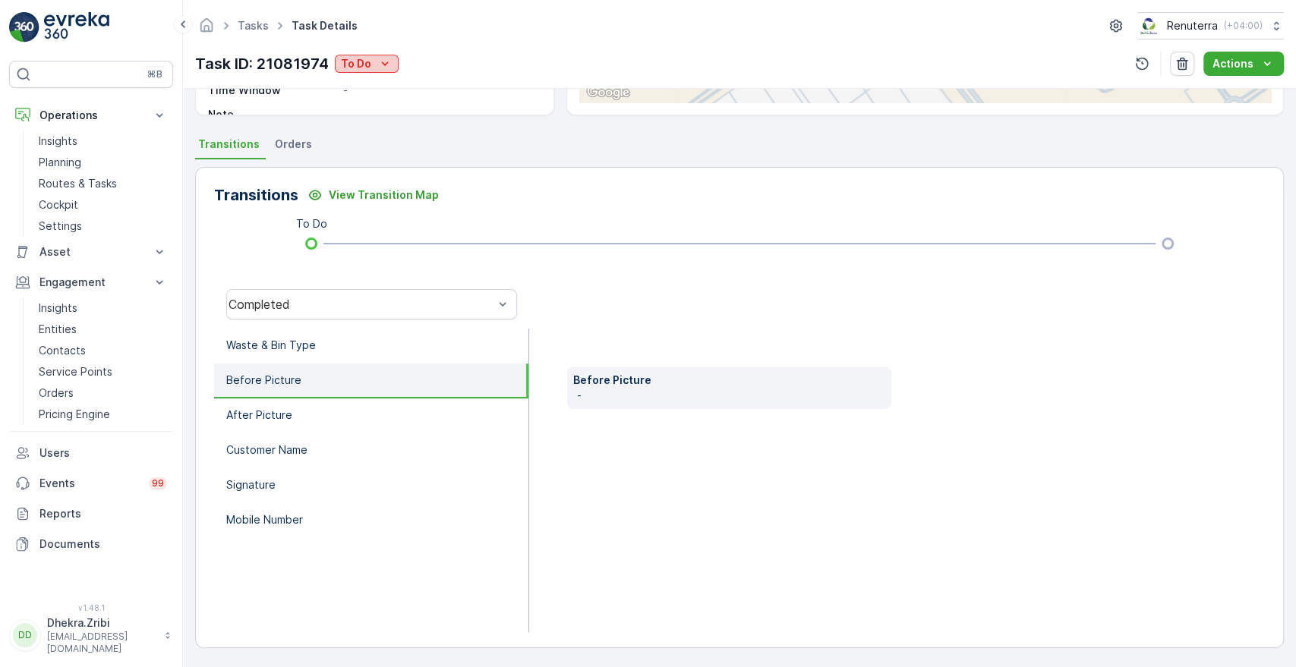
click at [363, 71] on button "To Do" at bounding box center [367, 64] width 64 height 18
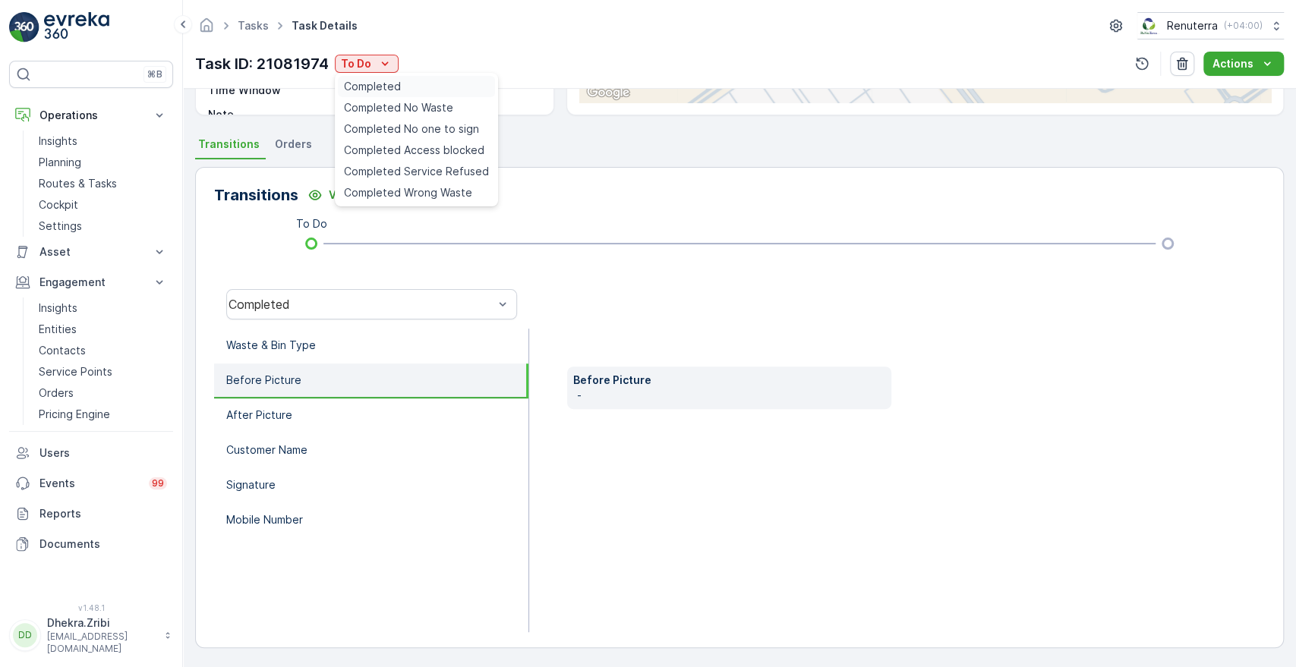
click at [361, 87] on span "Completed" at bounding box center [372, 86] width 57 height 15
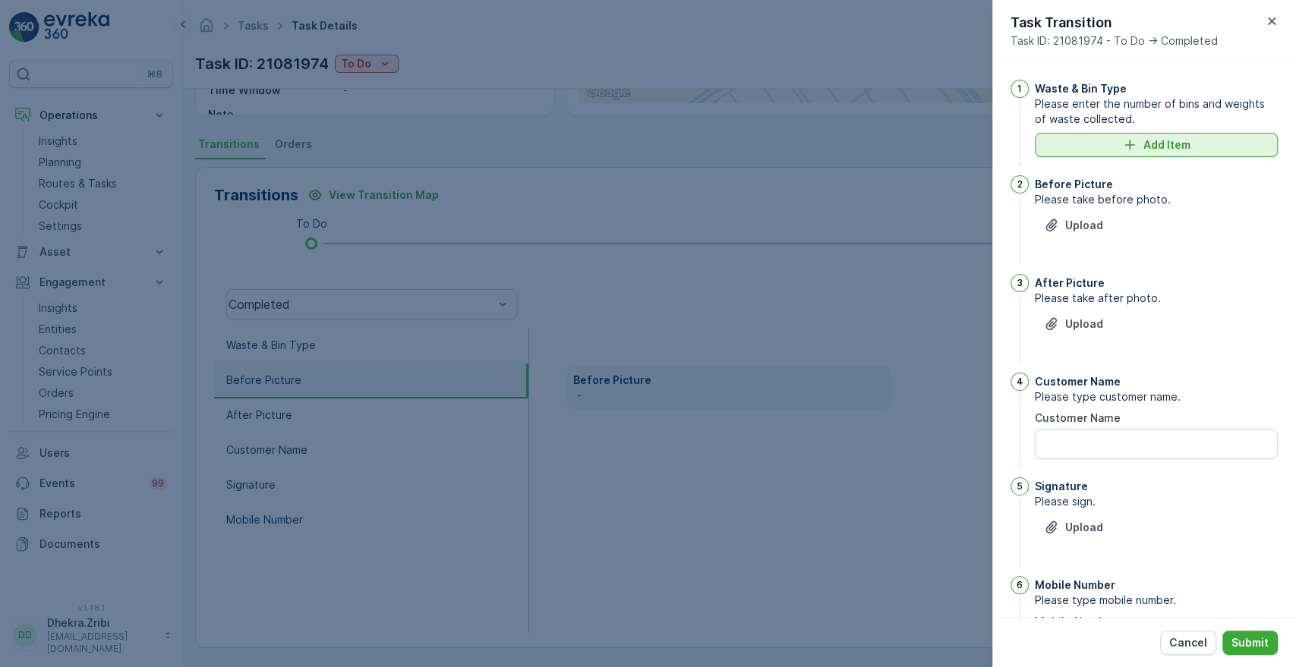
click at [1145, 136] on button "Add Item" at bounding box center [1155, 145] width 243 height 24
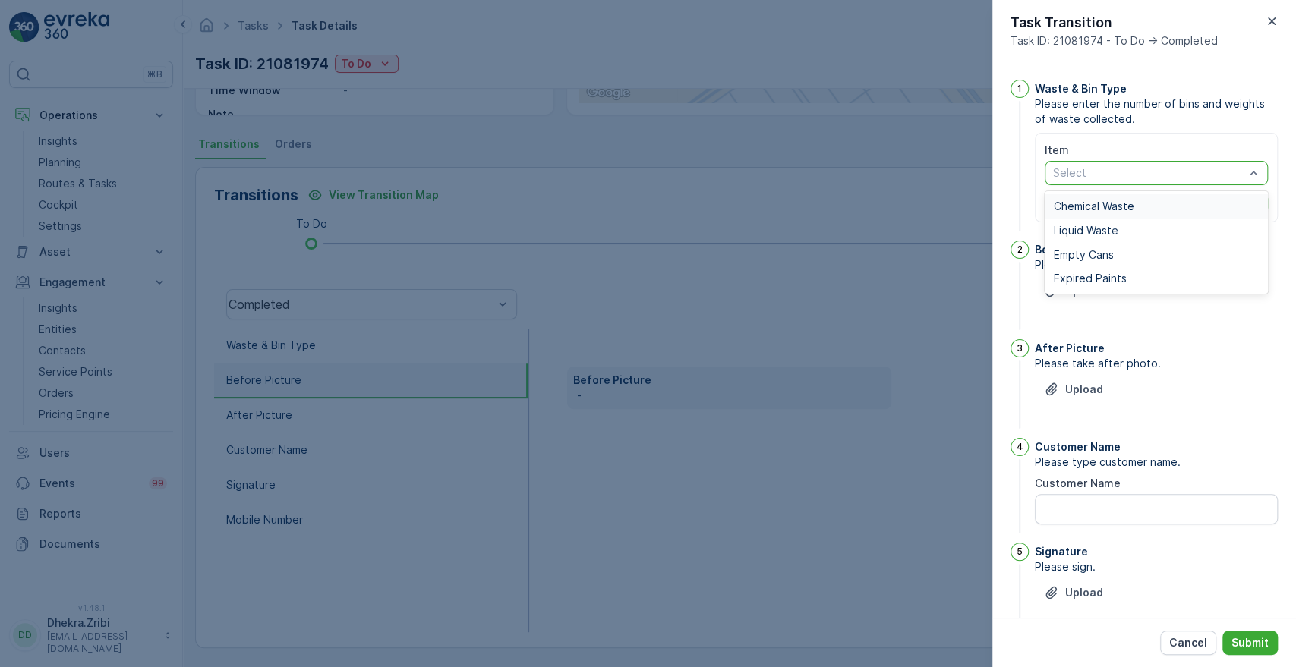
click at [1124, 175] on div at bounding box center [1148, 173] width 194 height 12
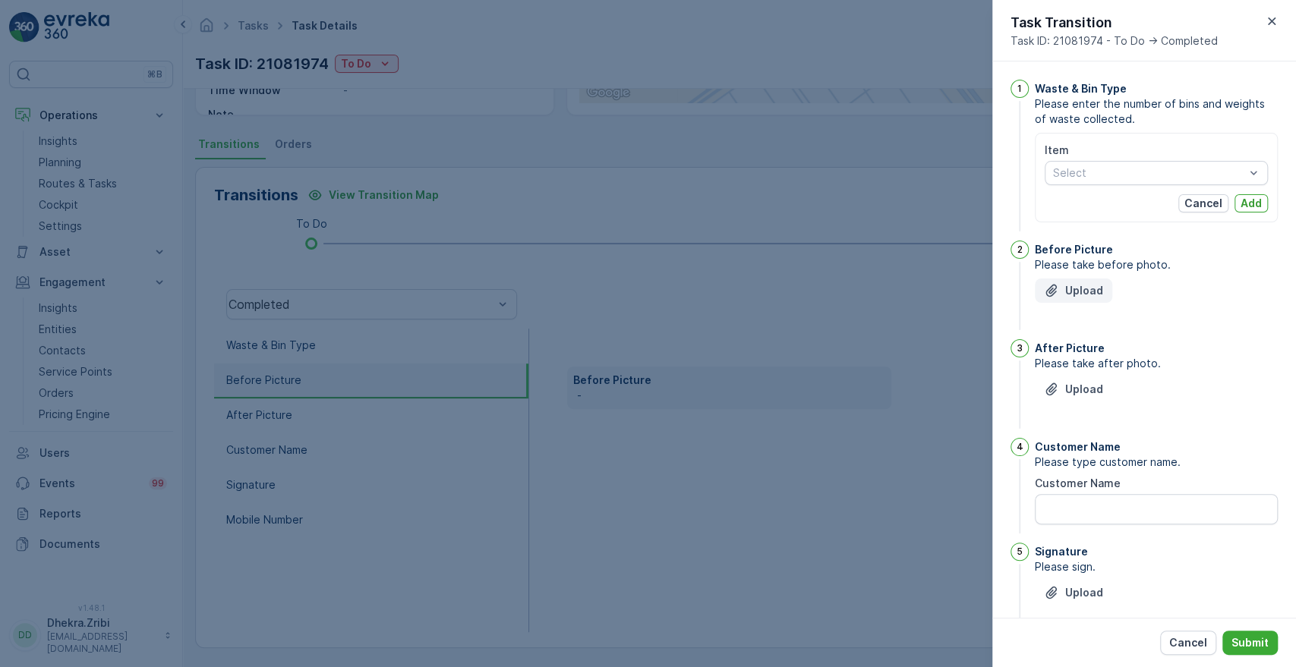
click at [1080, 287] on p "Upload" at bounding box center [1084, 290] width 38 height 15
click at [1099, 297] on p "Upload" at bounding box center [1084, 290] width 38 height 15
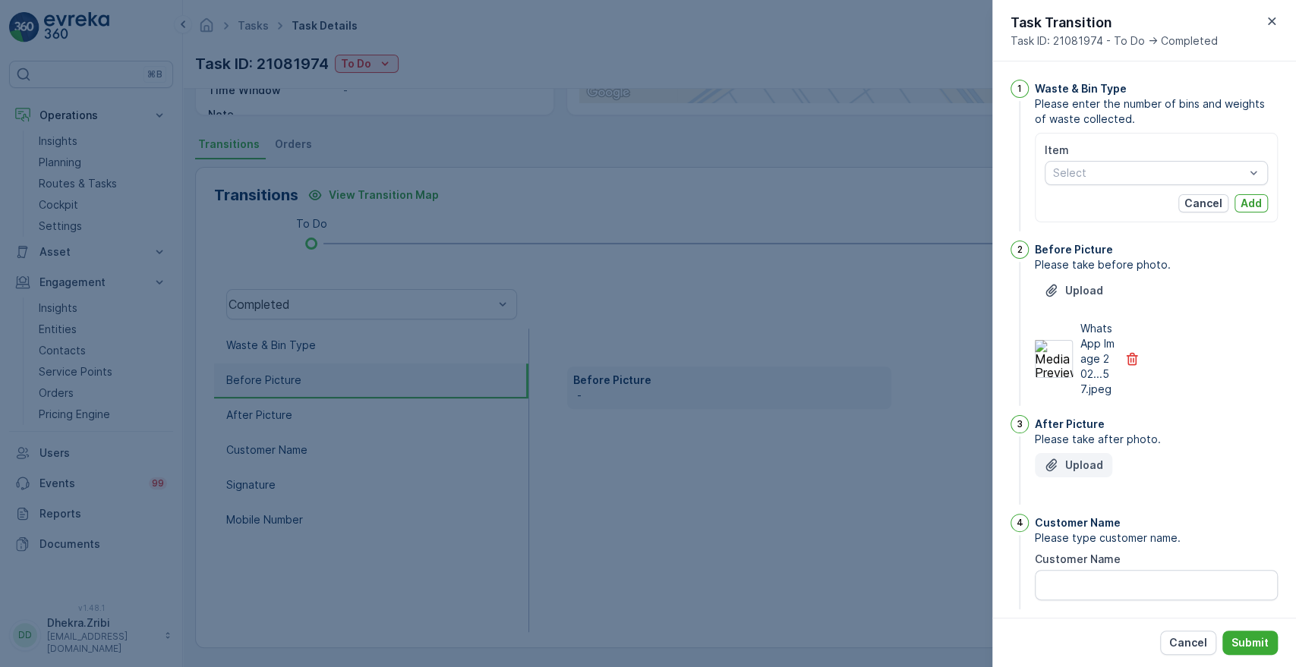
click at [1072, 473] on p "Upload" at bounding box center [1084, 465] width 38 height 15
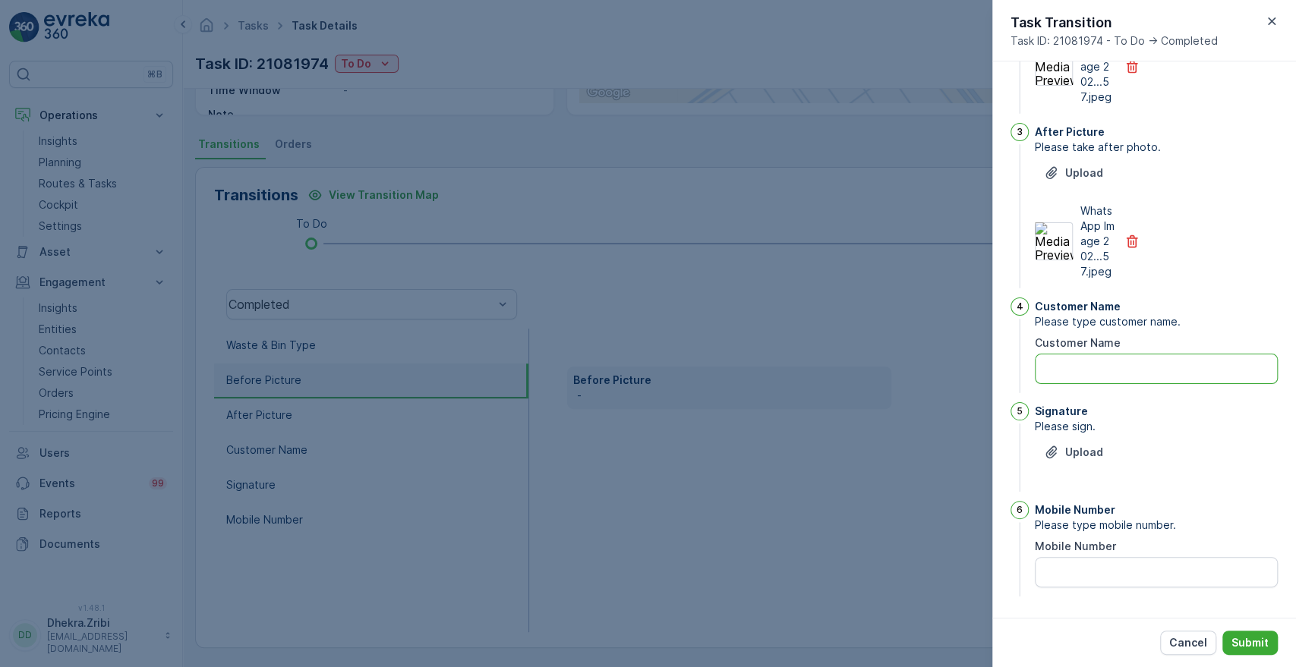
click at [1104, 370] on Name "Customer Name" at bounding box center [1155, 369] width 243 height 30
type Name "Gulf Eternit"
click at [1085, 452] on p "Upload" at bounding box center [1084, 452] width 38 height 15
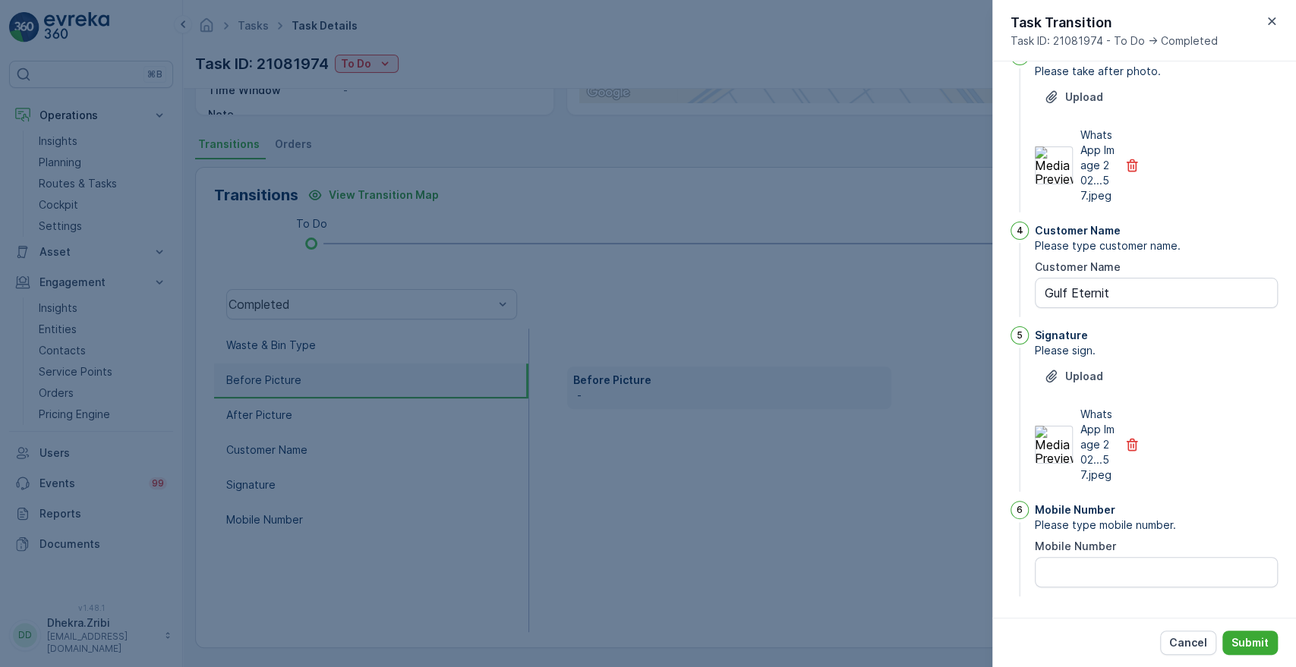
scroll to position [413, 0]
click at [1163, 573] on Number "Mobile Number" at bounding box center [1155, 572] width 243 height 30
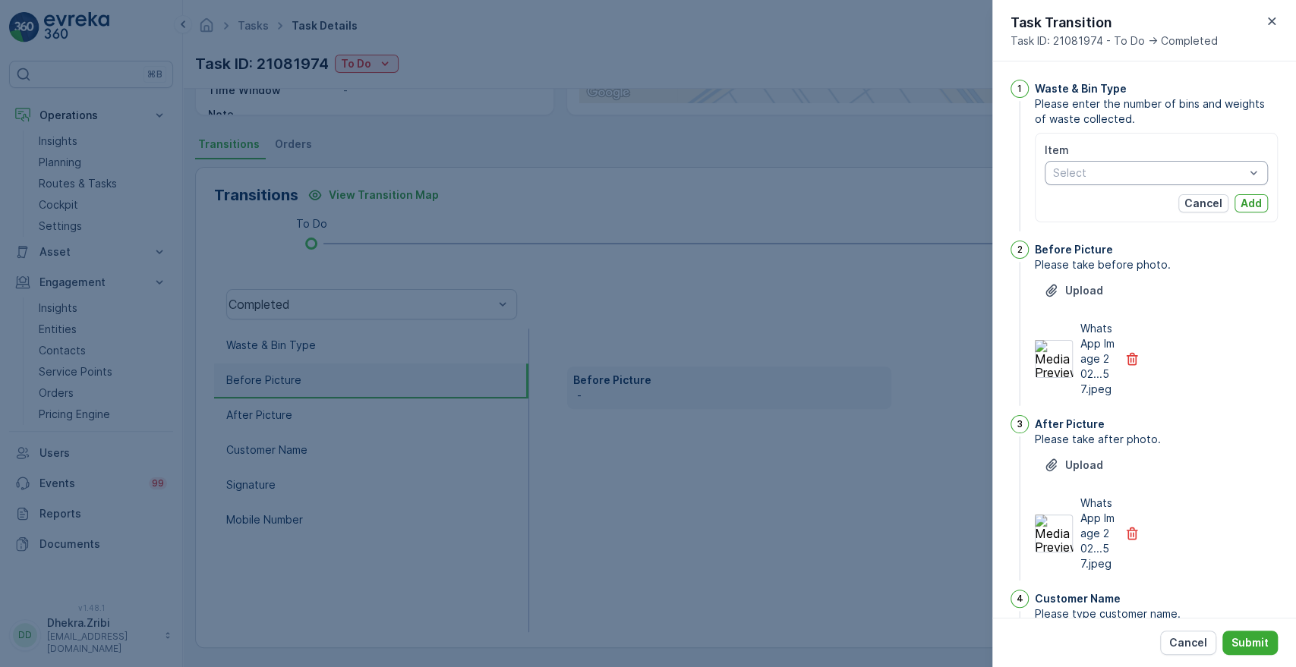
type Number "0"
click at [1148, 172] on div at bounding box center [1148, 173] width 194 height 12
click at [1110, 205] on span "Chemical Waste" at bounding box center [1093, 206] width 80 height 12
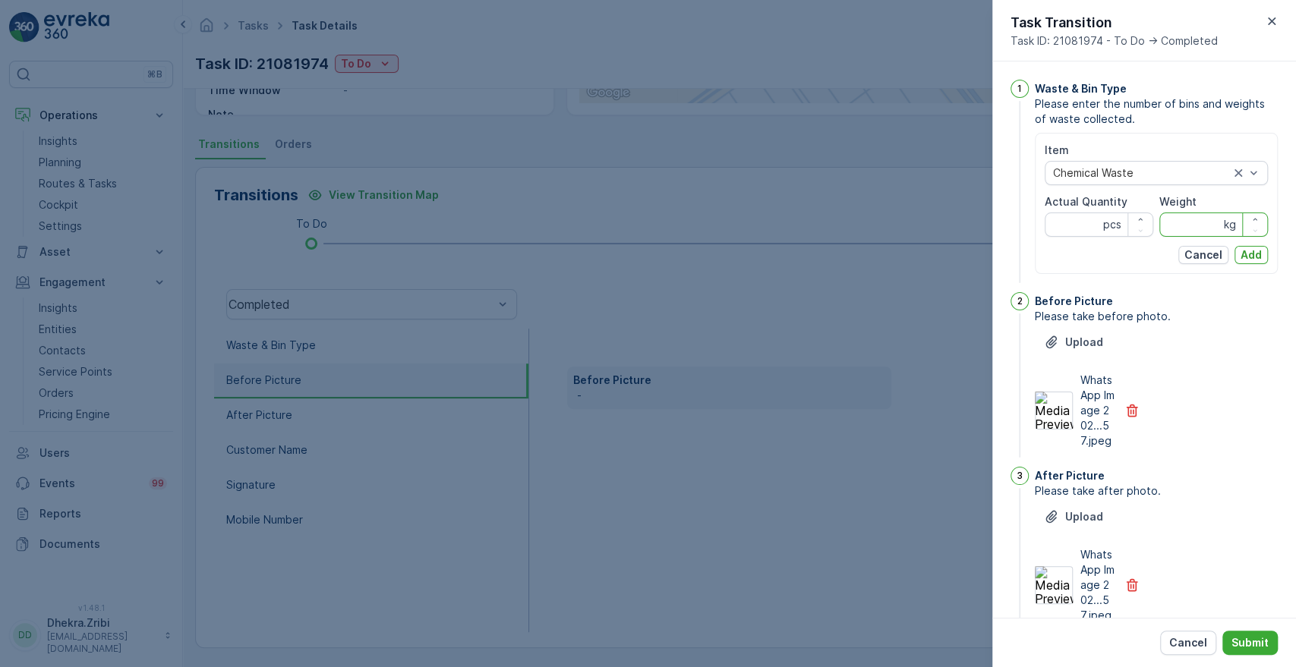
click at [1172, 219] on input "Weight" at bounding box center [1213, 225] width 109 height 24
type input "13760"
click at [1072, 234] on Quantity "Actual Quantity" at bounding box center [1098, 225] width 109 height 24
type Quantity "1"
click at [1231, 641] on p "Submit" at bounding box center [1249, 642] width 37 height 15
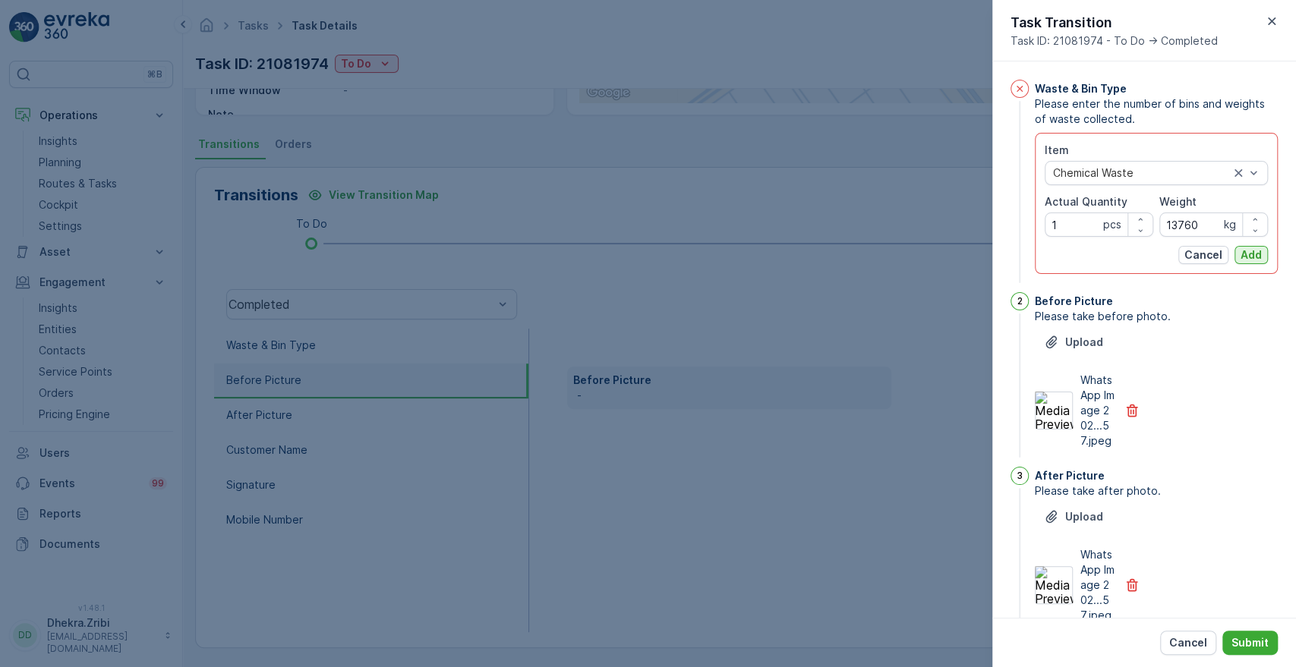
click at [1255, 254] on p "Add" at bounding box center [1250, 254] width 21 height 15
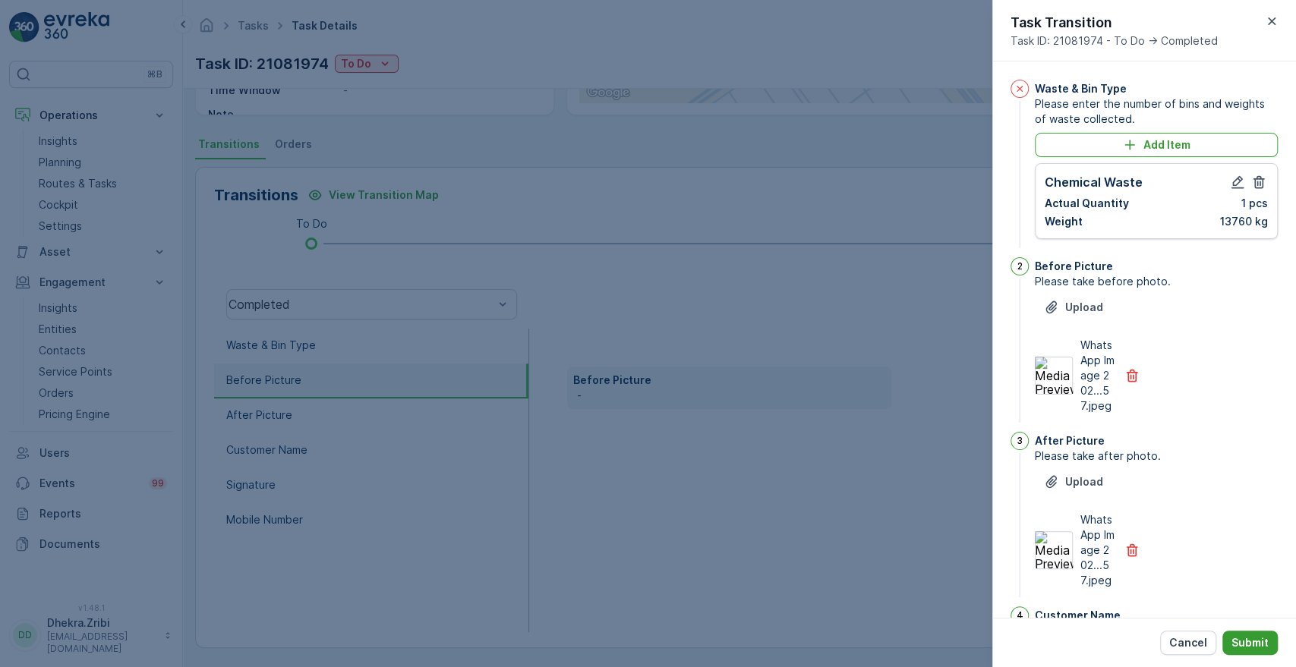
click at [1252, 645] on p "Submit" at bounding box center [1249, 642] width 37 height 15
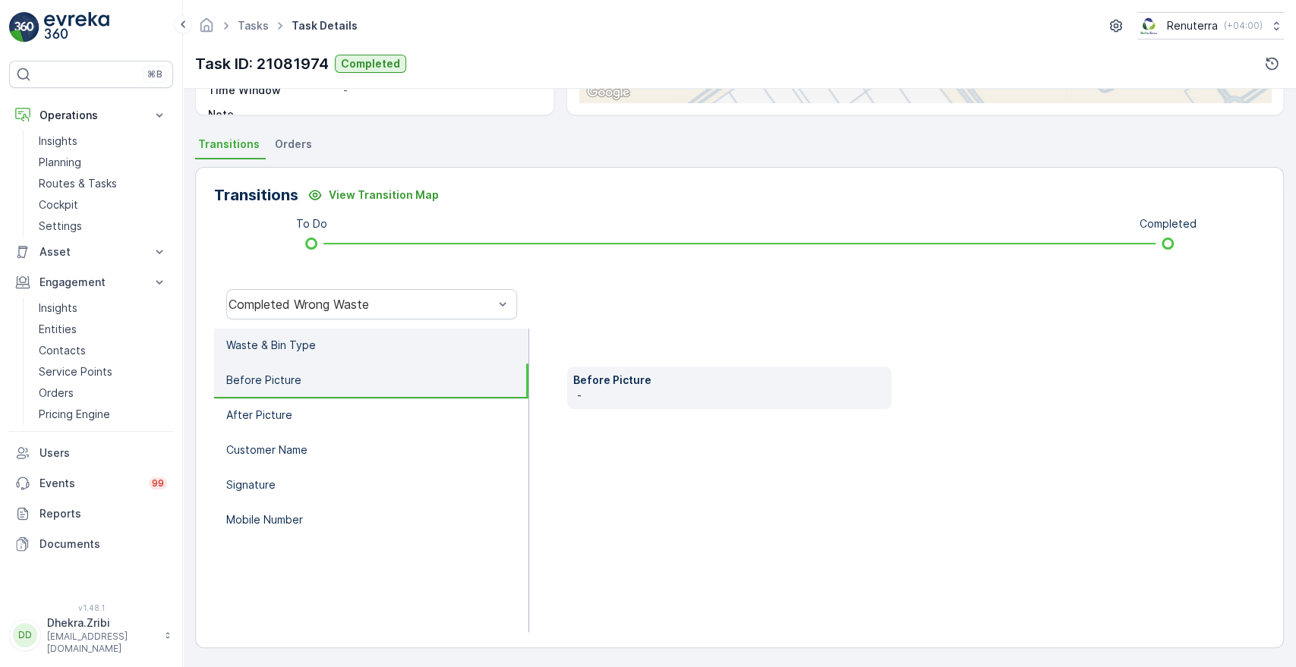
click at [295, 339] on p "Waste & Bin Type" at bounding box center [271, 345] width 90 height 15
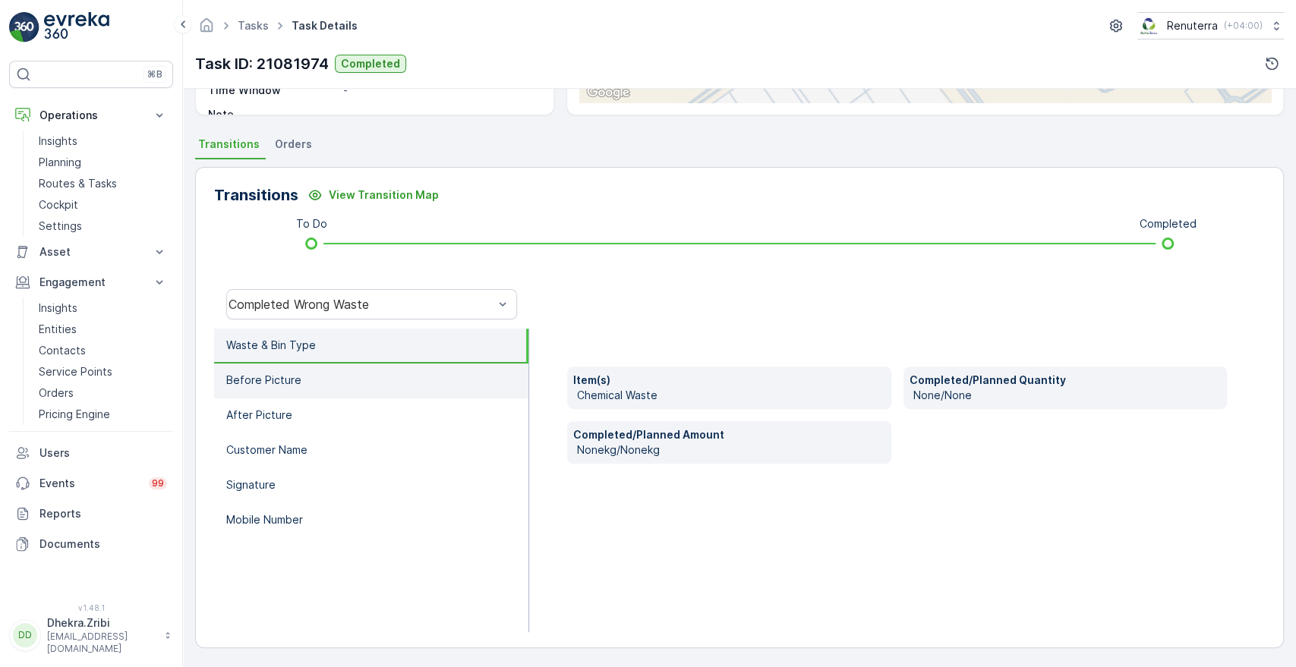
click at [272, 370] on li "Before Picture" at bounding box center [371, 381] width 314 height 35
